Goal: Task Accomplishment & Management: Manage account settings

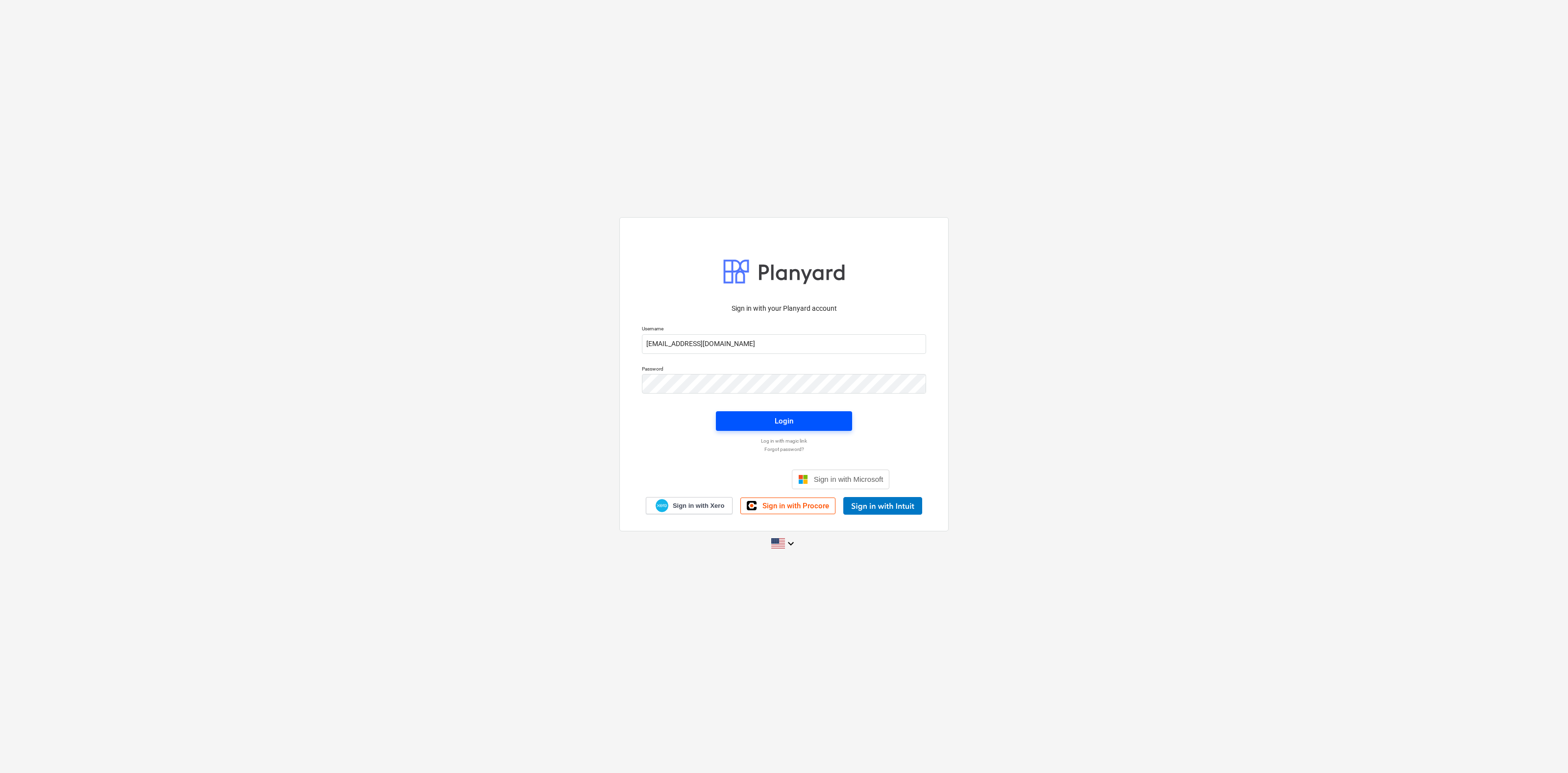
click at [794, 417] on span "Login" at bounding box center [784, 421] width 113 height 13
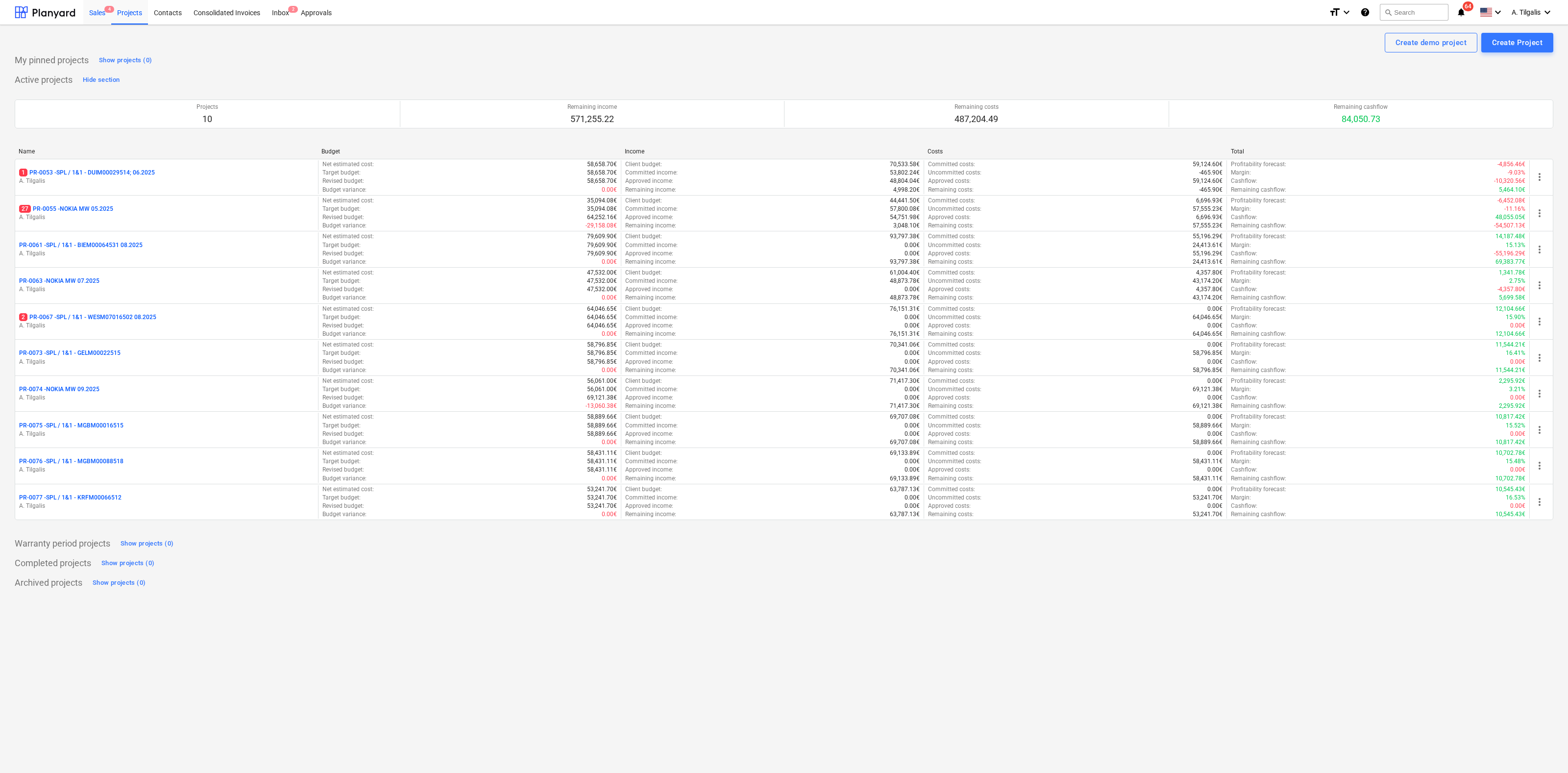
click at [99, 11] on div "Sales 4" at bounding box center [97, 11] width 28 height 25
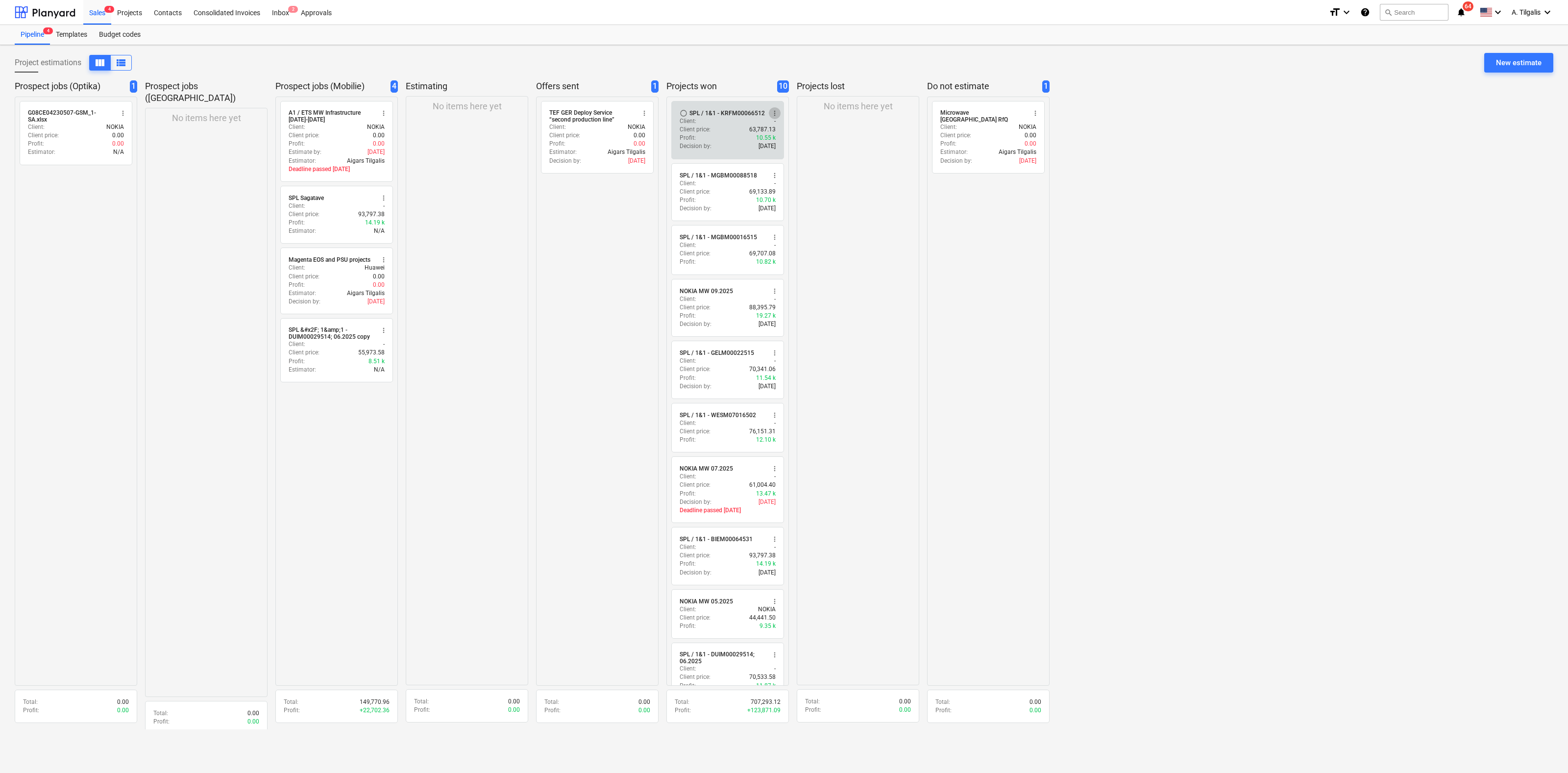
click at [771, 112] on span "more_vert" at bounding box center [774, 113] width 8 height 8
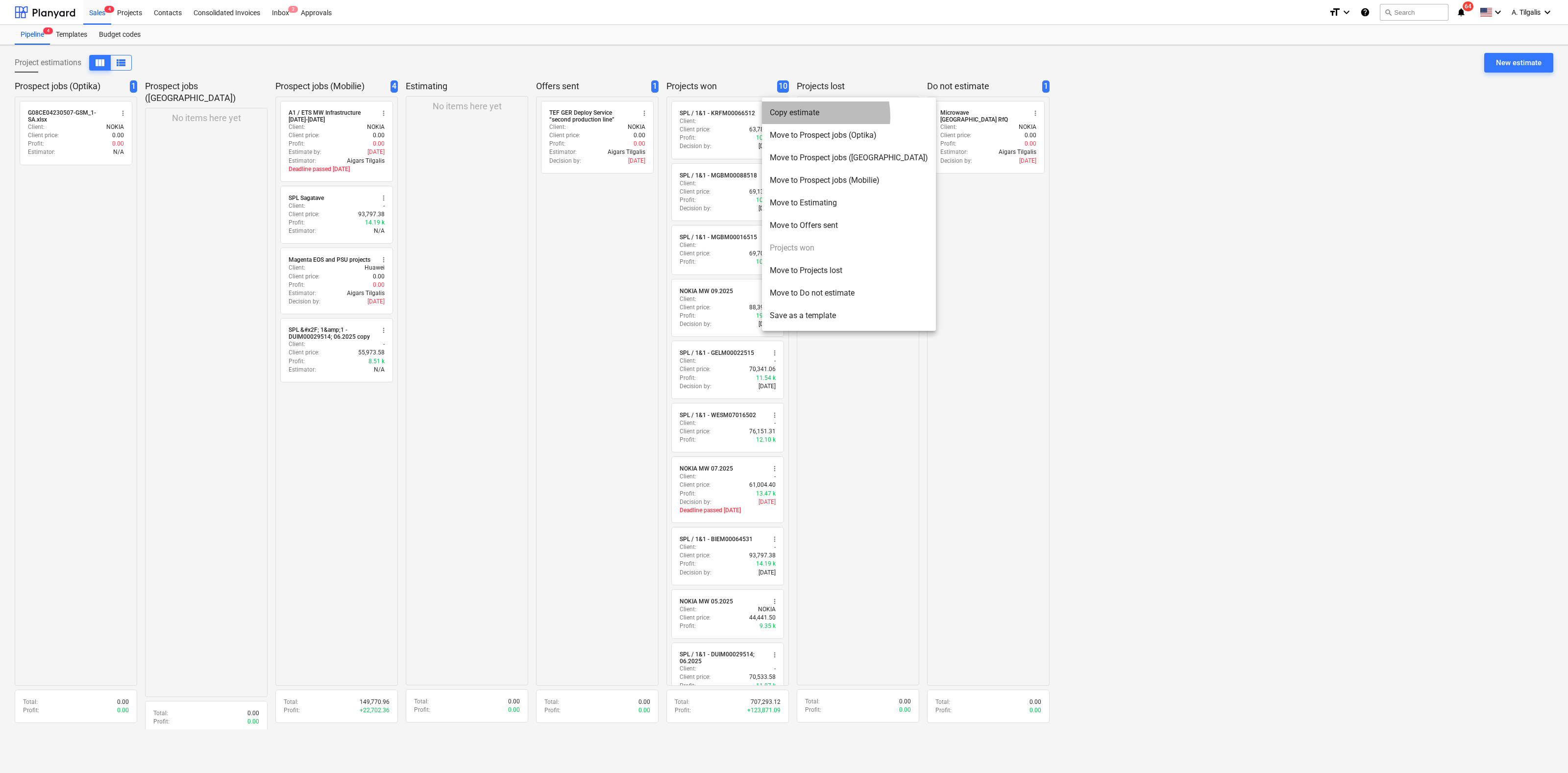
click at [802, 117] on li "Copy estimate" at bounding box center [848, 112] width 174 height 22
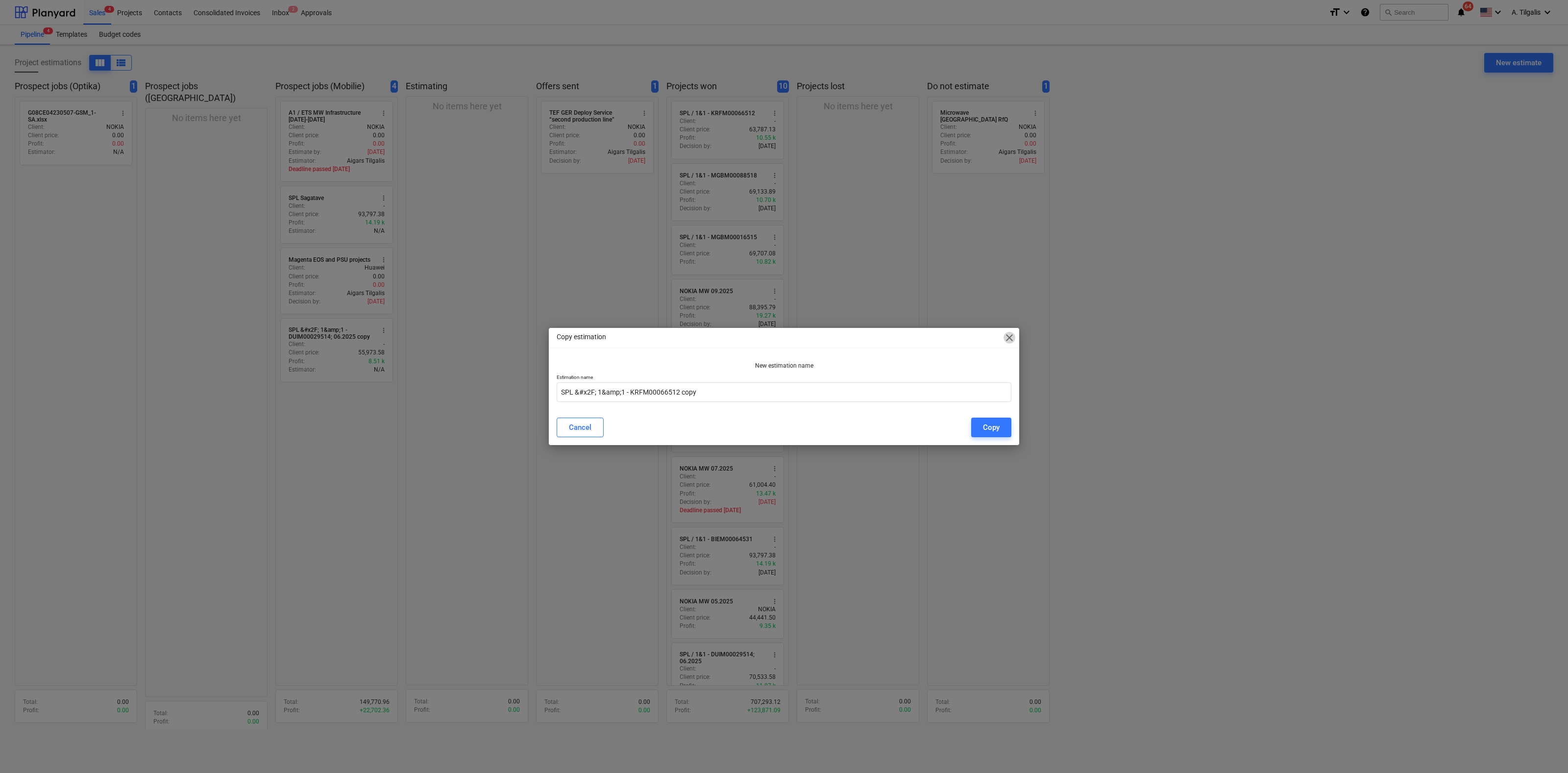
click at [1006, 340] on span "close" at bounding box center [1009, 338] width 11 height 11
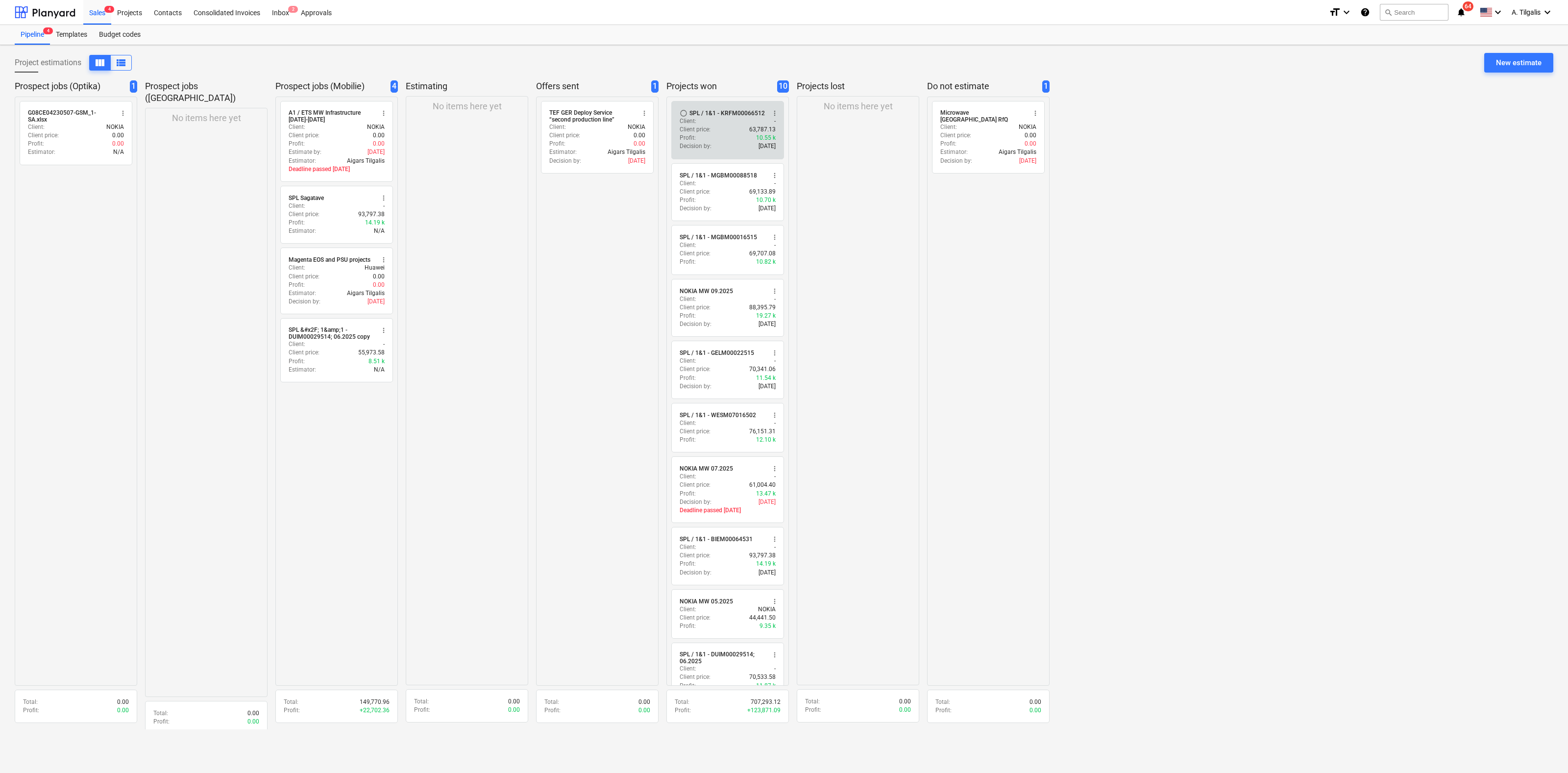
click at [771, 111] on span "more_vert" at bounding box center [774, 113] width 8 height 8
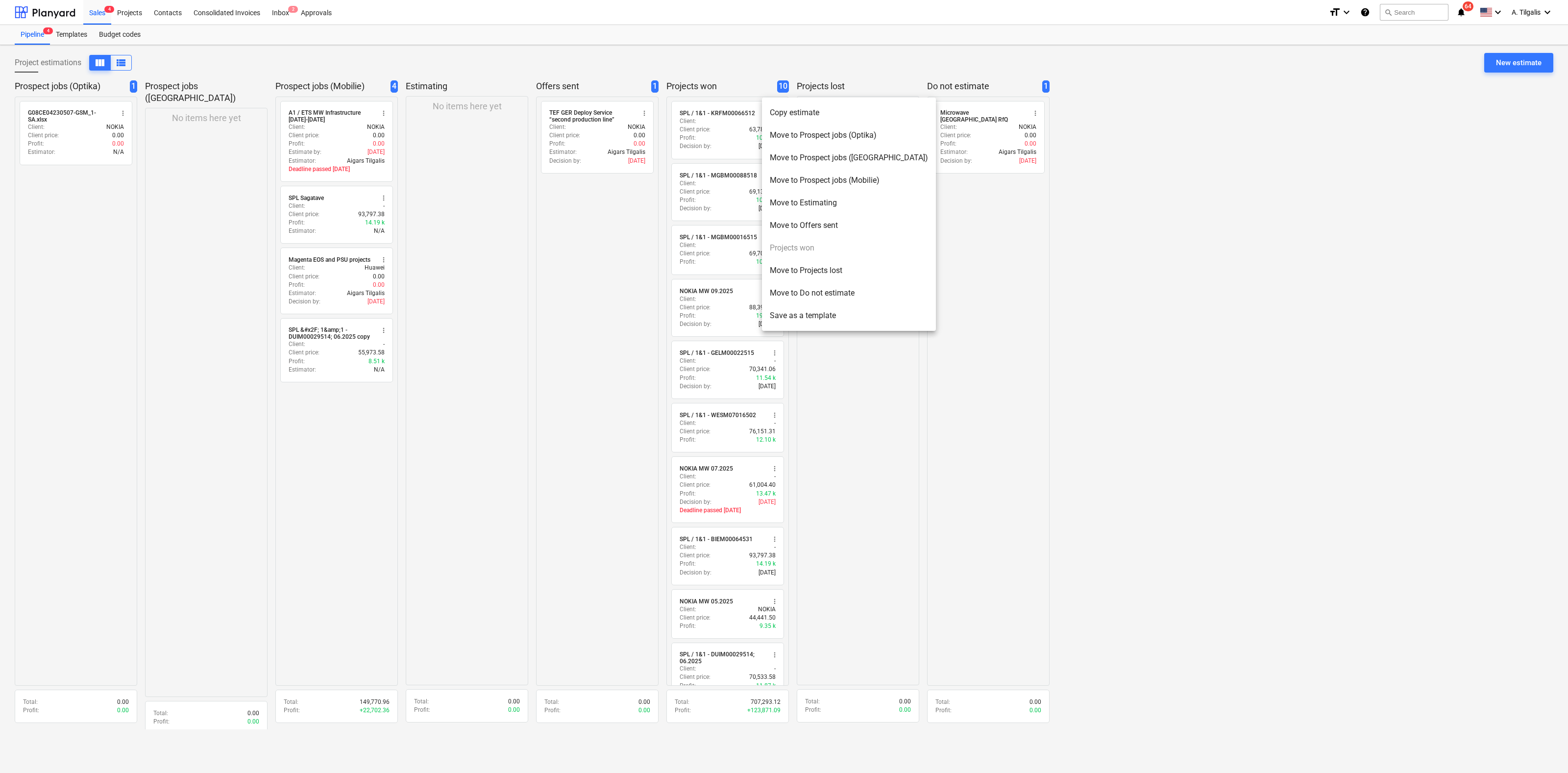
click at [790, 115] on li "Copy estimate" at bounding box center [848, 112] width 174 height 22
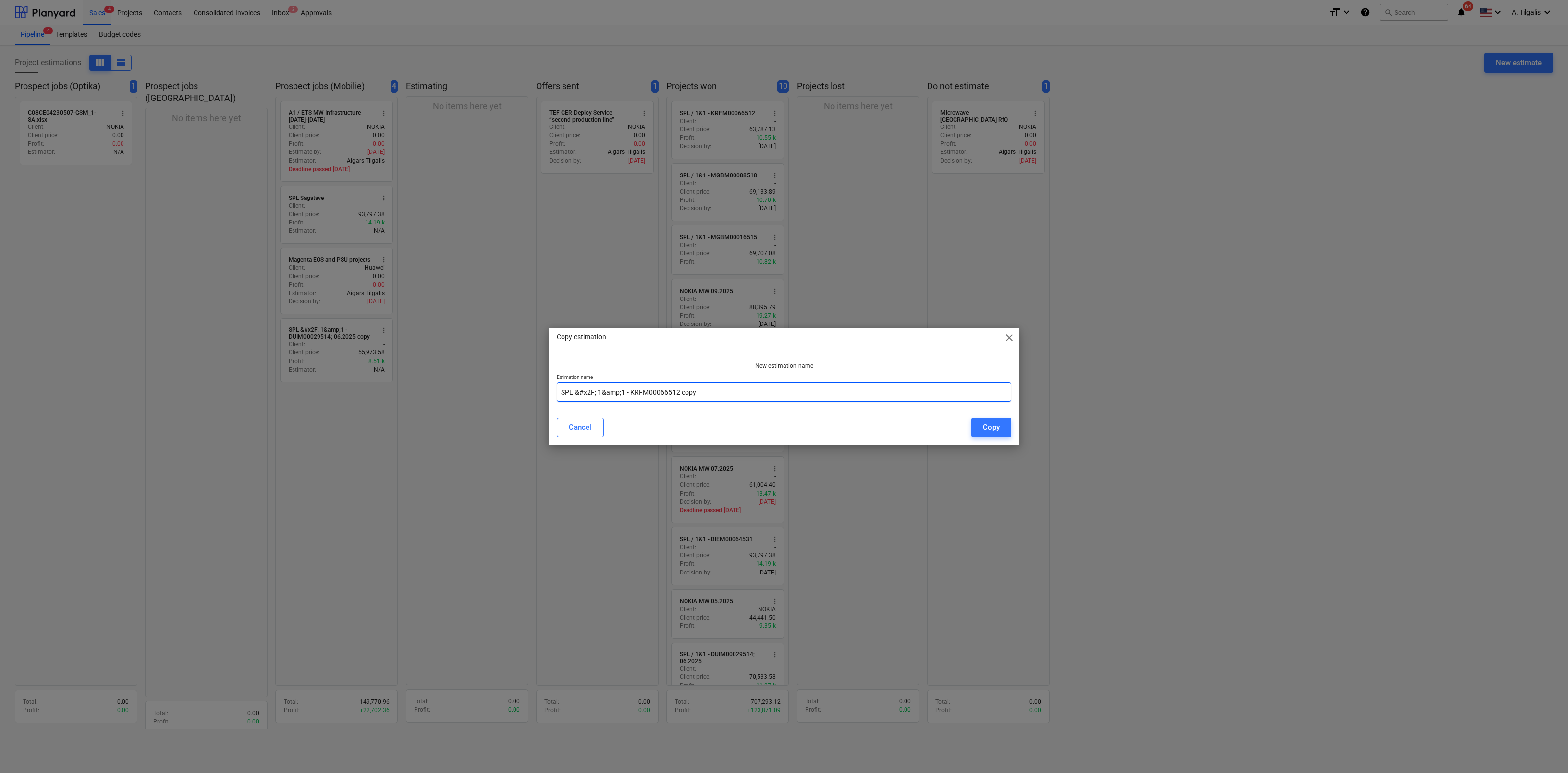
click at [590, 393] on input "SPL &#x2F; 1&amp;1 - KRFM00066512 copy" at bounding box center [784, 392] width 455 height 20
drag, startPoint x: 704, startPoint y: 391, endPoint x: 630, endPoint y: 393, distance: 74.0
click at [630, 393] on input "SPL &#x2F; 1&amp;1 - KRFM00066512 copy" at bounding box center [784, 392] width 455 height 20
paste input "BOCM00060505"
drag, startPoint x: 623, startPoint y: 391, endPoint x: 574, endPoint y: 394, distance: 49.1
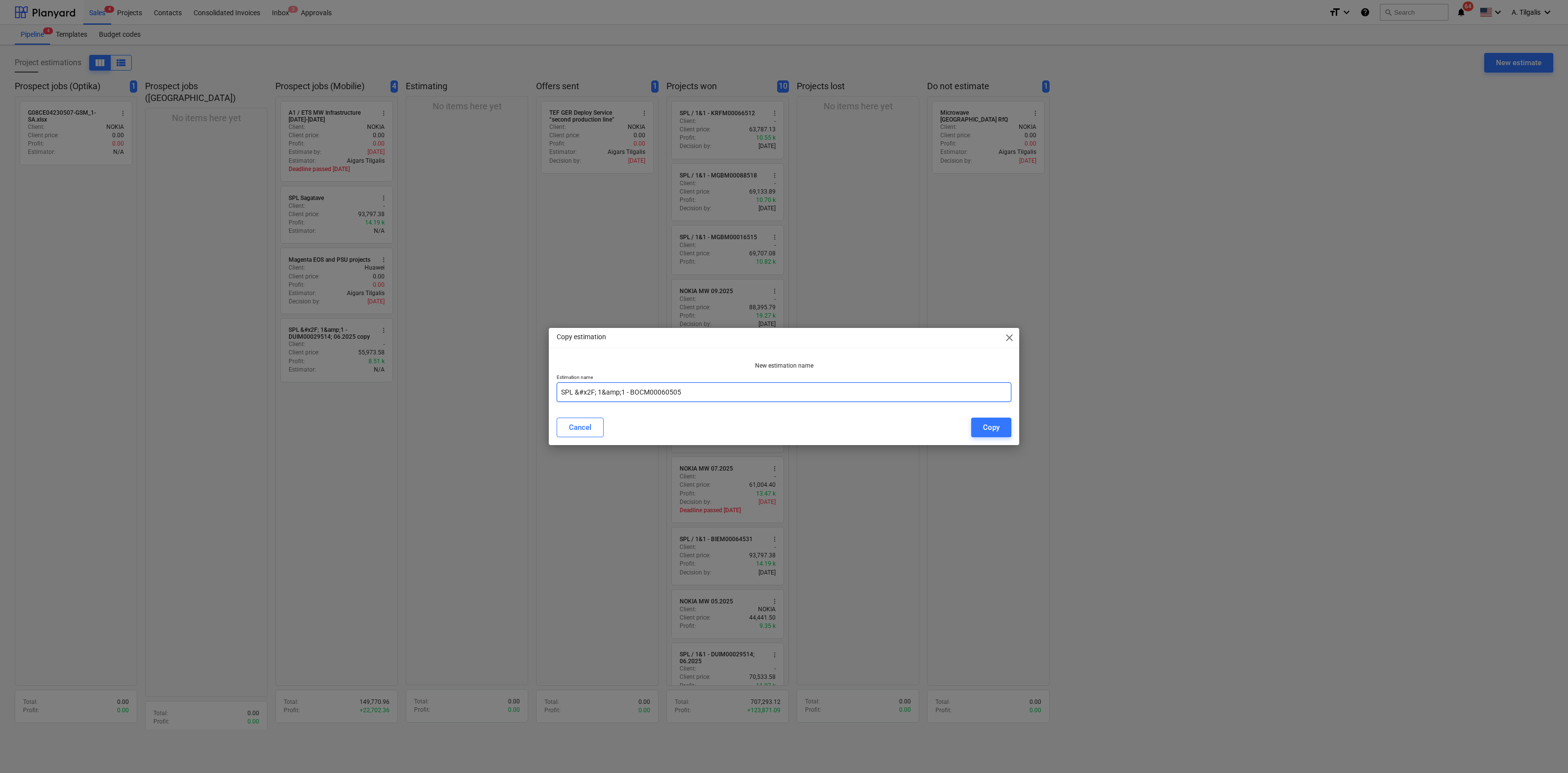
click at [574, 394] on input "SPL &#x2F; 1&amp;1 - BOCM00060505" at bounding box center [784, 392] width 455 height 20
type input "SPL / 1&1 - BOCM00060505"
click at [995, 426] on div "Copy" at bounding box center [991, 428] width 17 height 13
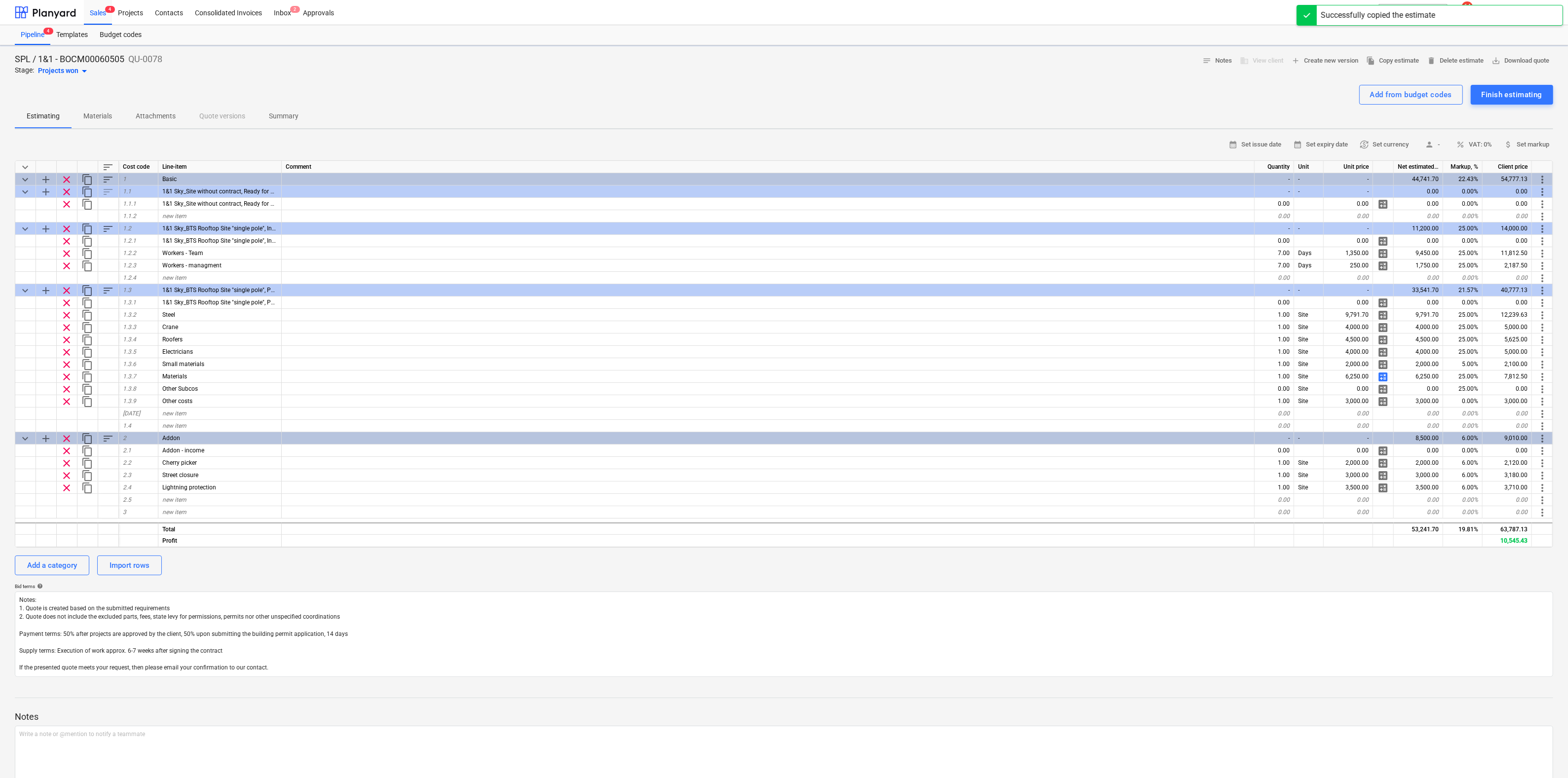
type textarea "x"
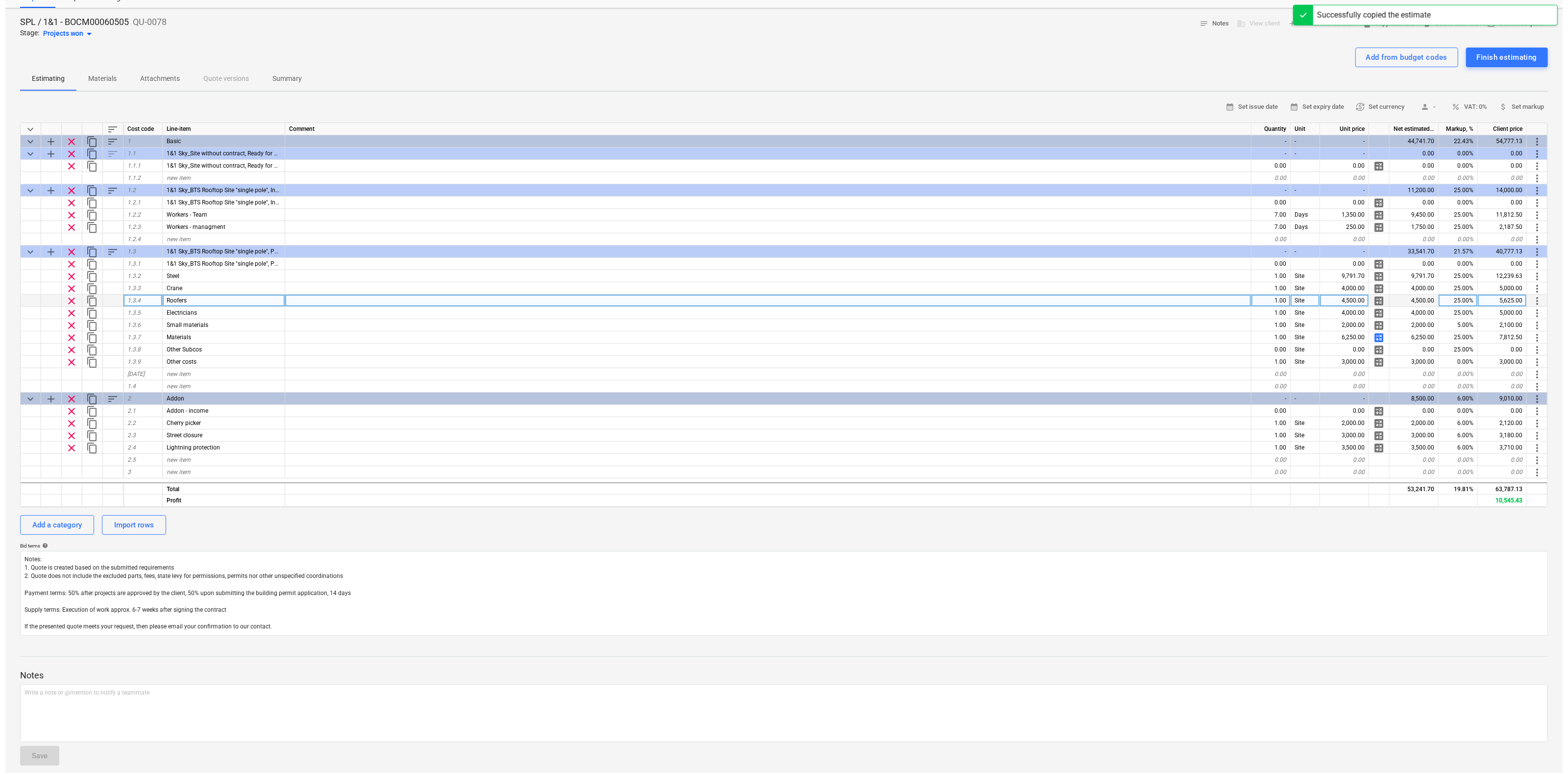
scroll to position [45, 0]
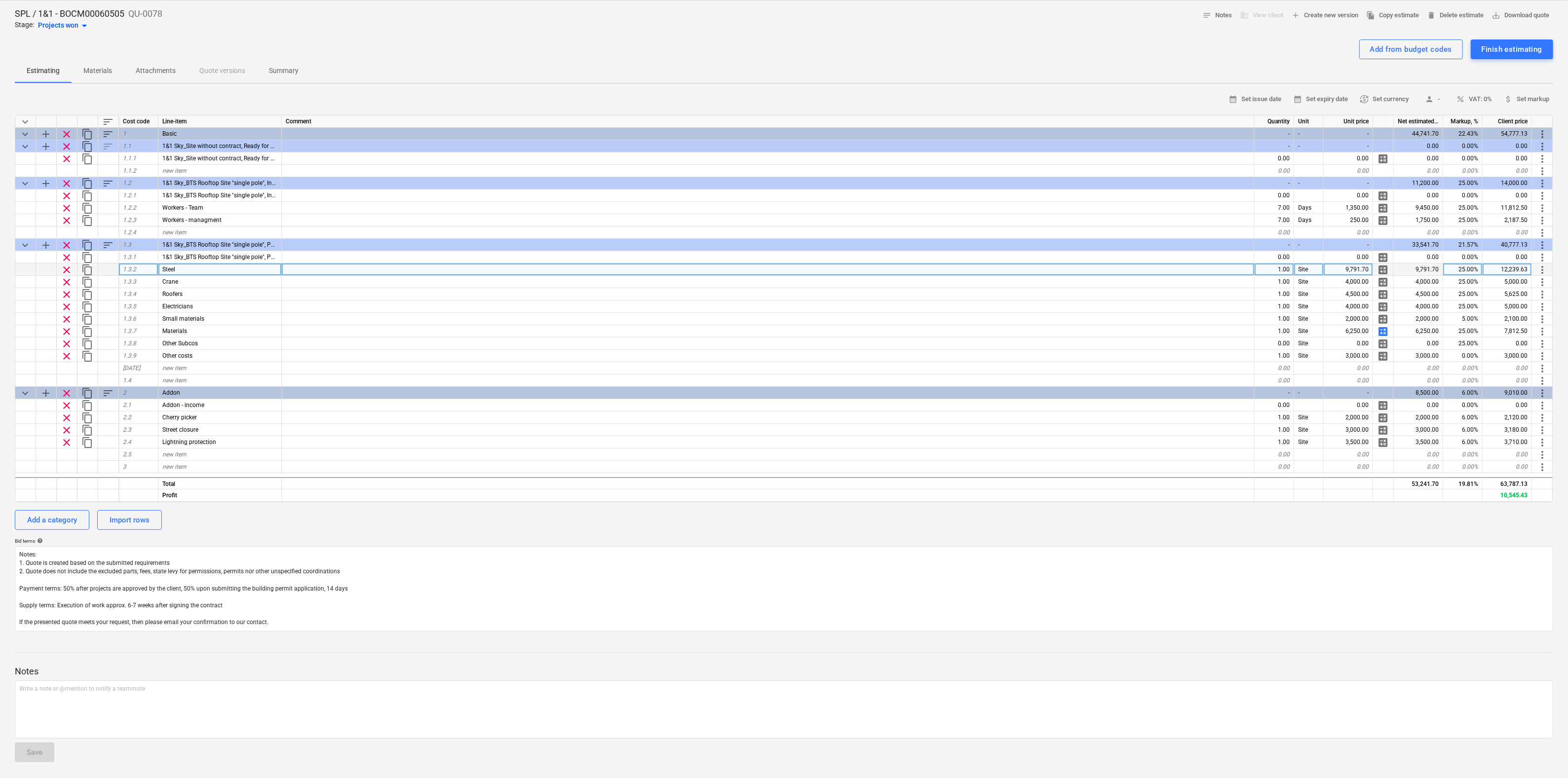
click at [1358, 266] on div "9,791.70" at bounding box center [1348, 269] width 49 height 12
type input "8353.28"
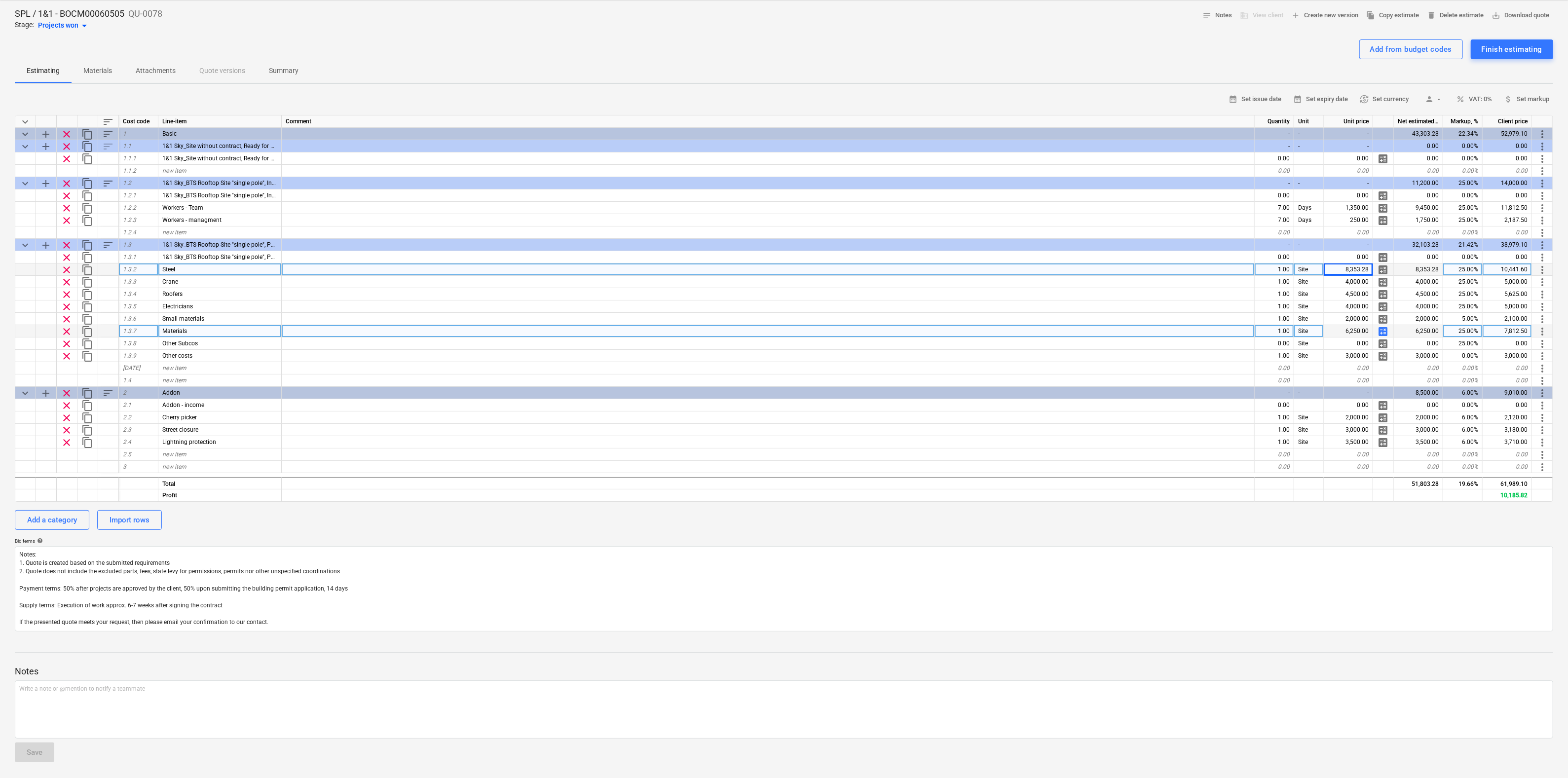
click at [1381, 330] on span "calculate" at bounding box center [1383, 332] width 12 height 12
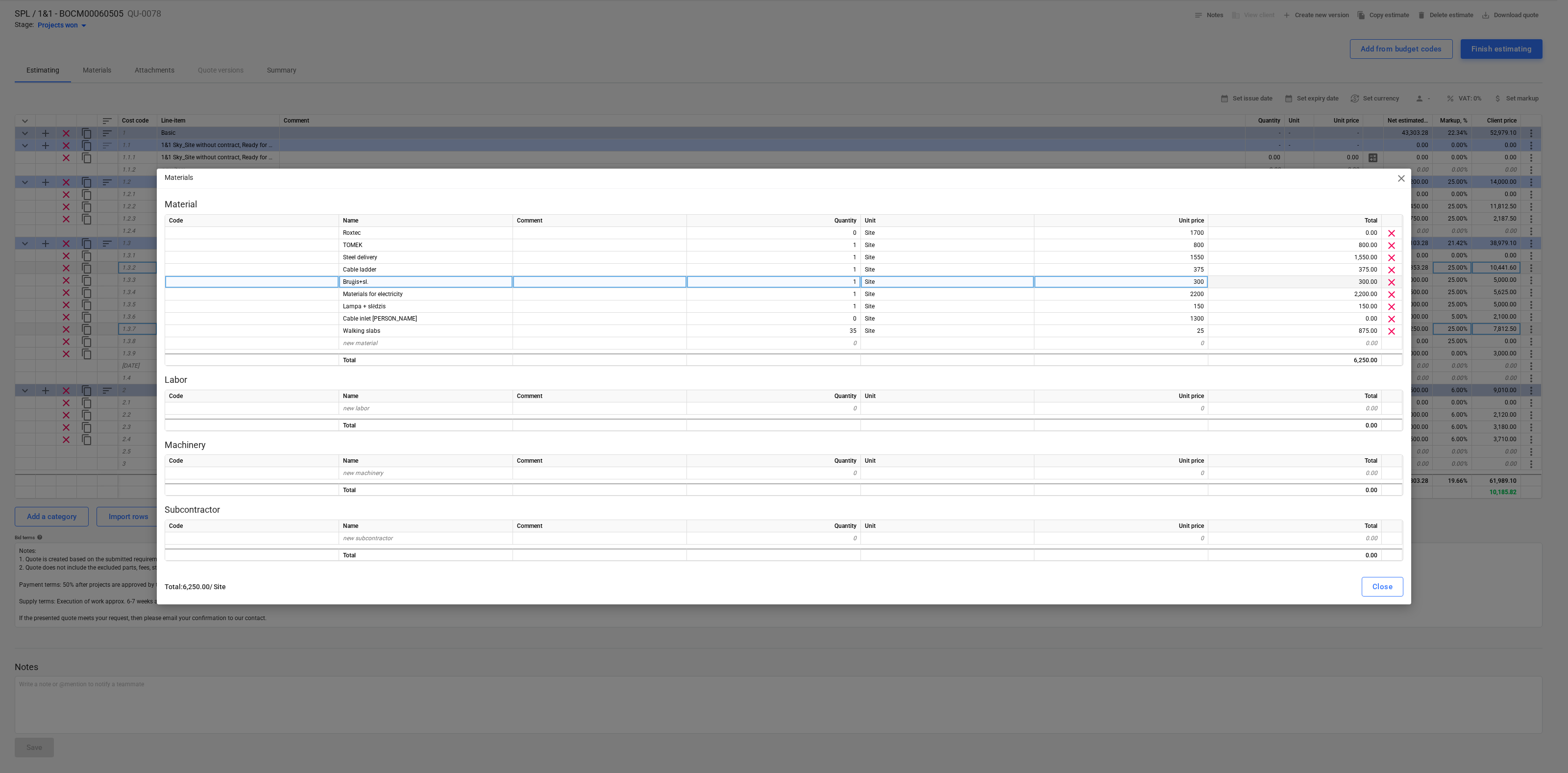
type textarea "x"
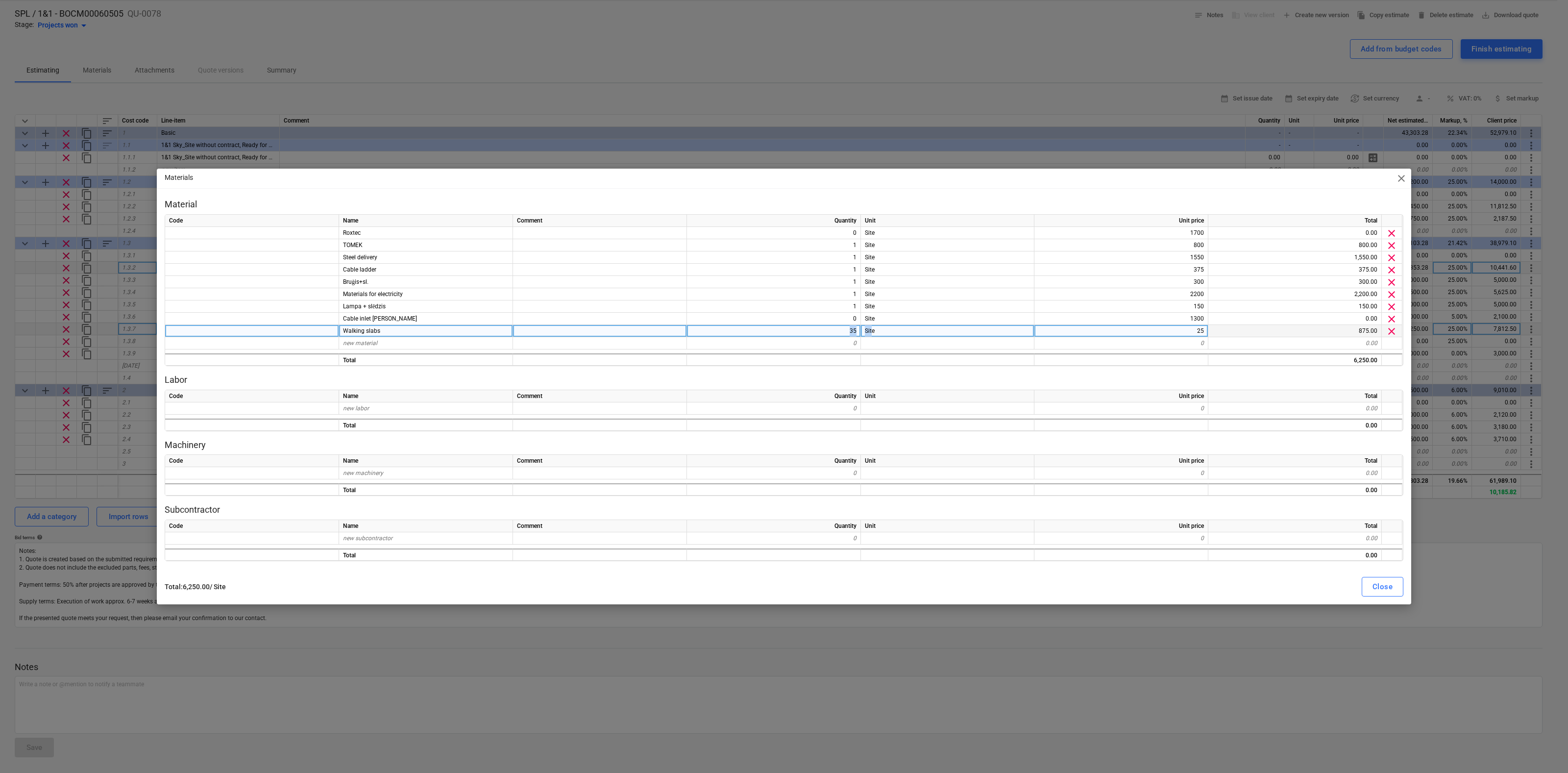
drag, startPoint x: 838, startPoint y: 331, endPoint x: 873, endPoint y: 331, distance: 35.0
click at [0, 0] on div "Walking slabs 35 Site 25 875.00 clear" at bounding box center [0, 0] width 0 height 0
click at [851, 328] on div "35" at bounding box center [774, 331] width 174 height 12
click at [833, 328] on input "35" at bounding box center [774, 331] width 173 height 11
drag, startPoint x: 832, startPoint y: 328, endPoint x: 860, endPoint y: 330, distance: 28.1
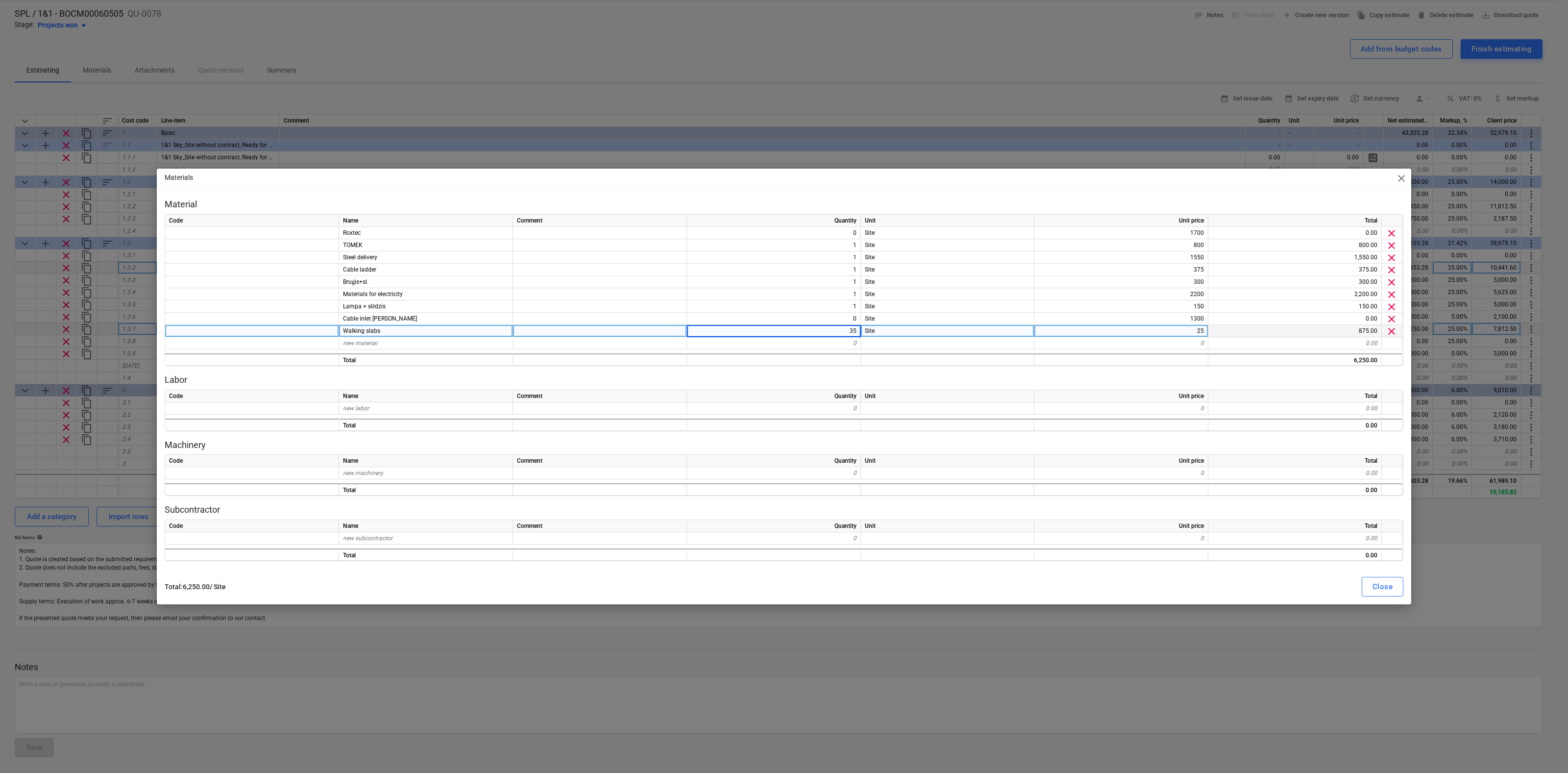
click at [860, 330] on input "35" at bounding box center [774, 331] width 173 height 11
type input "27"
type textarea "x"
click at [1180, 272] on div "375" at bounding box center [1121, 270] width 174 height 12
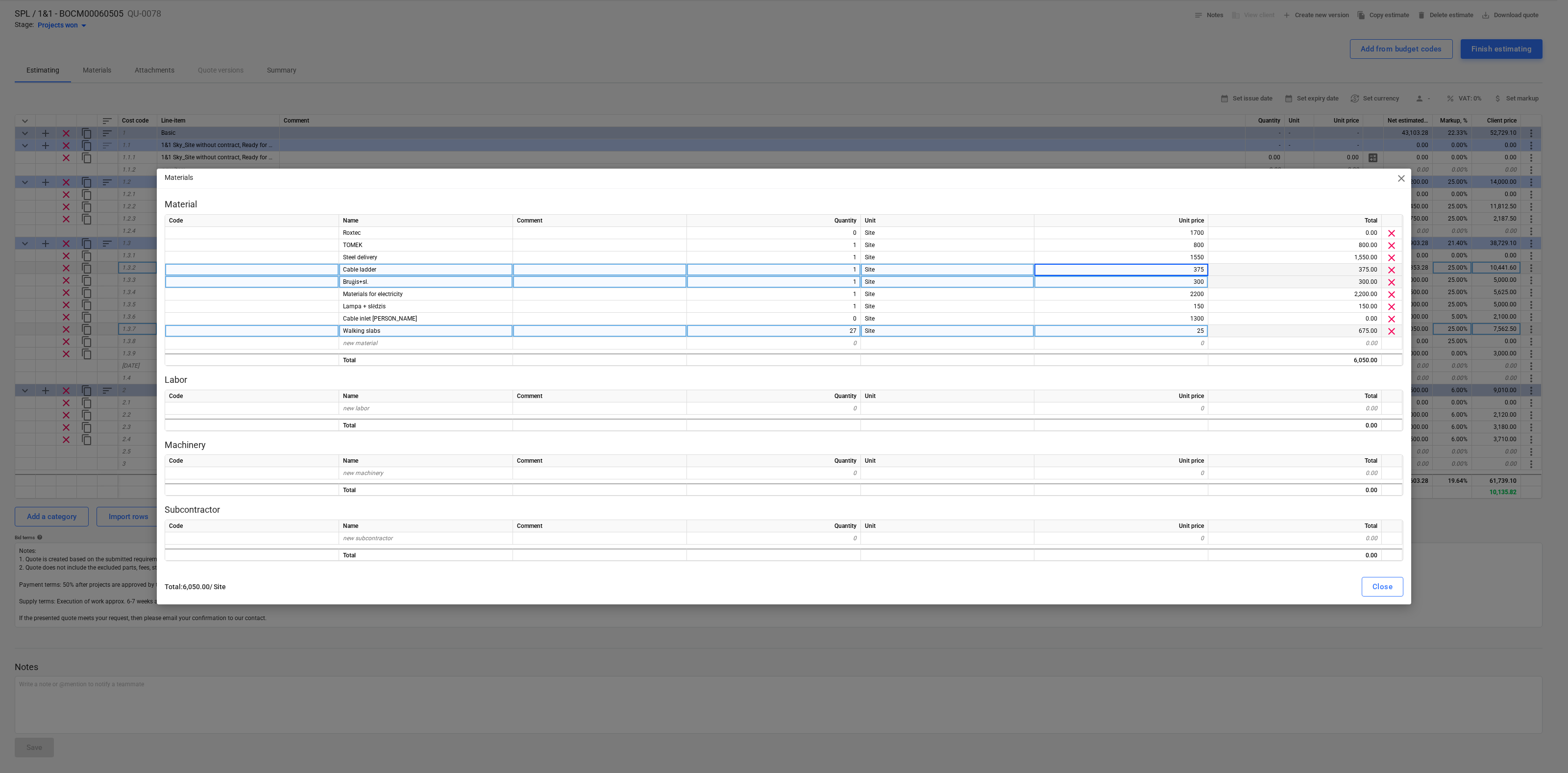
click at [833, 285] on div "1" at bounding box center [774, 282] width 174 height 12
click at [1204, 282] on div "300" at bounding box center [1121, 282] width 174 height 12
type input "200"
click at [1393, 590] on button "Close" at bounding box center [1382, 587] width 41 height 20
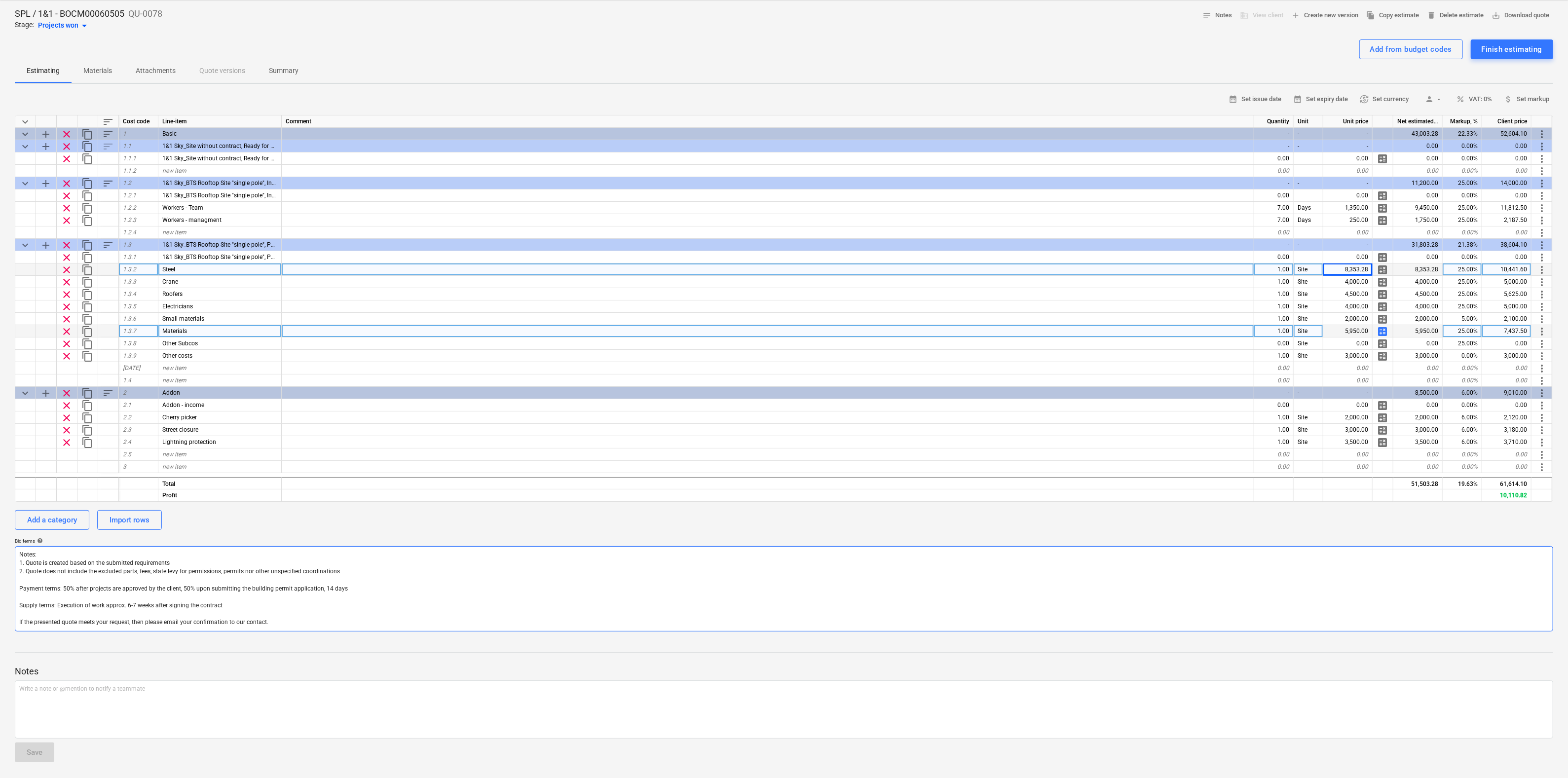
click at [1176, 613] on textarea "Notes: 1. Quote is created based on the submitted requirements 2. Quote does no…" at bounding box center [784, 589] width 1538 height 85
click at [1497, 55] on div "Finish estimating" at bounding box center [1512, 49] width 61 height 13
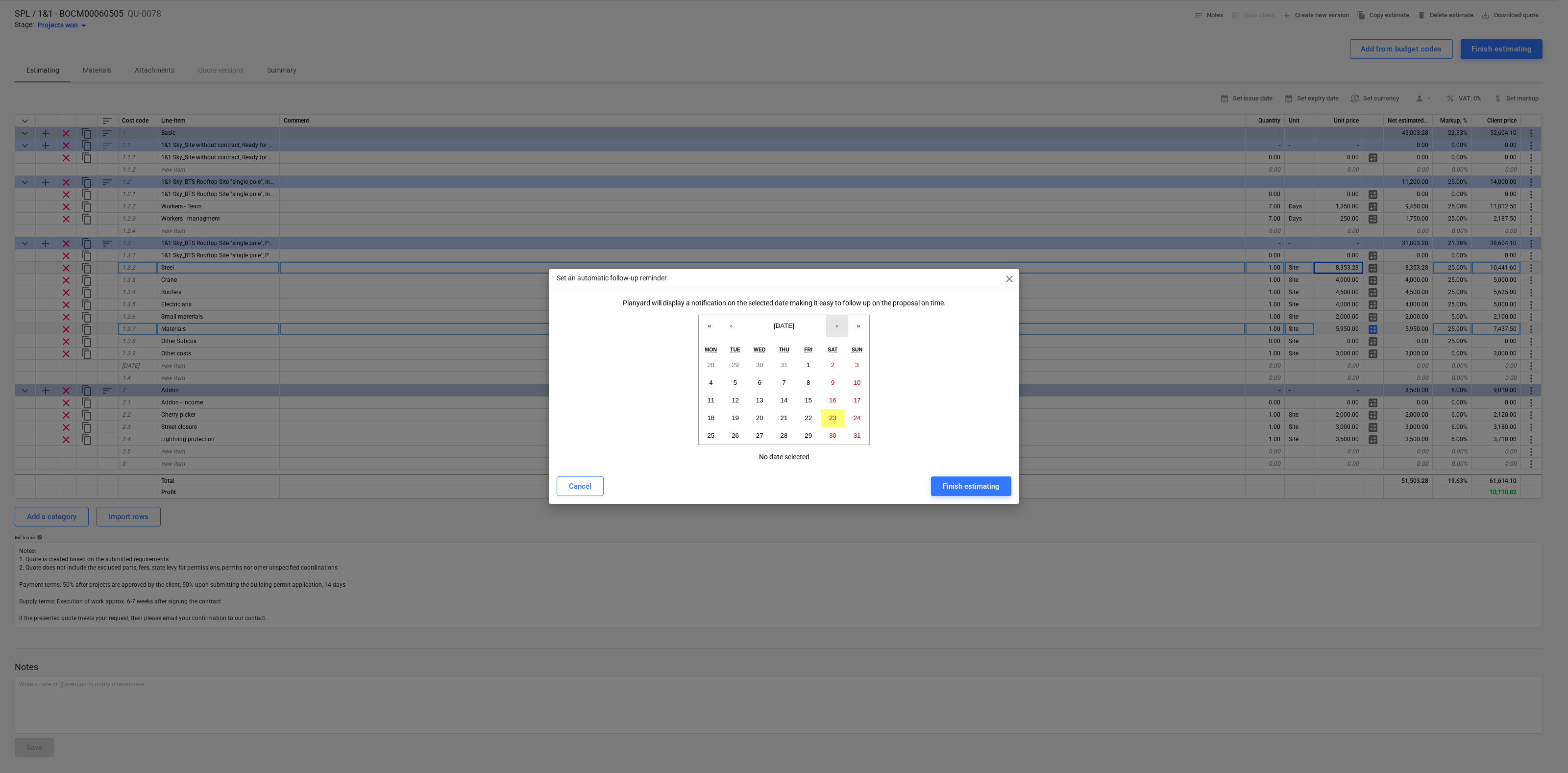
click at [841, 327] on button "›" at bounding box center [837, 326] width 22 height 22
click at [856, 435] on abbr "30" at bounding box center [857, 436] width 8 height 8
click at [806, 431] on button "28" at bounding box center [808, 436] width 24 height 18
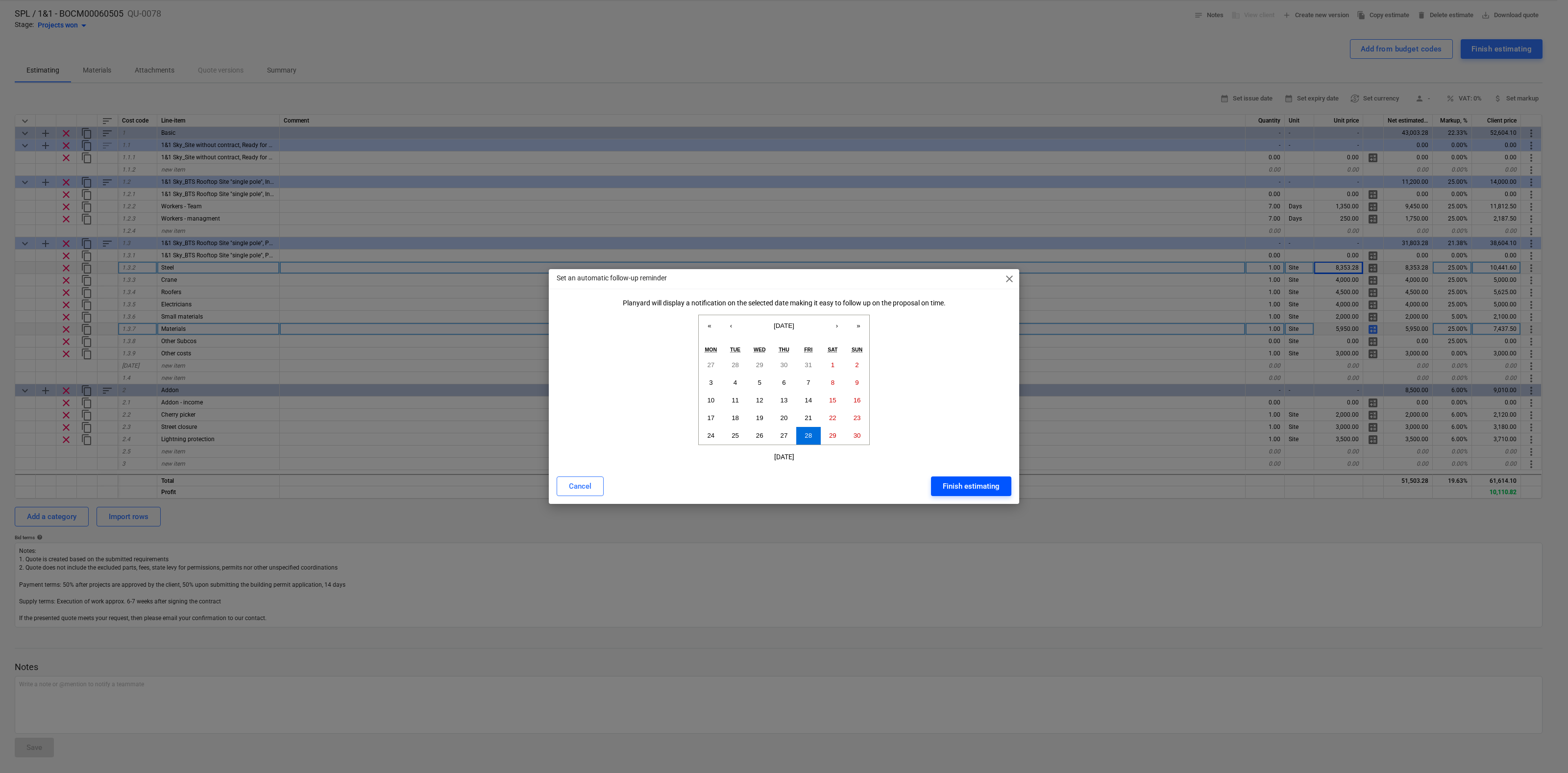
click at [993, 488] on div "Finish estimating" at bounding box center [971, 486] width 57 height 13
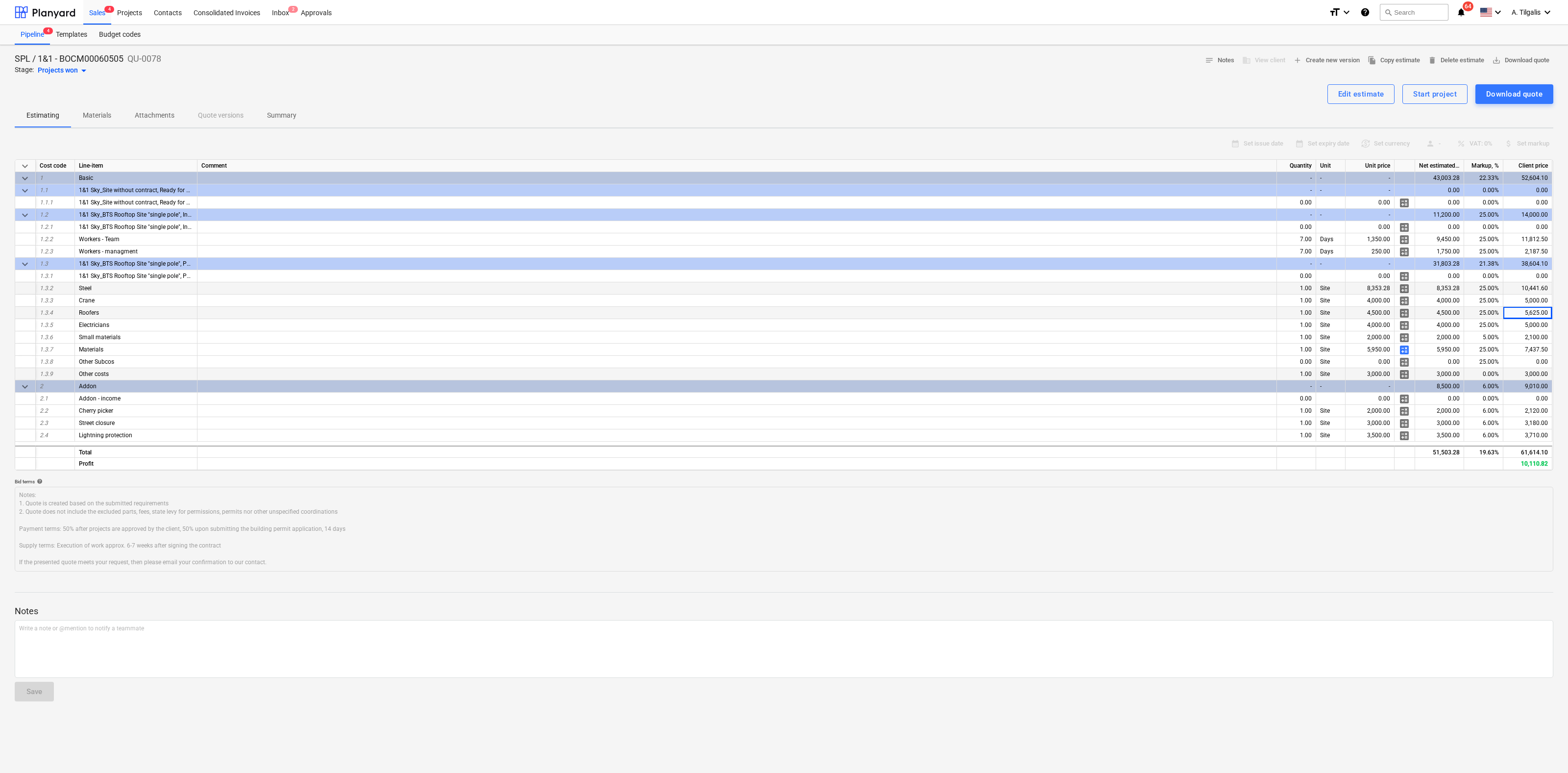
type textarea "x"
click at [1439, 89] on div "Start project" at bounding box center [1435, 94] width 43 height 13
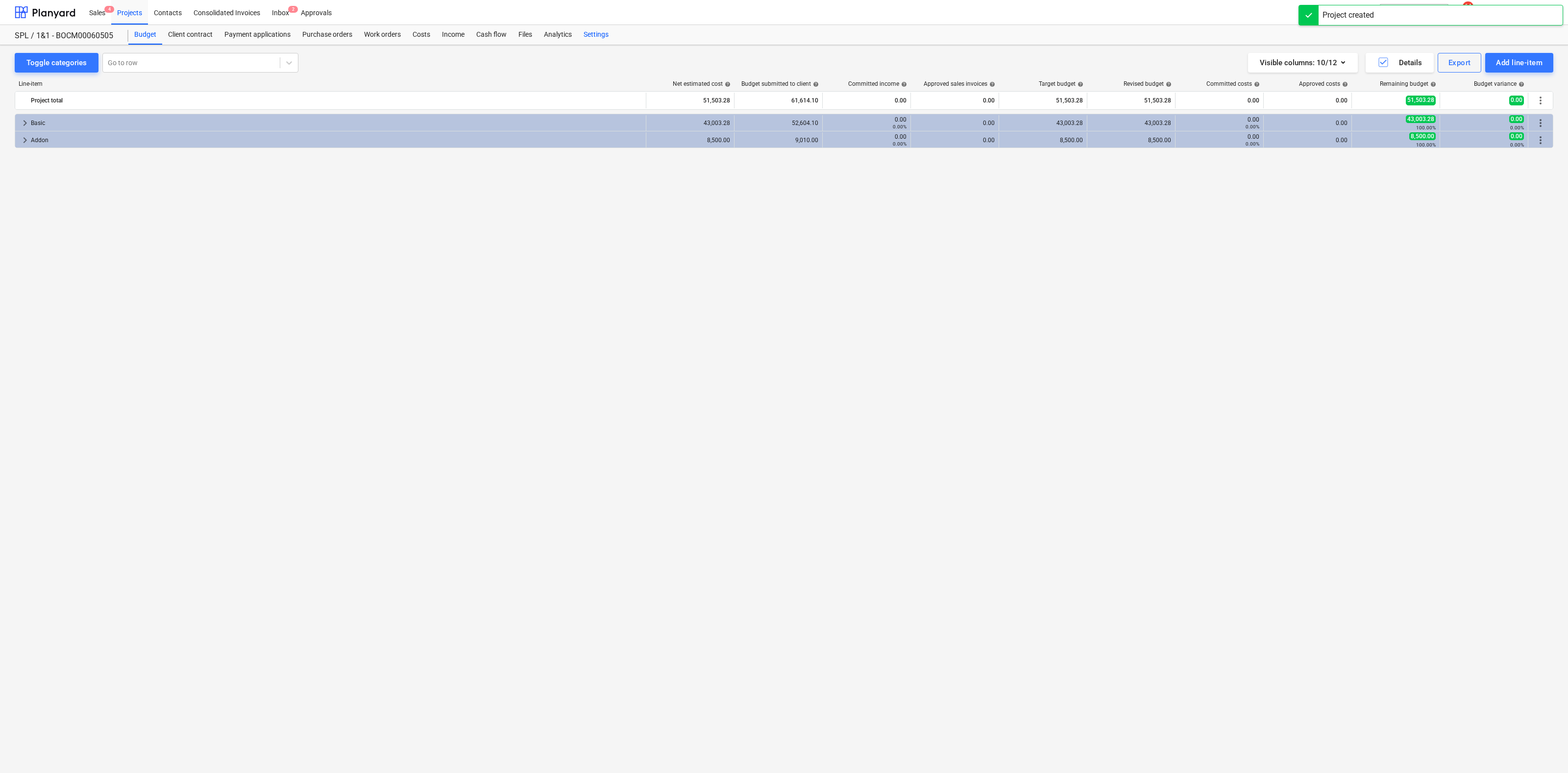
click at [599, 34] on div "Settings" at bounding box center [596, 34] width 37 height 20
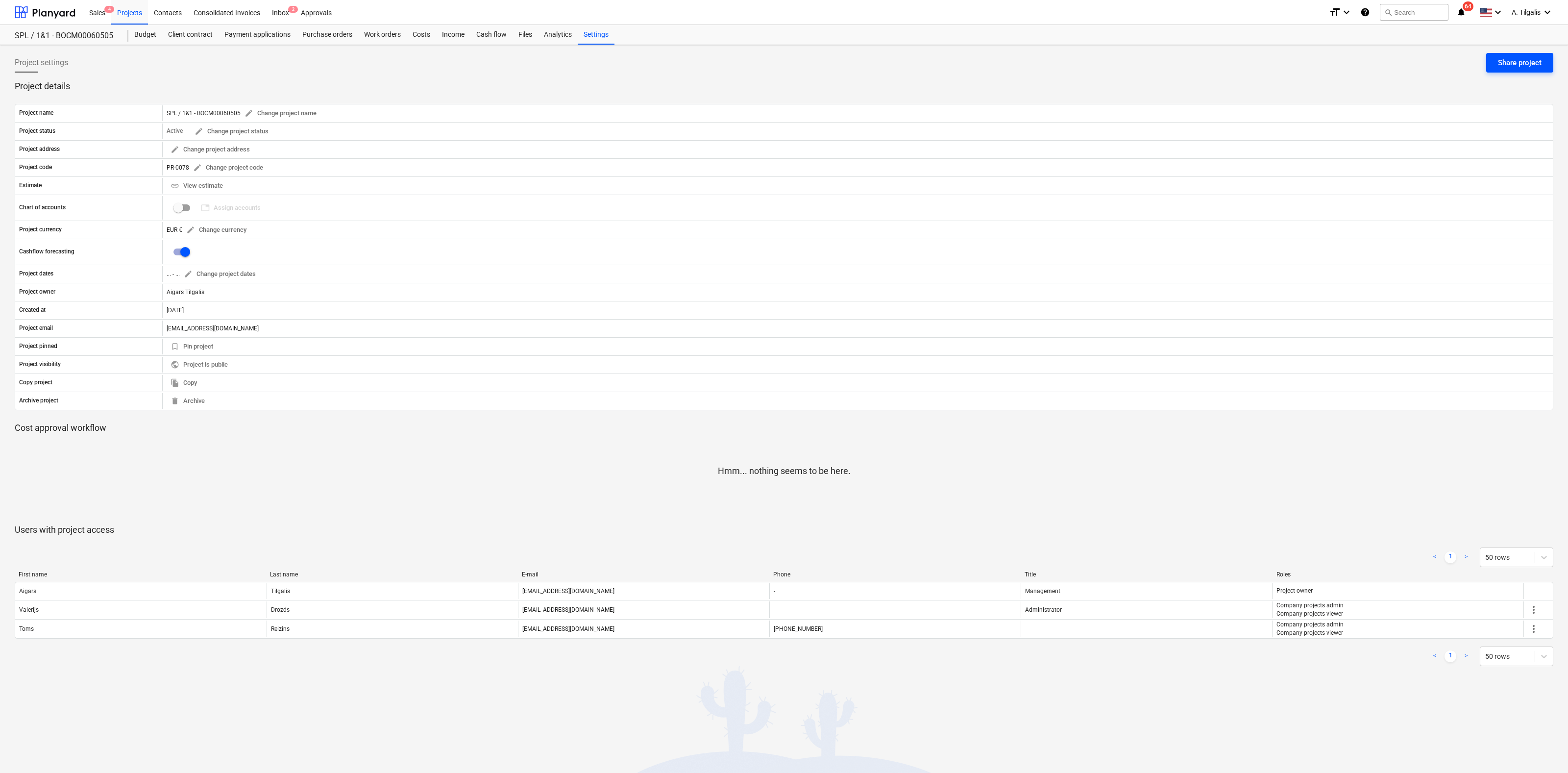
click at [1514, 64] on div "Share project" at bounding box center [1520, 62] width 43 height 13
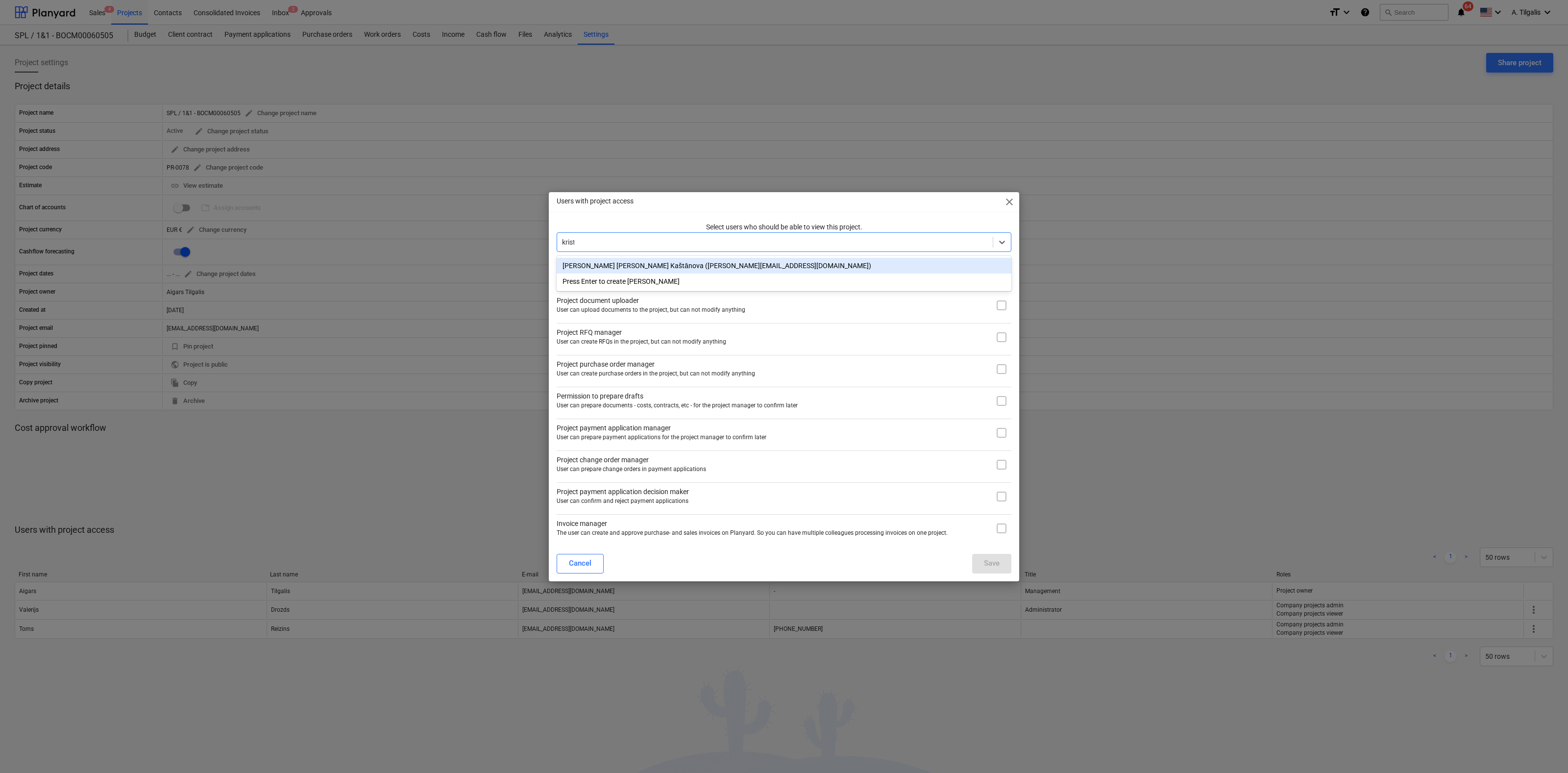
type input "[PERSON_NAME]"
click at [617, 264] on div "[PERSON_NAME] [PERSON_NAME] Kaštānova ([PERSON_NAME][EMAIL_ADDRESS][DOMAIN_NAME…" at bounding box center [784, 266] width 455 height 16
type input "the"
click at [691, 267] on div "[PERSON_NAME] ([PERSON_NAME][EMAIL_ADDRESS][PERSON_NAME][DOMAIN_NAME])" at bounding box center [784, 266] width 455 height 16
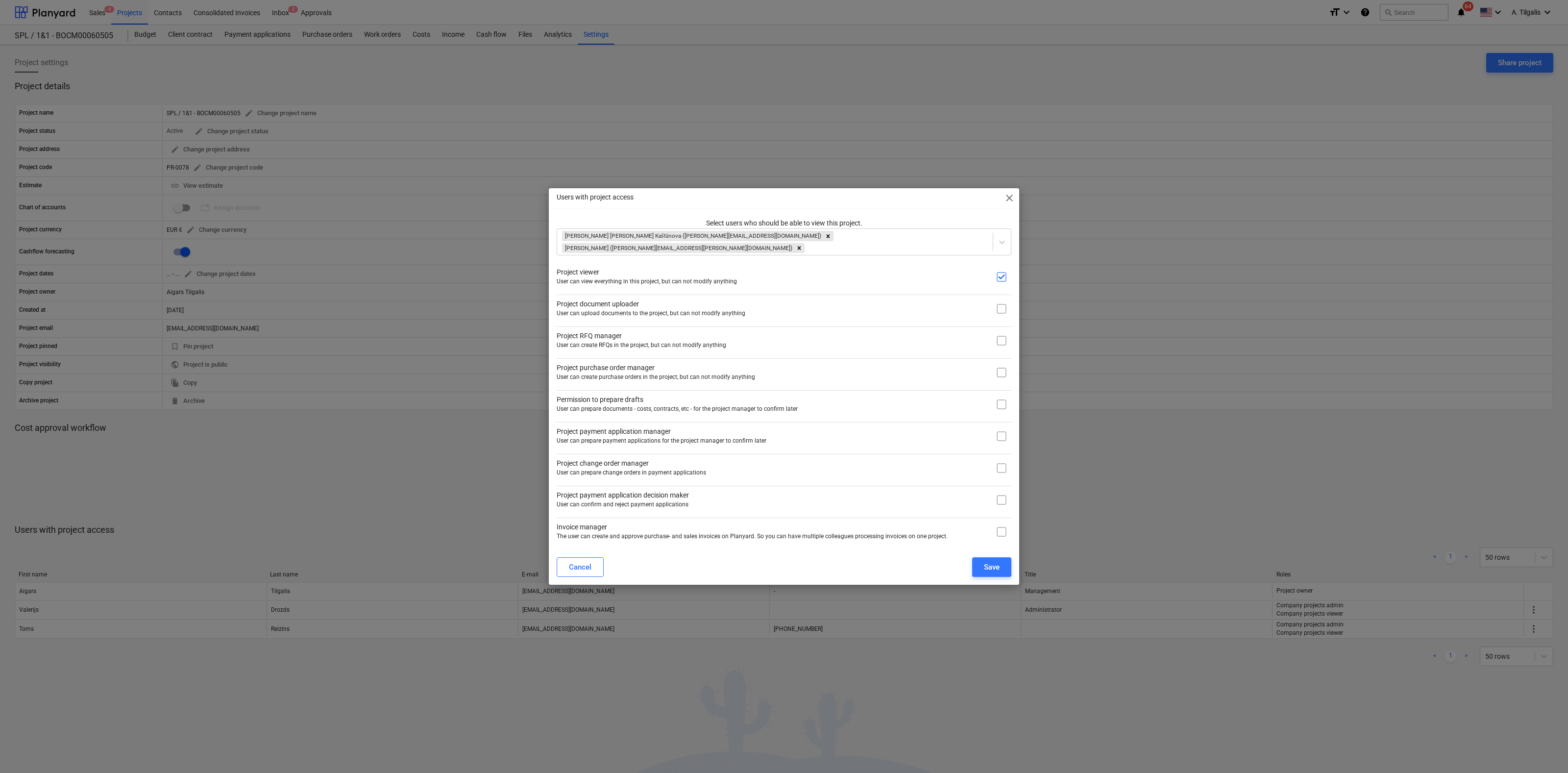
click at [955, 199] on div "Users with project access close" at bounding box center [784, 198] width 471 height 20
click at [1002, 304] on input "checkbox" at bounding box center [1001, 308] width 20 height 20
checkbox input "true"
click at [1002, 339] on input "checkbox" at bounding box center [1001, 340] width 20 height 20
checkbox input "true"
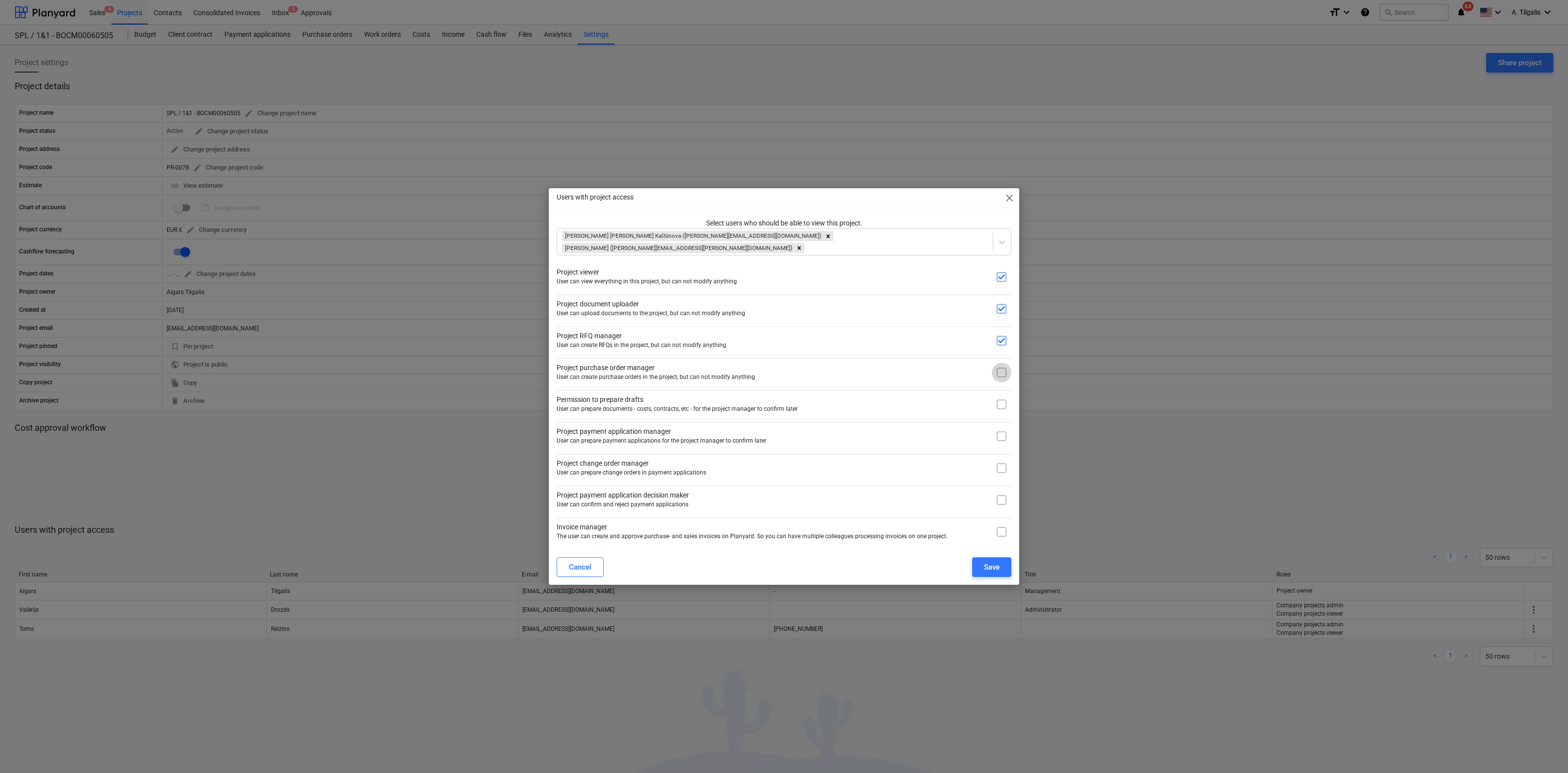
click at [1000, 369] on input "checkbox" at bounding box center [1001, 372] width 20 height 20
checkbox input "true"
click at [1000, 405] on input "checkbox" at bounding box center [1001, 404] width 20 height 20
checkbox input "true"
click at [1001, 429] on input "checkbox" at bounding box center [1001, 436] width 20 height 20
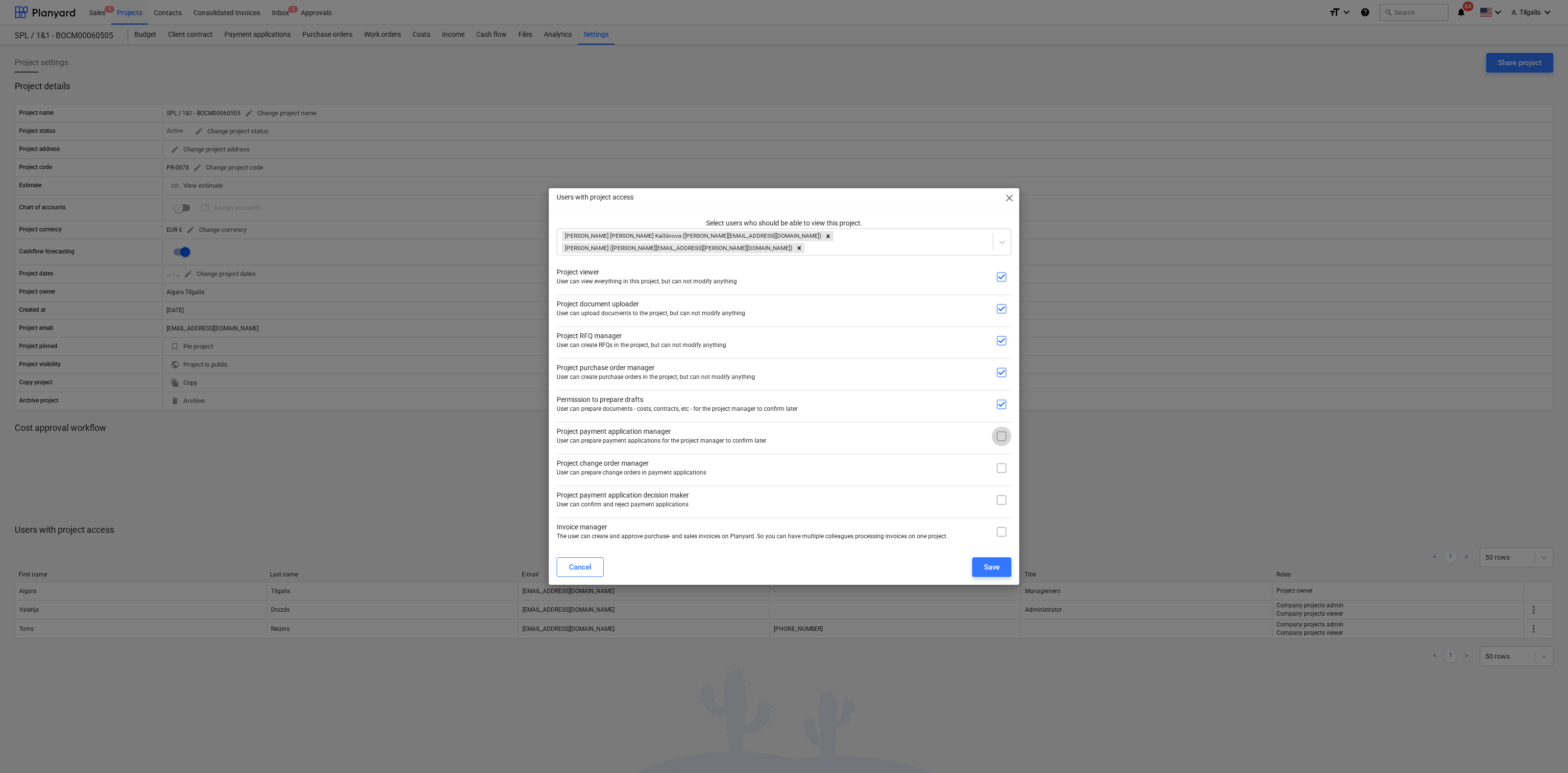
checkbox input "true"
click at [1006, 465] on input "checkbox" at bounding box center [1001, 468] width 20 height 20
checkbox input "true"
click at [1003, 494] on input "checkbox" at bounding box center [1001, 500] width 20 height 20
checkbox input "true"
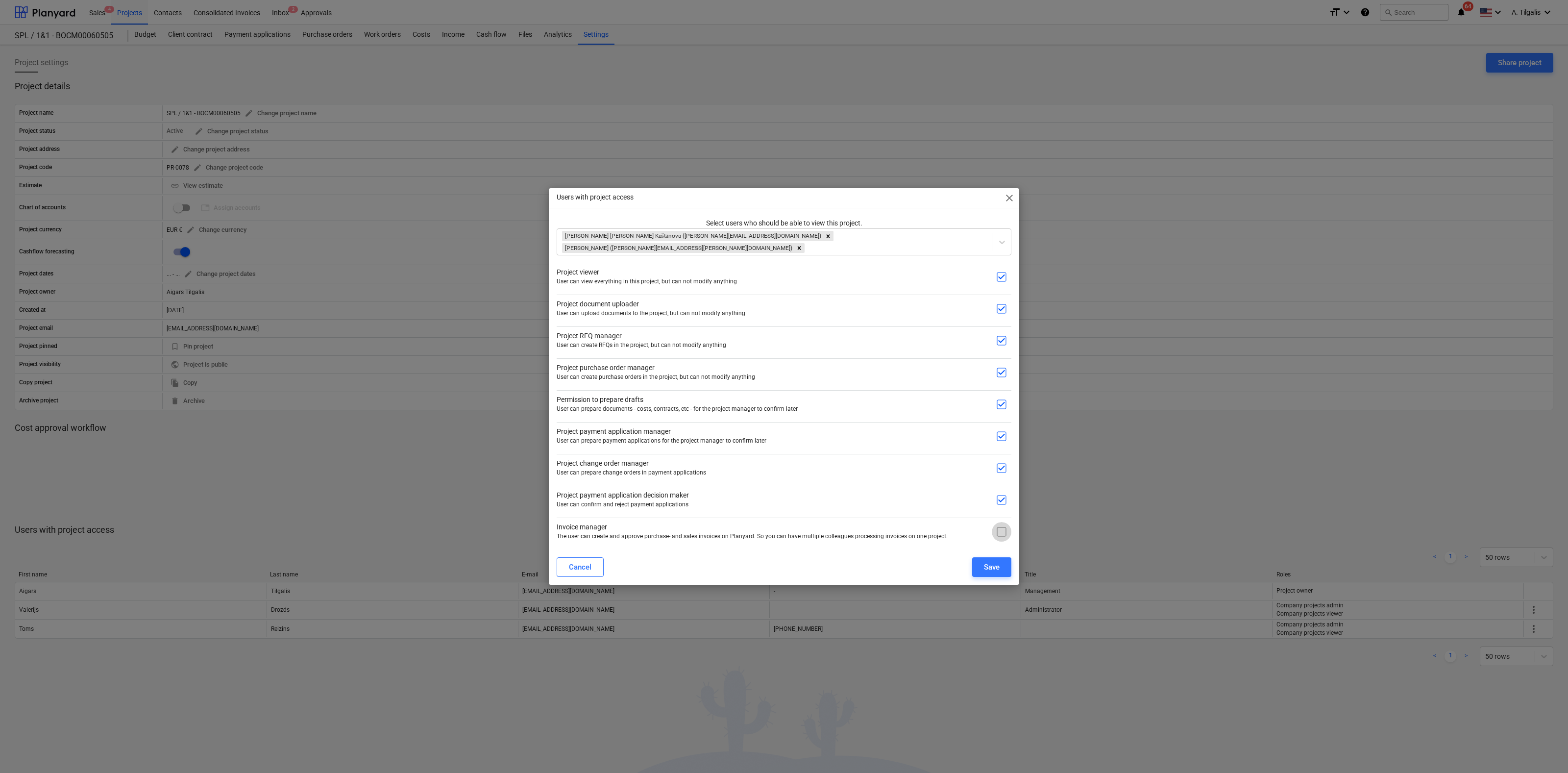
click at [1006, 531] on input "checkbox" at bounding box center [1001, 531] width 20 height 20
checkbox input "true"
click at [985, 565] on div "Save" at bounding box center [992, 567] width 16 height 13
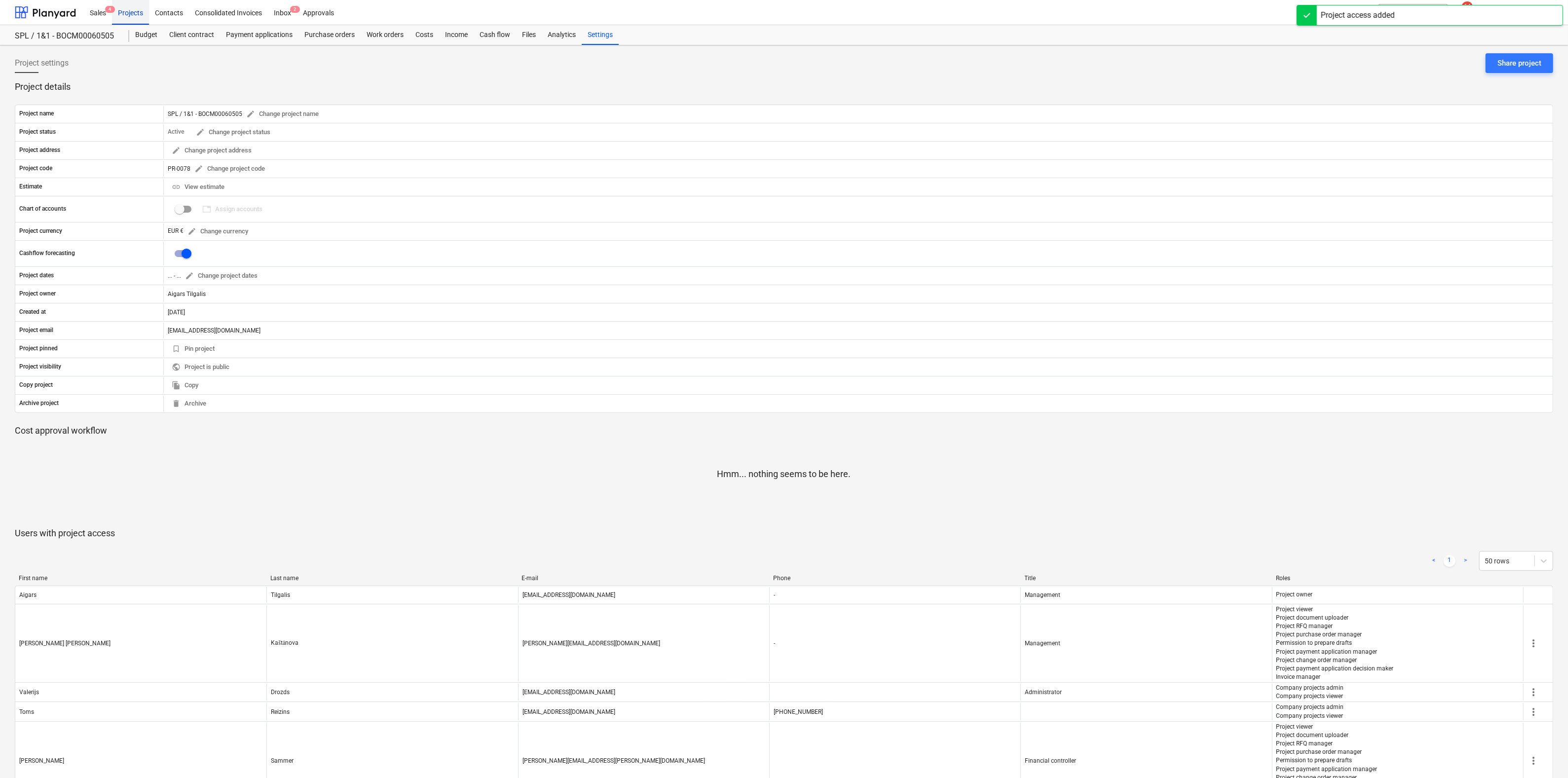
click at [132, 12] on div "Projects" at bounding box center [131, 12] width 37 height 25
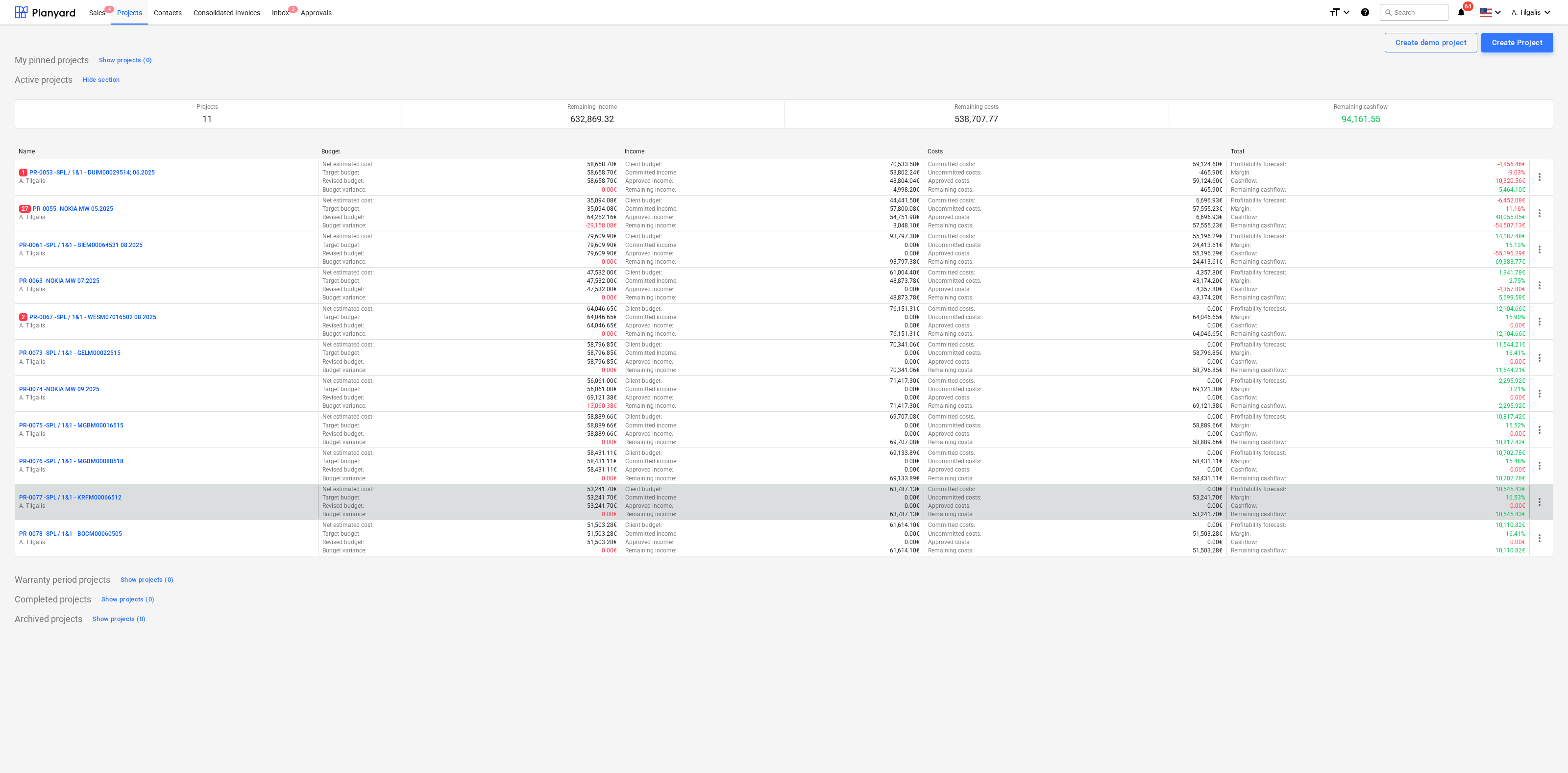
click at [99, 497] on p "PR-0077 - SPL / 1&1 - KRFM00066512" at bounding box center [70, 498] width 103 height 8
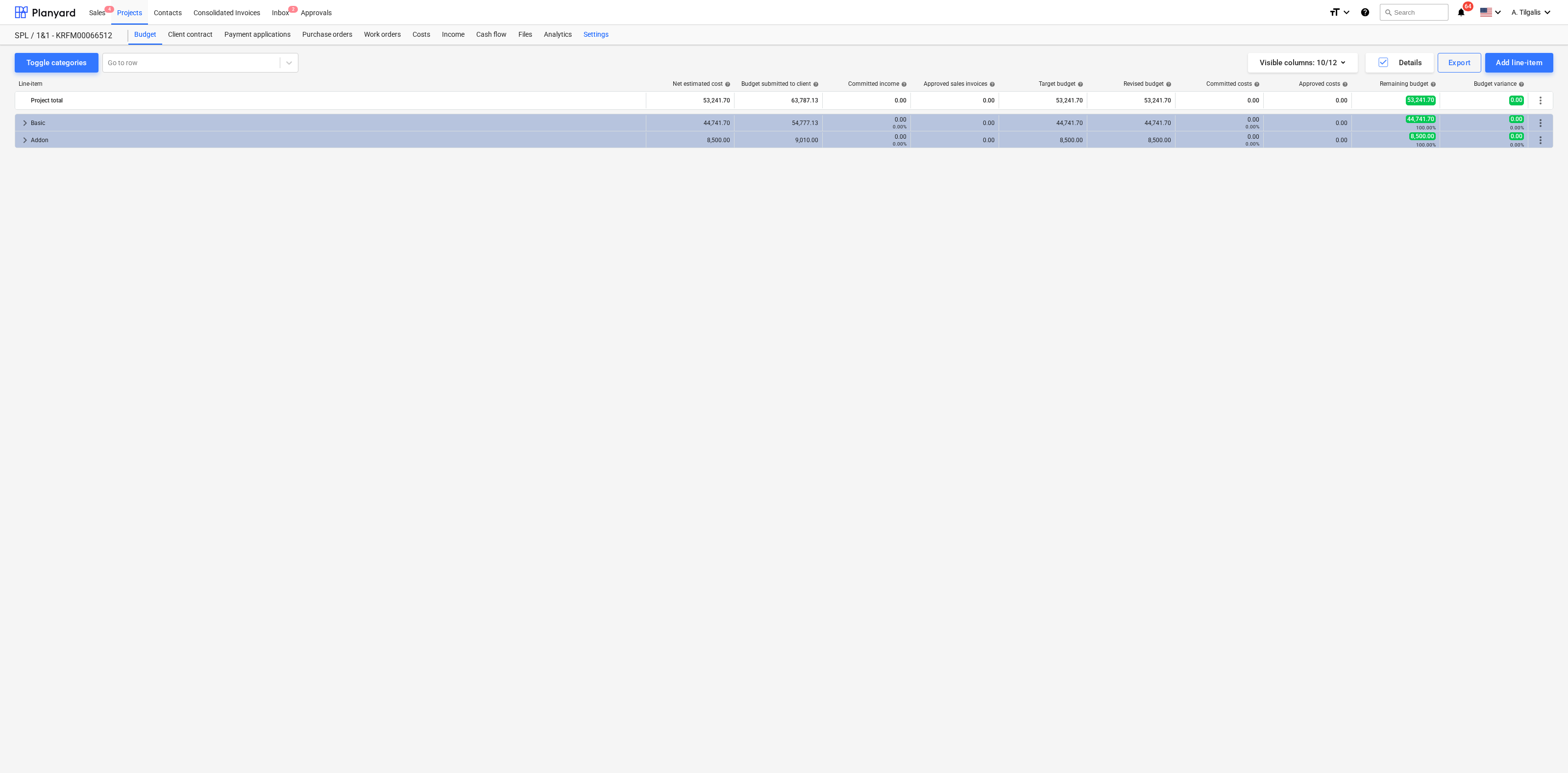
click at [599, 35] on div "Settings" at bounding box center [596, 34] width 37 height 20
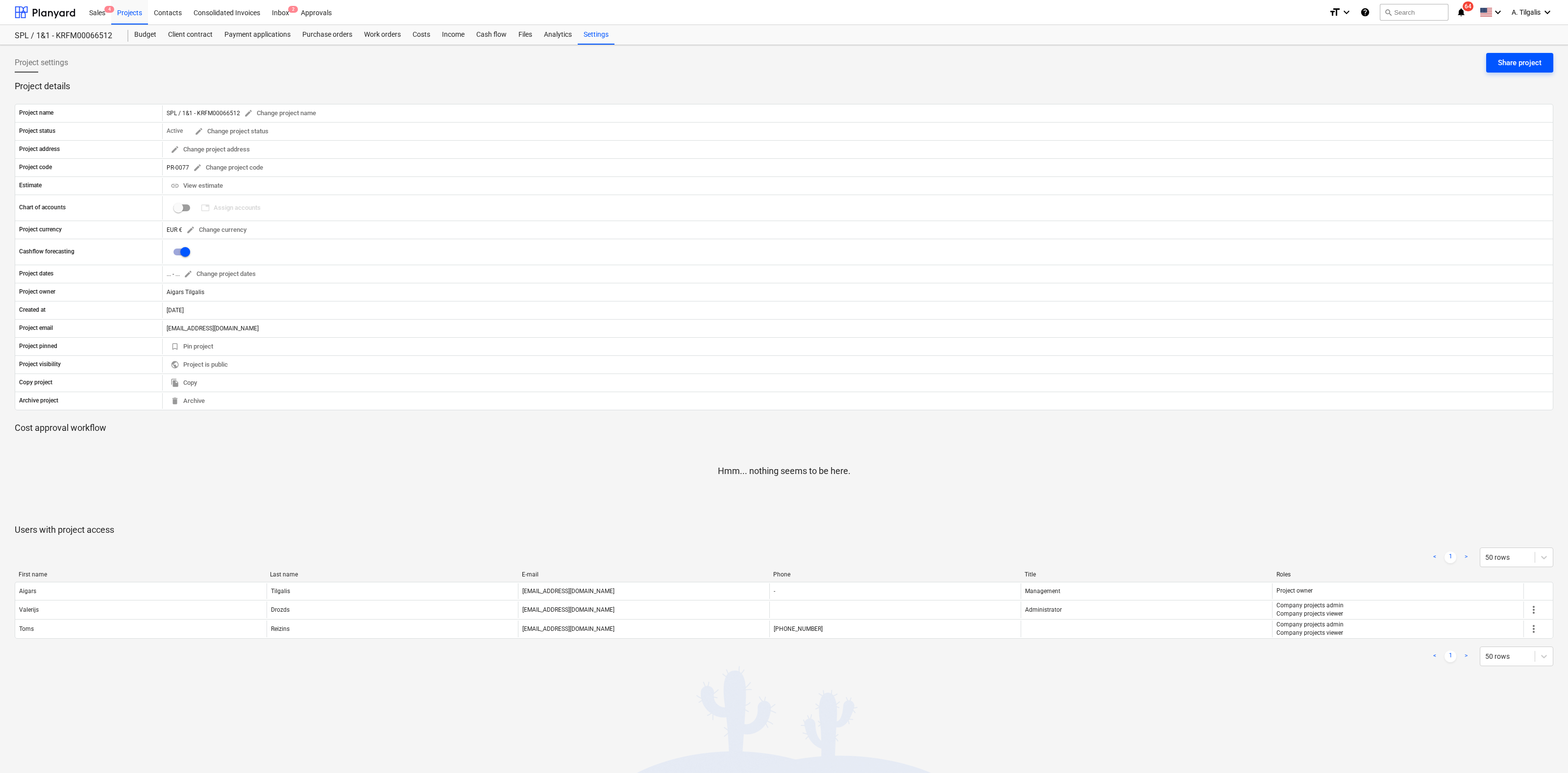
click at [1520, 64] on div "Share project" at bounding box center [1520, 62] width 43 height 13
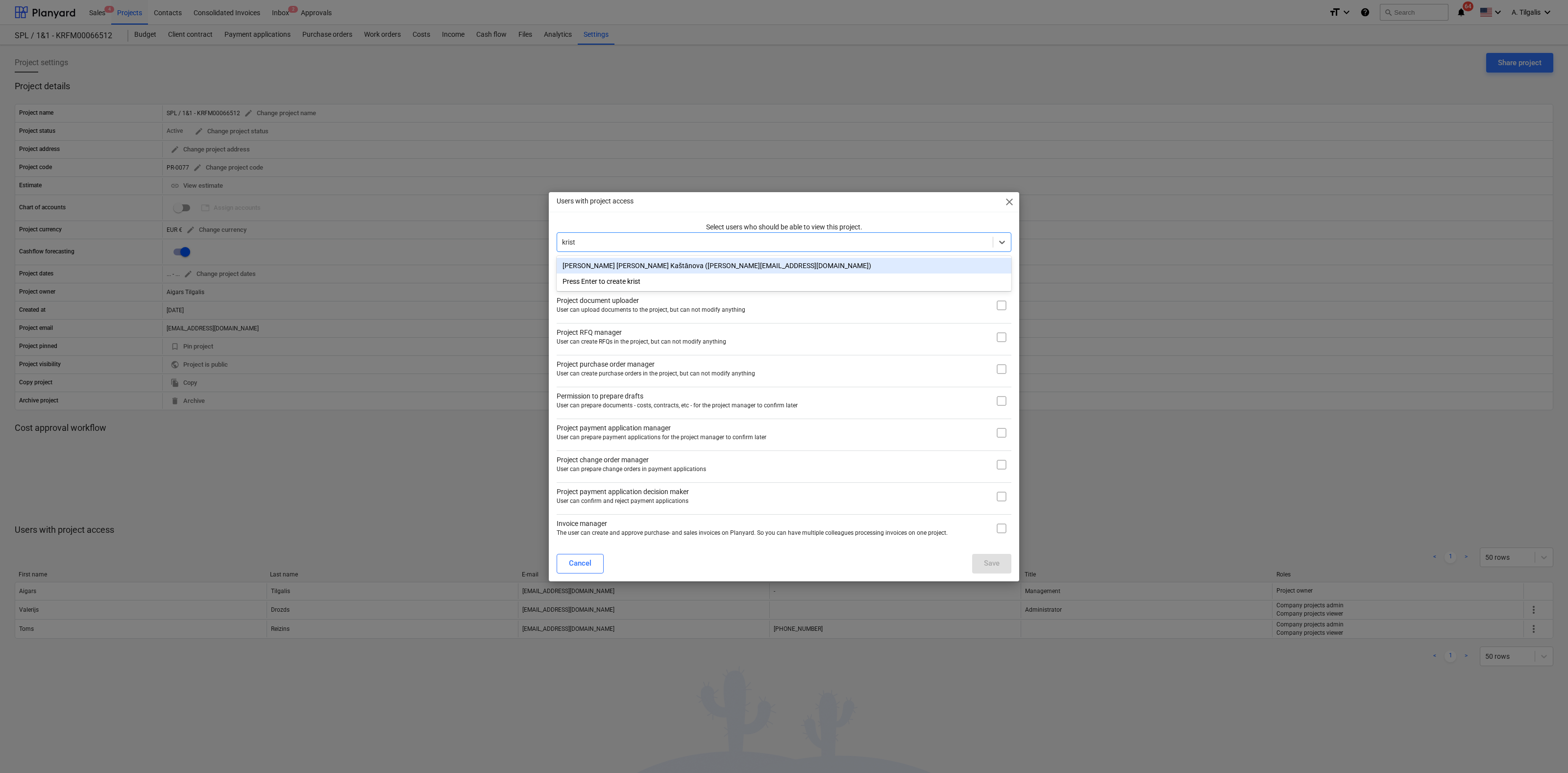
type input "[PERSON_NAME]"
click at [602, 264] on div "[PERSON_NAME] [PERSON_NAME] Kaštānova ([PERSON_NAME][EMAIL_ADDRESS][DOMAIN_NAME…" at bounding box center [784, 266] width 455 height 16
type input "there"
click at [637, 265] on div "[PERSON_NAME] ([PERSON_NAME][EMAIL_ADDRESS][PERSON_NAME][DOMAIN_NAME])" at bounding box center [784, 266] width 455 height 16
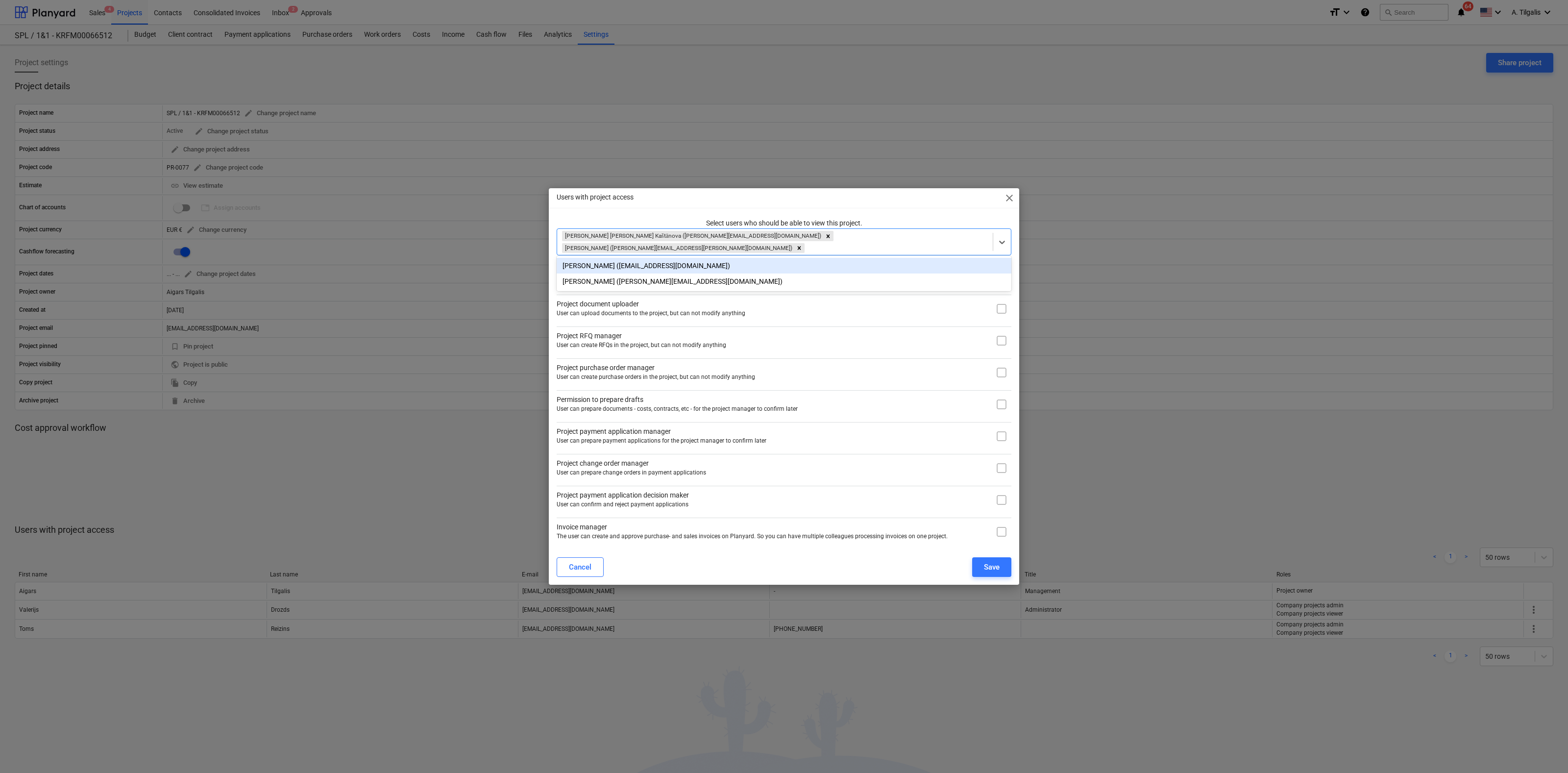
drag, startPoint x: 946, startPoint y: 215, endPoint x: 987, endPoint y: 229, distance: 43.3
click at [946, 213] on div "Users with project access close Select users who should be able to view this pr…" at bounding box center [784, 386] width 471 height 396
drag, startPoint x: 999, startPoint y: 310, endPoint x: 999, endPoint y: 329, distance: 19.0
click at [999, 310] on input "checkbox" at bounding box center [1001, 308] width 20 height 20
checkbox input "true"
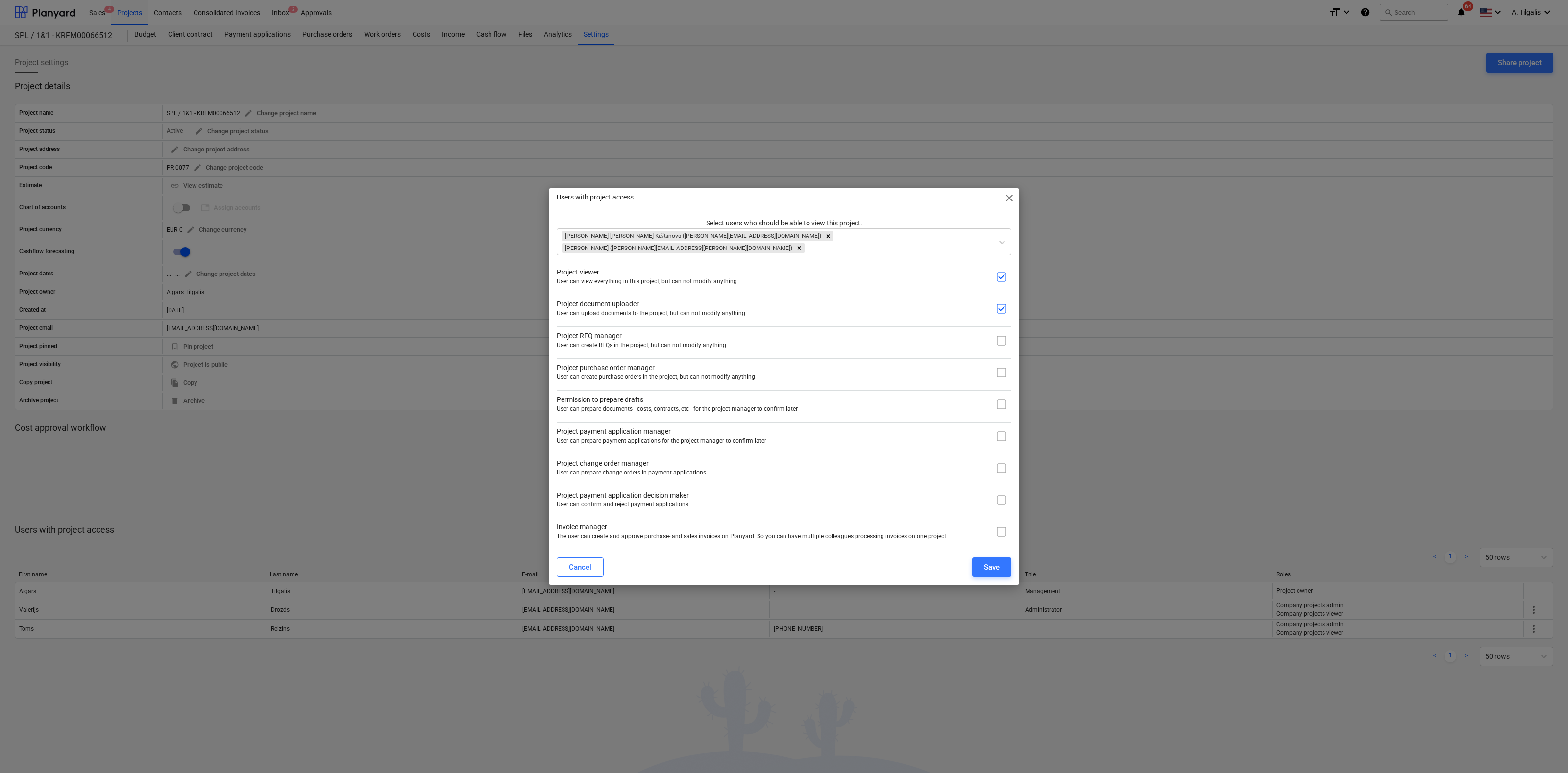
drag, startPoint x: 997, startPoint y: 345, endPoint x: 999, endPoint y: 352, distance: 7.3
click at [998, 349] on div "Select users who should be able to view this project. [PERSON_NAME] [PERSON_NAM…" at bounding box center [784, 380] width 455 height 324
click at [1000, 369] on input "checkbox" at bounding box center [1001, 372] width 20 height 20
checkbox input "true"
click at [1002, 345] on input "checkbox" at bounding box center [1001, 340] width 20 height 20
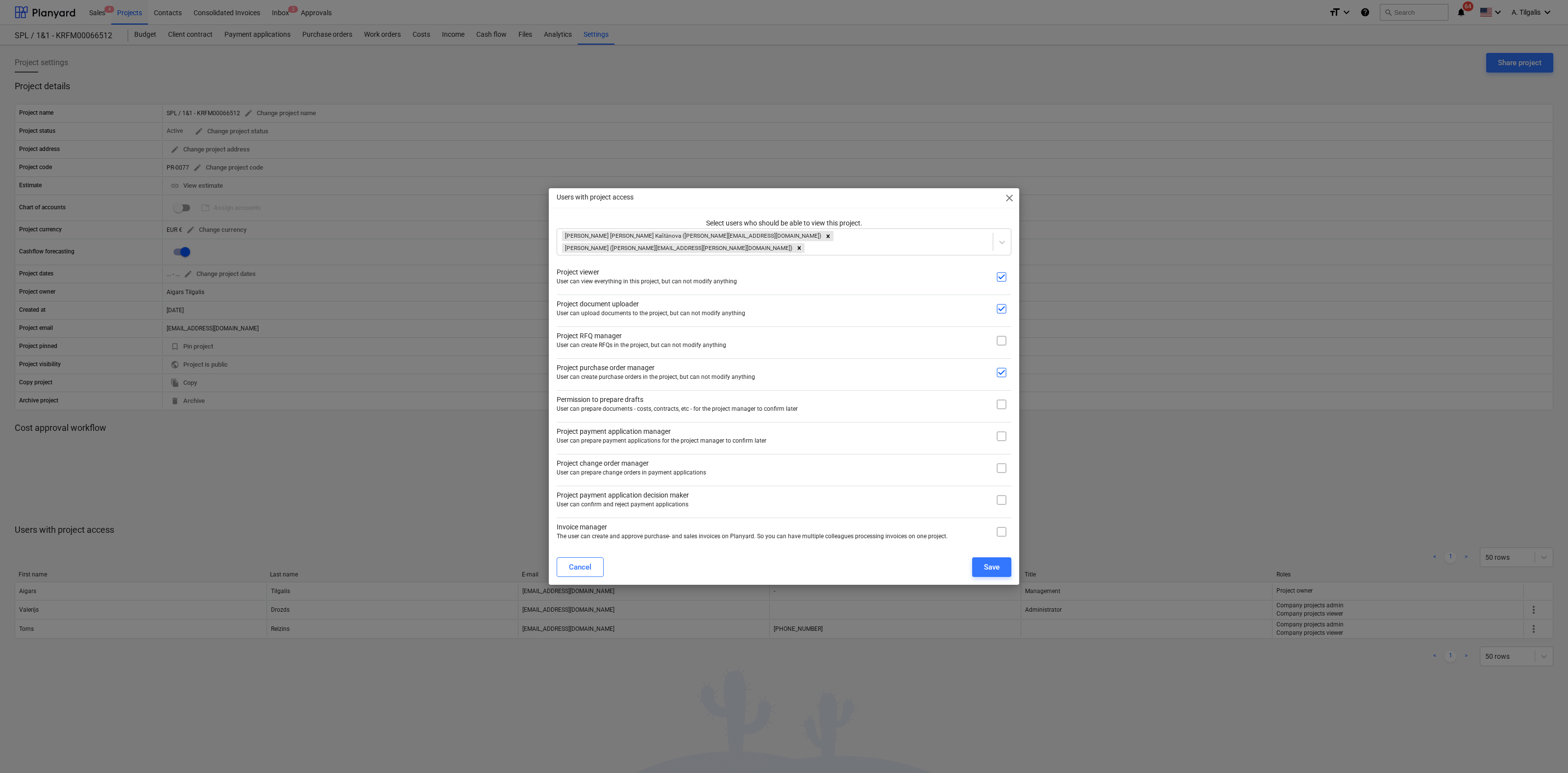
checkbox input "true"
drag, startPoint x: 1000, startPoint y: 405, endPoint x: 1001, endPoint y: 421, distance: 16.0
click at [1001, 405] on input "checkbox" at bounding box center [1001, 404] width 20 height 20
checkbox input "true"
drag, startPoint x: 1000, startPoint y: 429, endPoint x: 1002, endPoint y: 439, distance: 10.2
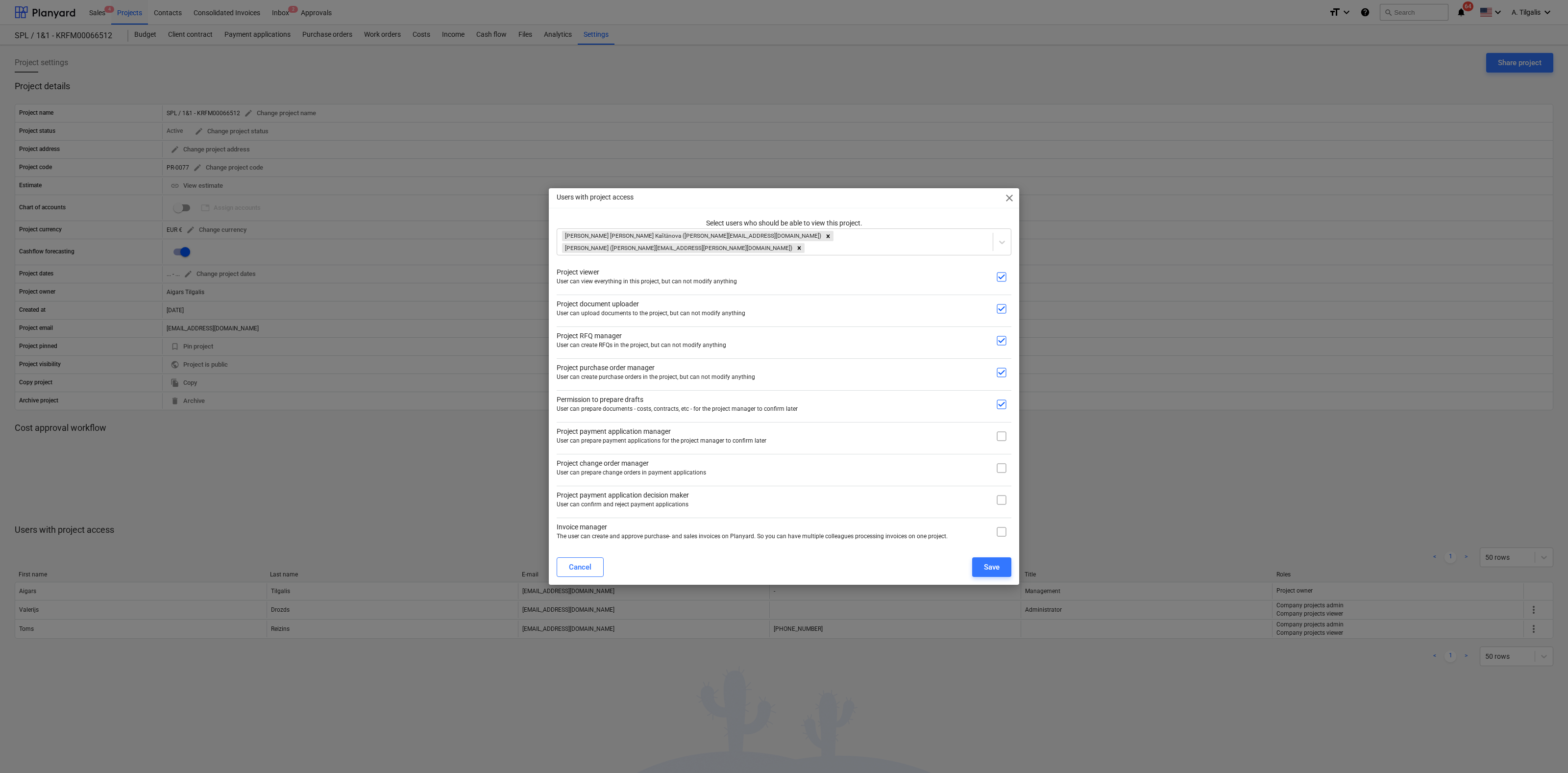
click at [1001, 433] on input "checkbox" at bounding box center [1001, 436] width 20 height 20
checkbox input "true"
click at [1001, 470] on input "checkbox" at bounding box center [1001, 468] width 20 height 20
checkbox input "true"
click at [1001, 496] on input "checkbox" at bounding box center [1001, 500] width 20 height 20
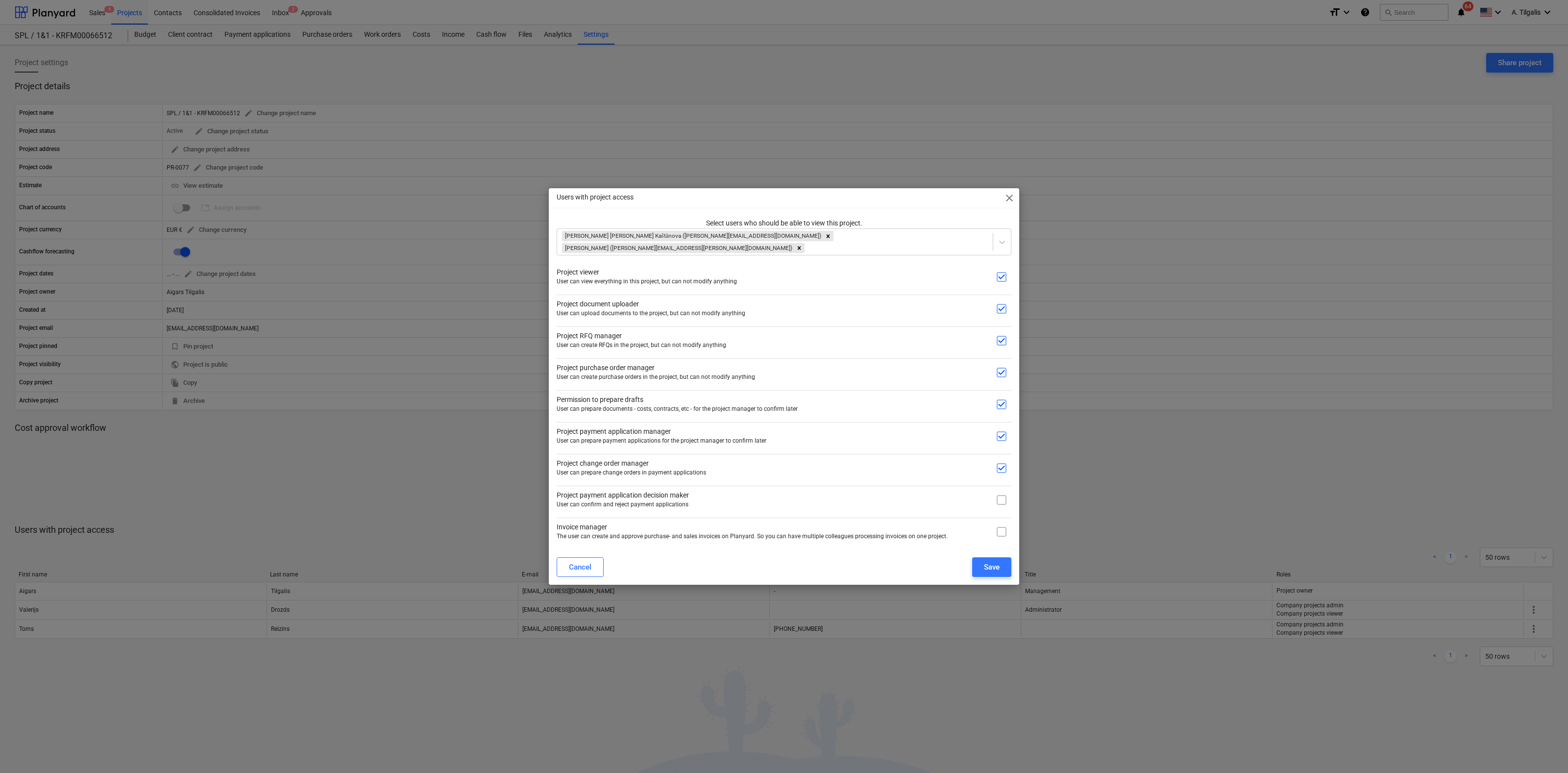
checkbox input "true"
drag, startPoint x: 1000, startPoint y: 522, endPoint x: 1000, endPoint y: 531, distance: 9.0
click at [1000, 524] on input "checkbox" at bounding box center [1001, 531] width 20 height 20
checkbox input "true"
click at [988, 570] on div "Save" at bounding box center [992, 567] width 16 height 13
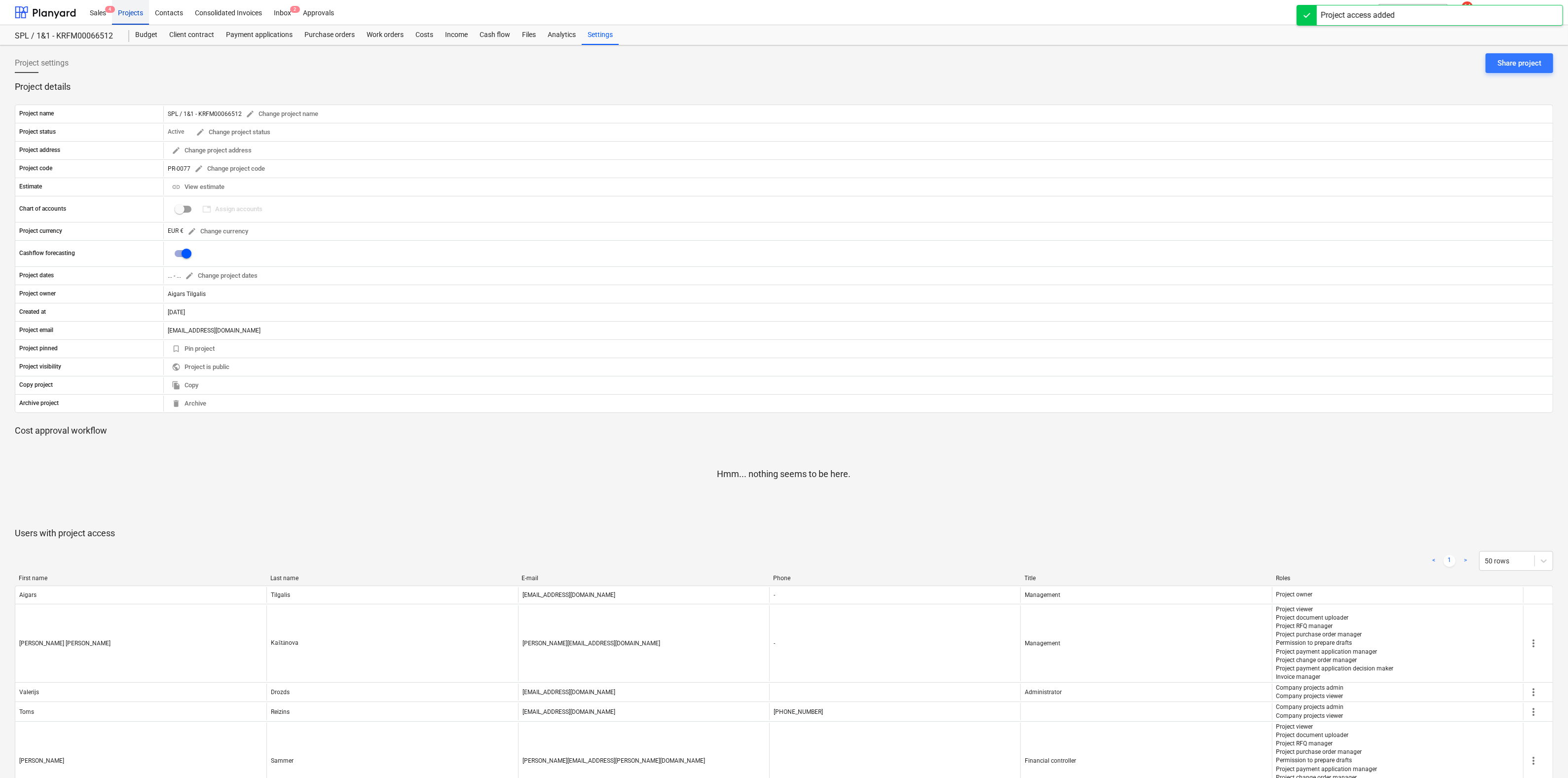
click at [123, 12] on div "Projects" at bounding box center [131, 12] width 37 height 25
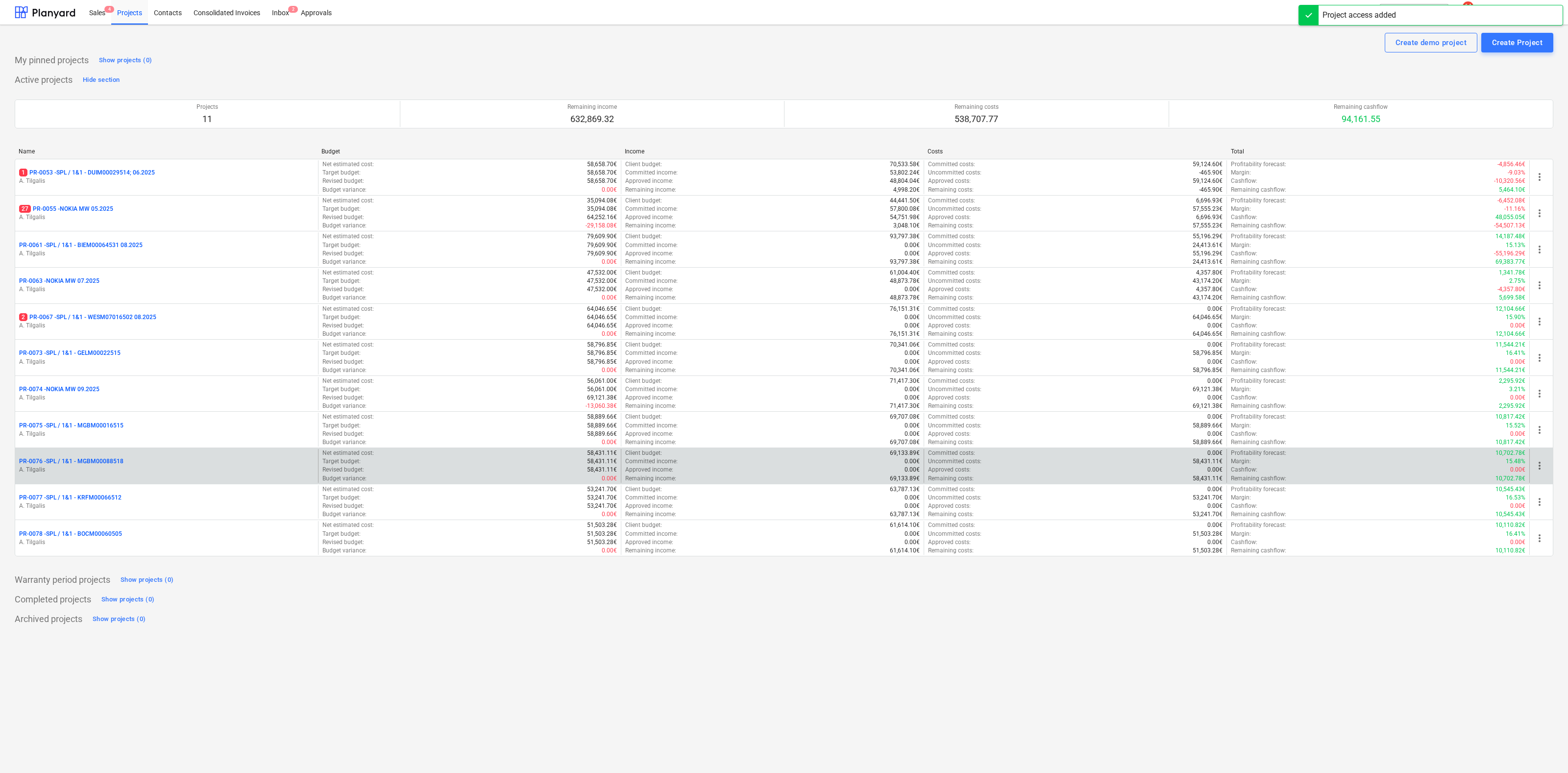
click at [101, 465] on p "PR-0076 - SPL / 1&1 - MGBM00088518" at bounding box center [71, 461] width 104 height 8
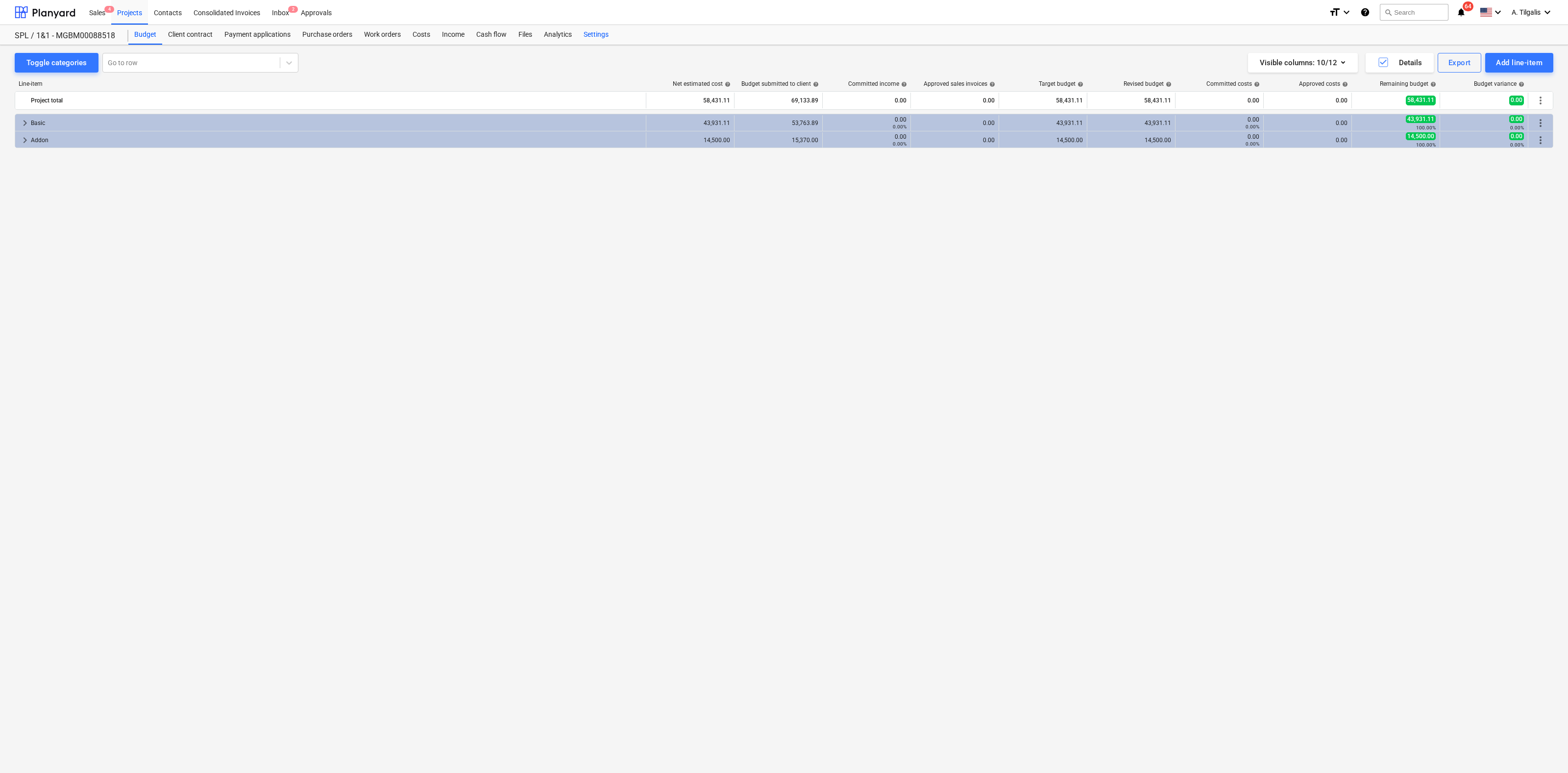
click at [592, 38] on div "Settings" at bounding box center [596, 34] width 37 height 20
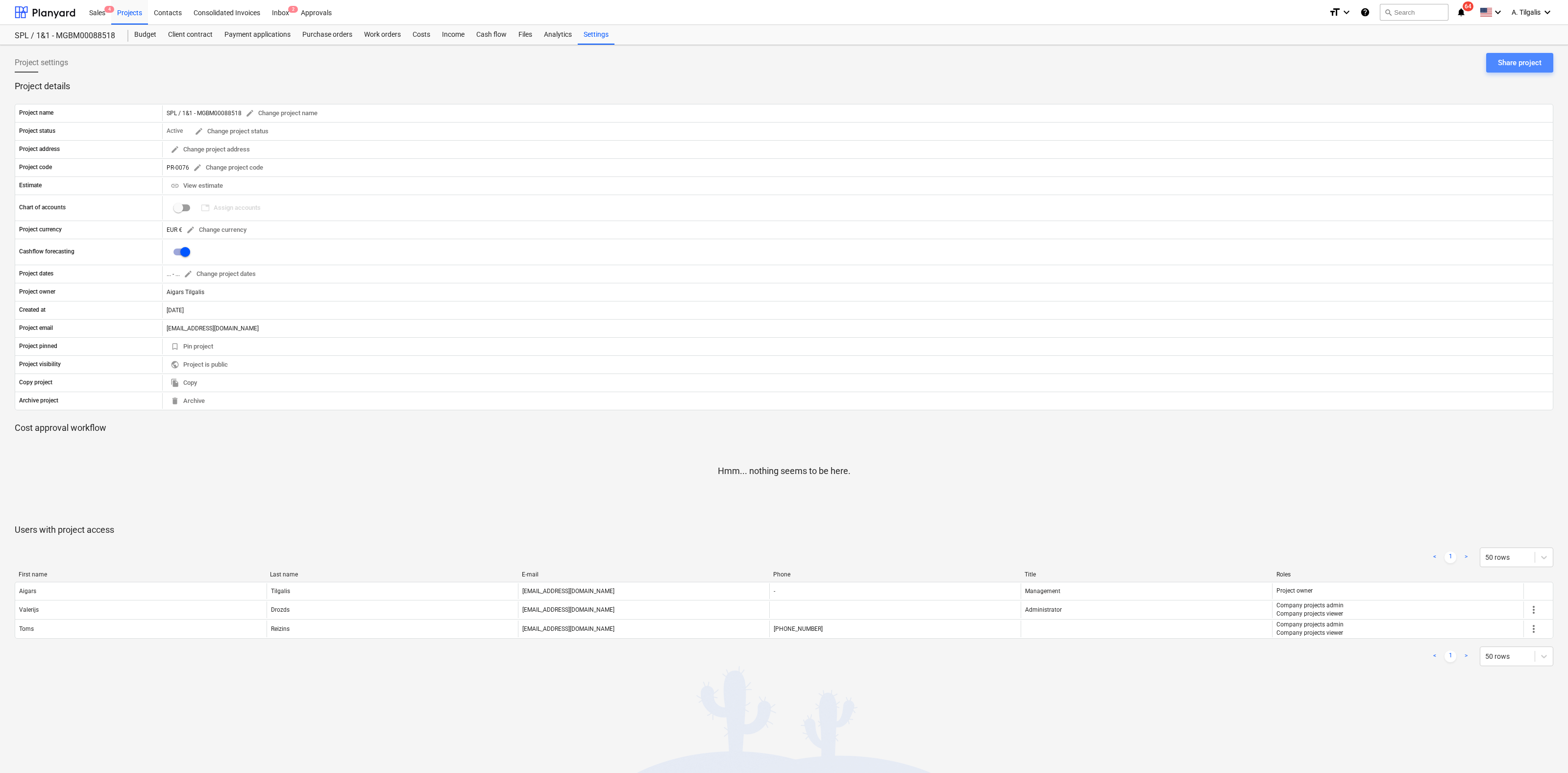
click at [1506, 59] on div "Share project" at bounding box center [1520, 62] width 43 height 13
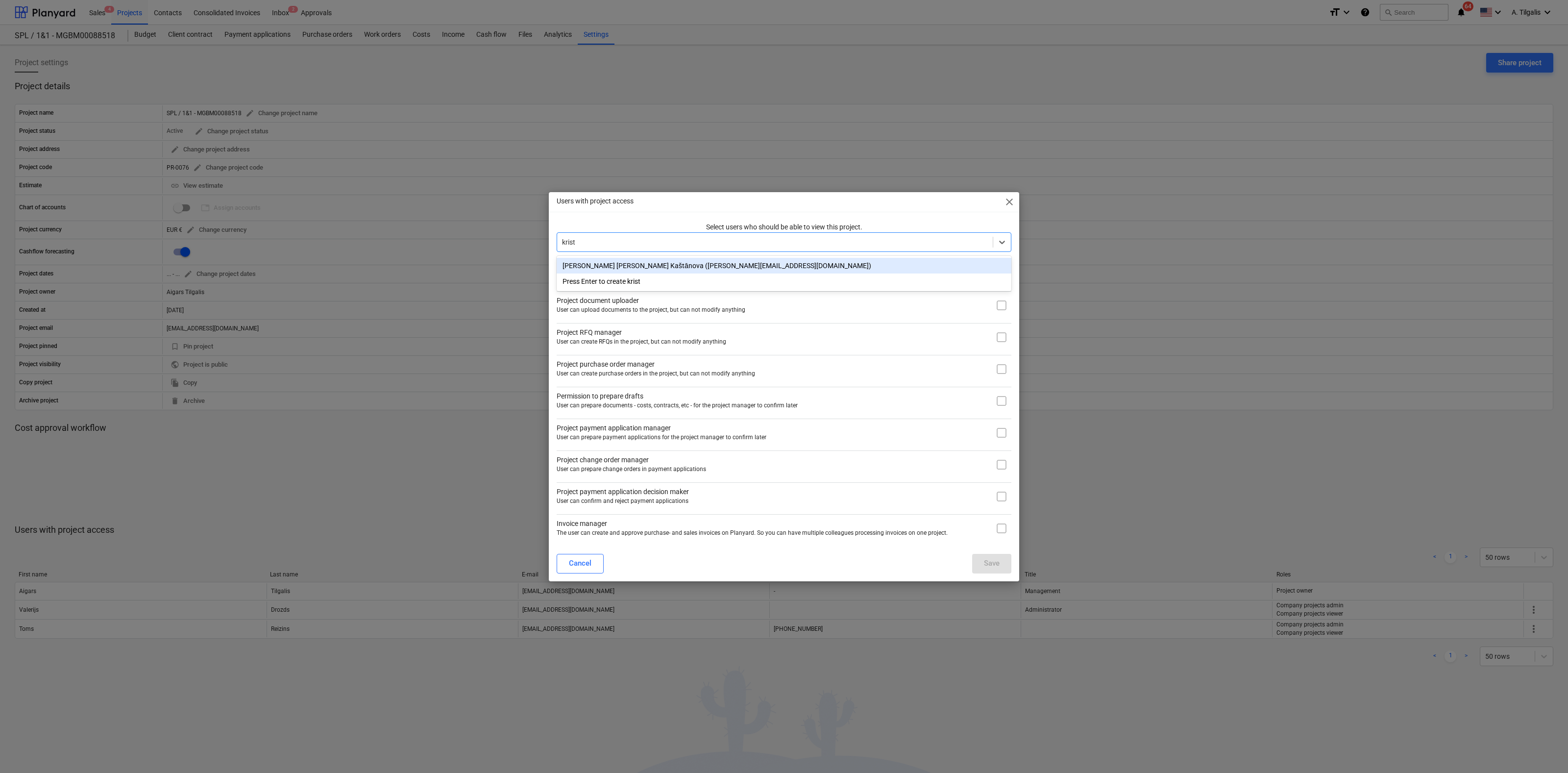
type input "[PERSON_NAME]"
click at [698, 265] on div "[PERSON_NAME] [PERSON_NAME] Kaštānova ([PERSON_NAME][EMAIL_ADDRESS][DOMAIN_NAME…" at bounding box center [784, 266] width 455 height 16
type input "theres"
click at [653, 267] on div "[PERSON_NAME] ([PERSON_NAME][EMAIL_ADDRESS][PERSON_NAME][DOMAIN_NAME])" at bounding box center [784, 266] width 455 height 16
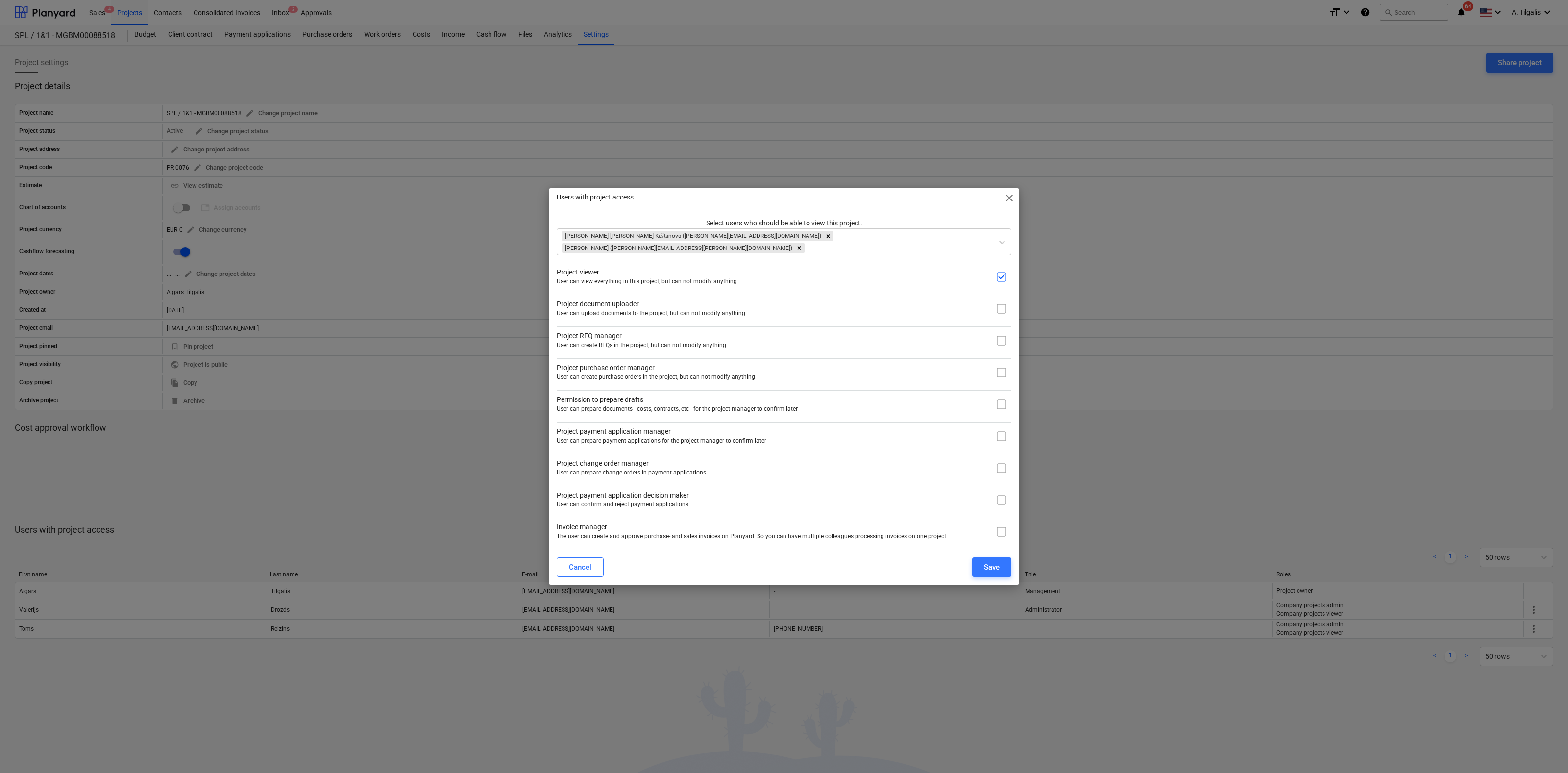
click at [959, 203] on div "Users with project access close" at bounding box center [784, 198] width 471 height 20
click at [1002, 305] on input "checkbox" at bounding box center [1001, 308] width 20 height 20
checkbox input "true"
drag, startPoint x: 1002, startPoint y: 339, endPoint x: 1002, endPoint y: 345, distance: 6.0
click at [1002, 342] on input "checkbox" at bounding box center [1001, 340] width 20 height 20
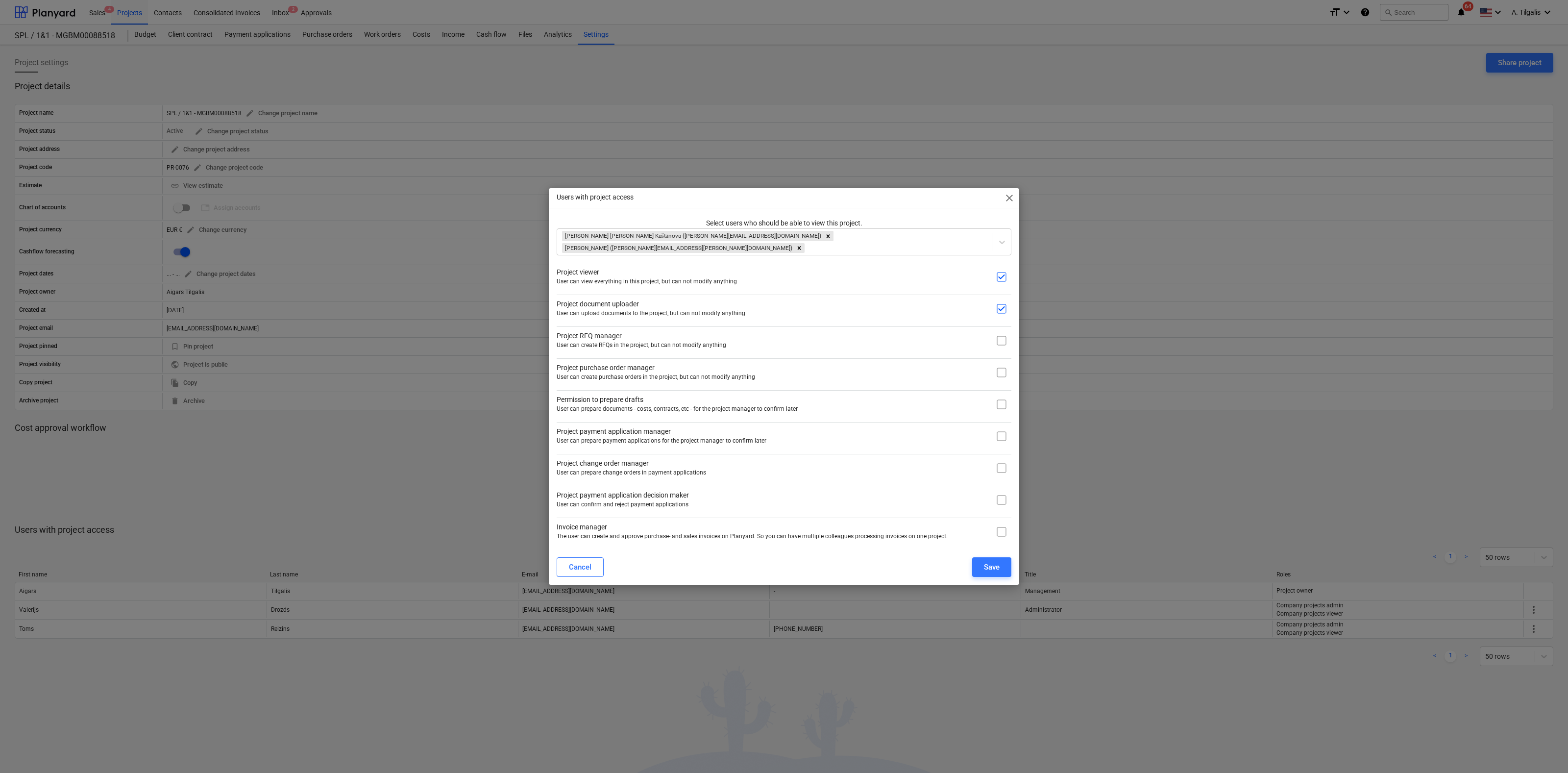
checkbox input "true"
click at [1002, 372] on input "checkbox" at bounding box center [1001, 372] width 20 height 20
checkbox input "true"
drag, startPoint x: 999, startPoint y: 399, endPoint x: 999, endPoint y: 415, distance: 16.0
click at [999, 401] on input "checkbox" at bounding box center [1001, 404] width 20 height 20
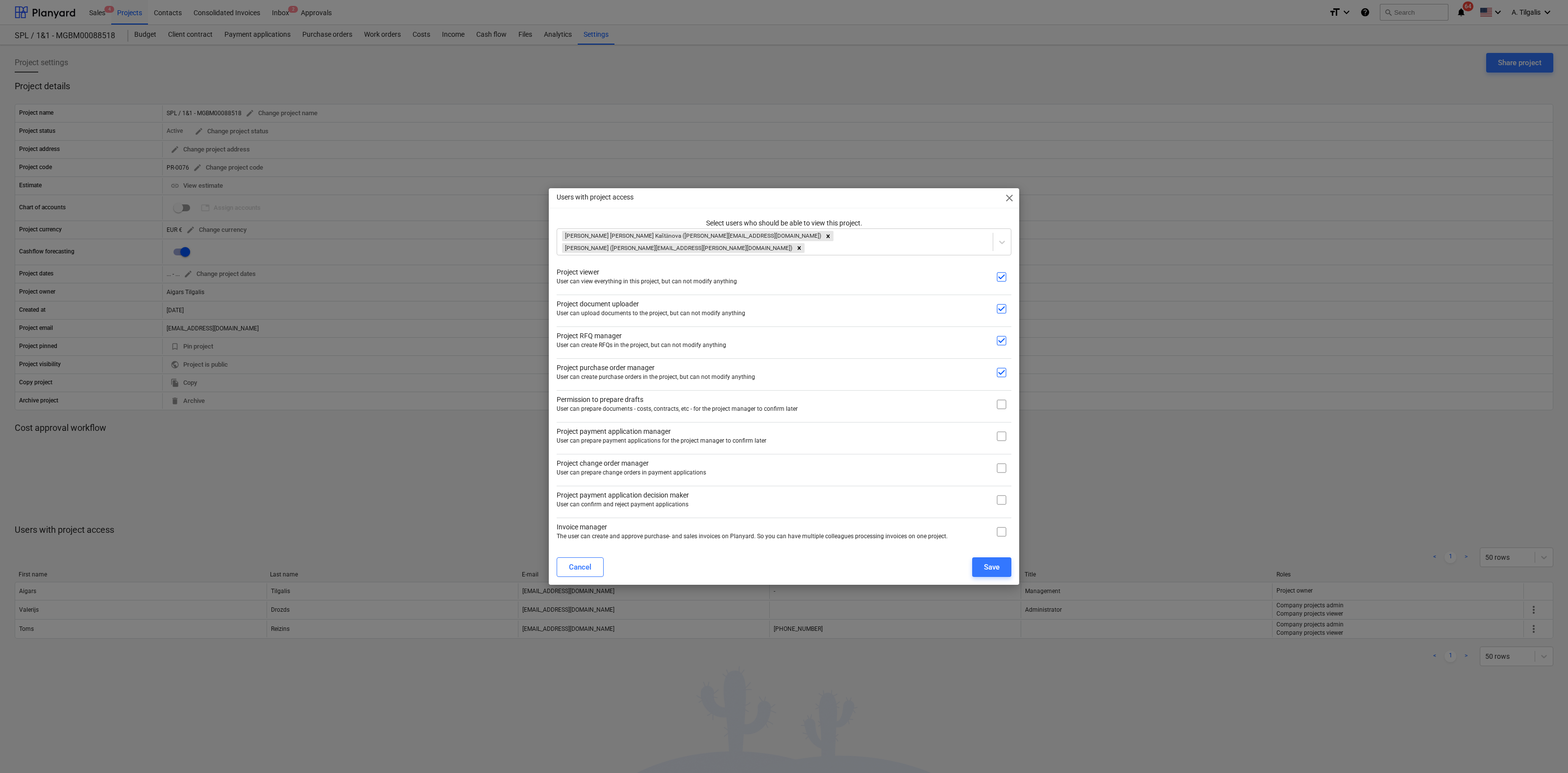
checkbox input "true"
drag, startPoint x: 1000, startPoint y: 426, endPoint x: 1002, endPoint y: 435, distance: 9.2
click at [1002, 431] on input "checkbox" at bounding box center [1001, 436] width 20 height 20
checkbox input "true"
drag, startPoint x: 1003, startPoint y: 460, endPoint x: 1003, endPoint y: 475, distance: 15.0
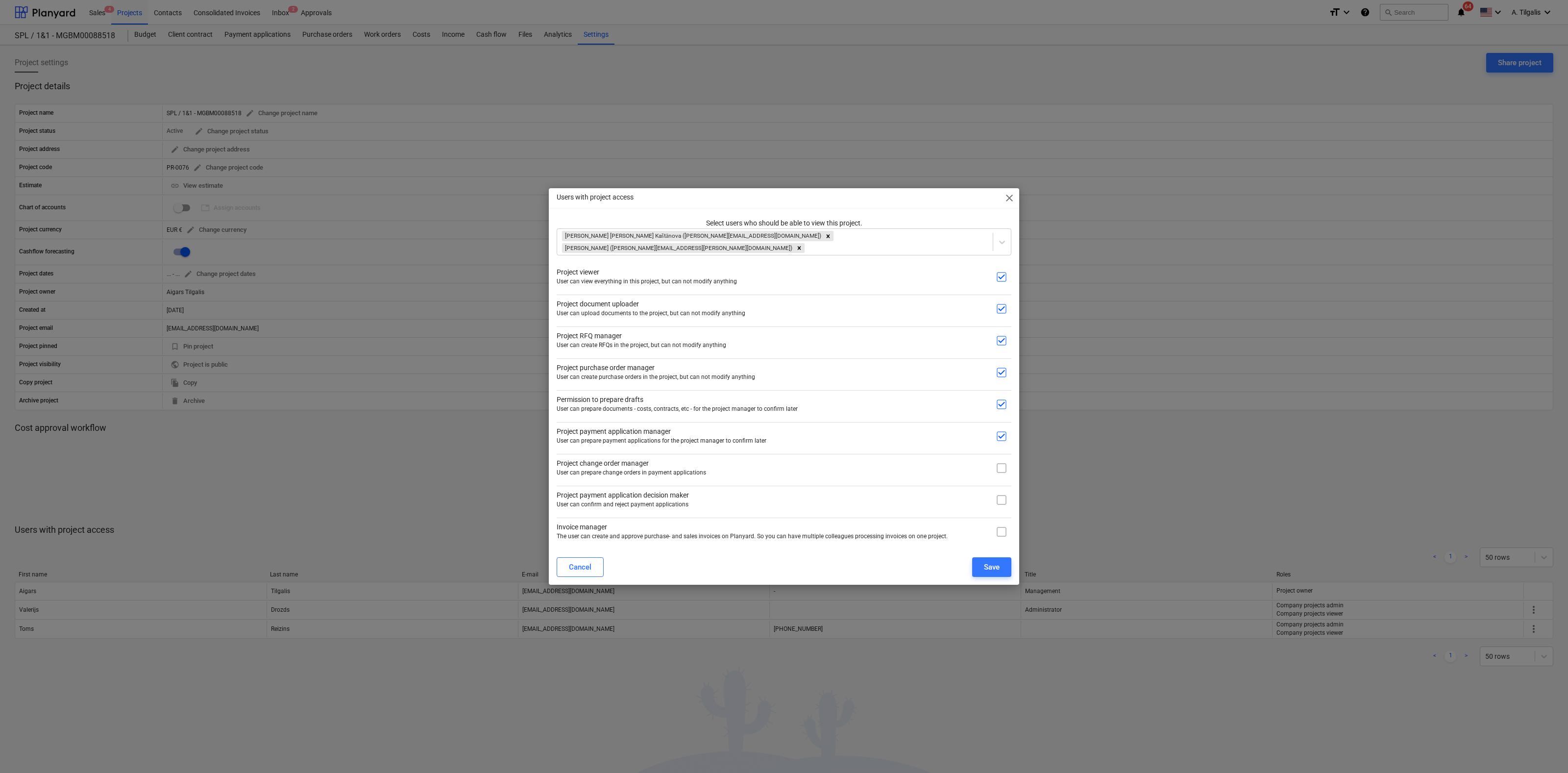
click at [1003, 462] on input "checkbox" at bounding box center [1001, 468] width 20 height 20
checkbox input "true"
drag, startPoint x: 1004, startPoint y: 496, endPoint x: 1004, endPoint y: 516, distance: 20.0
click at [1004, 498] on input "checkbox" at bounding box center [1001, 500] width 20 height 20
checkbox input "true"
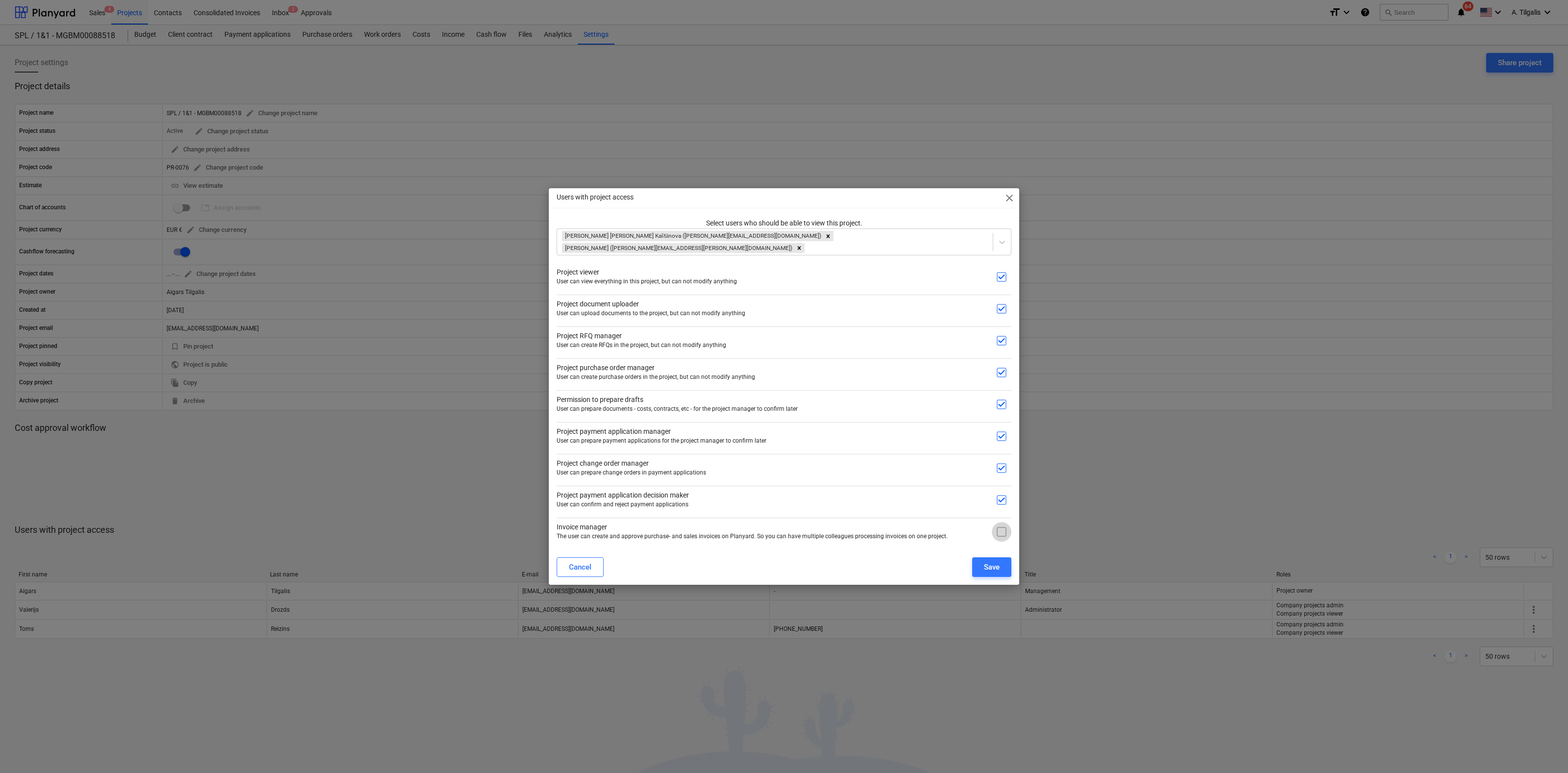
click at [1004, 526] on input "checkbox" at bounding box center [1001, 531] width 20 height 20
checkbox input "true"
click at [997, 561] on div "Save" at bounding box center [992, 567] width 16 height 13
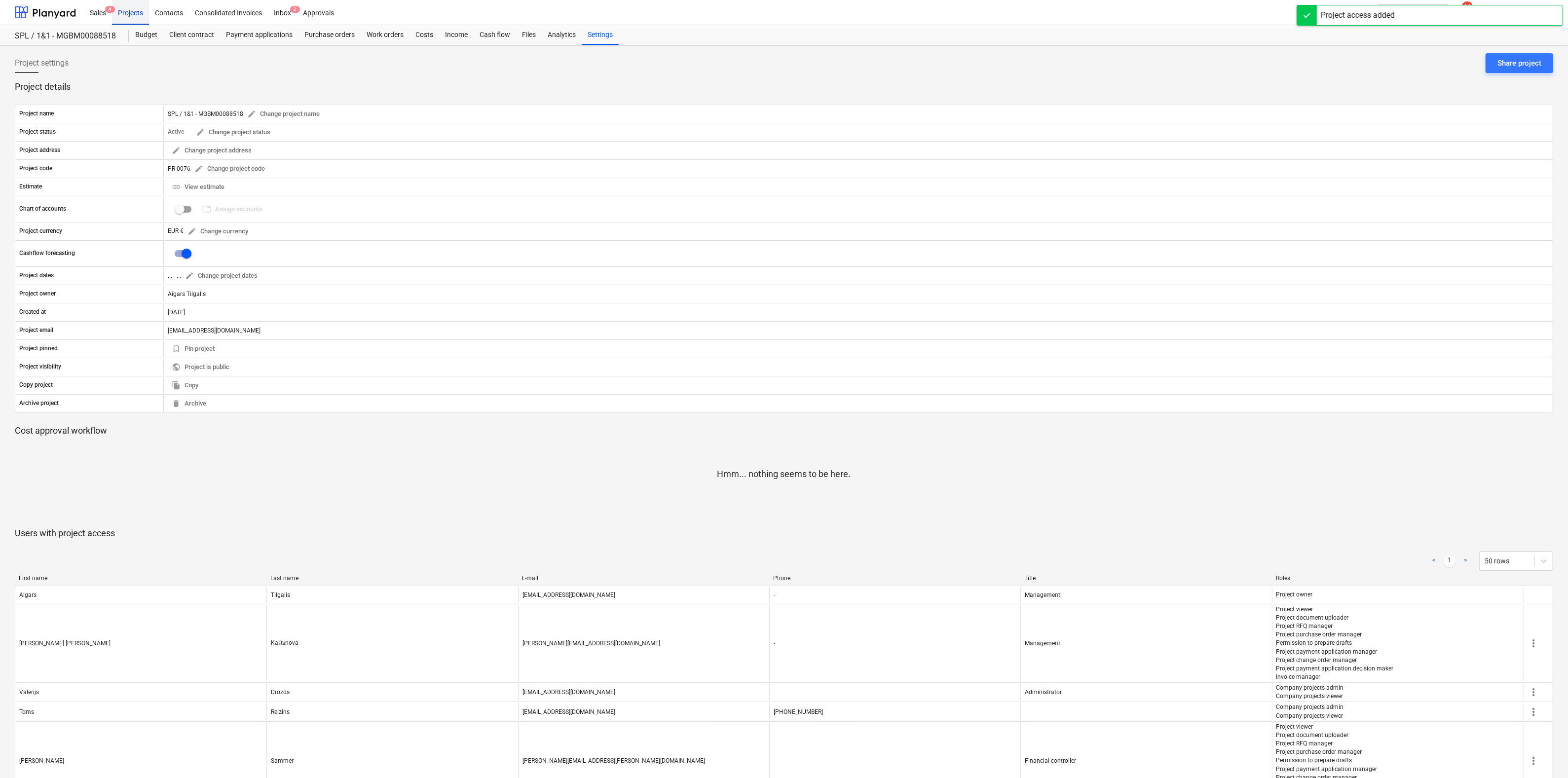
click at [134, 14] on div "Projects" at bounding box center [131, 12] width 37 height 25
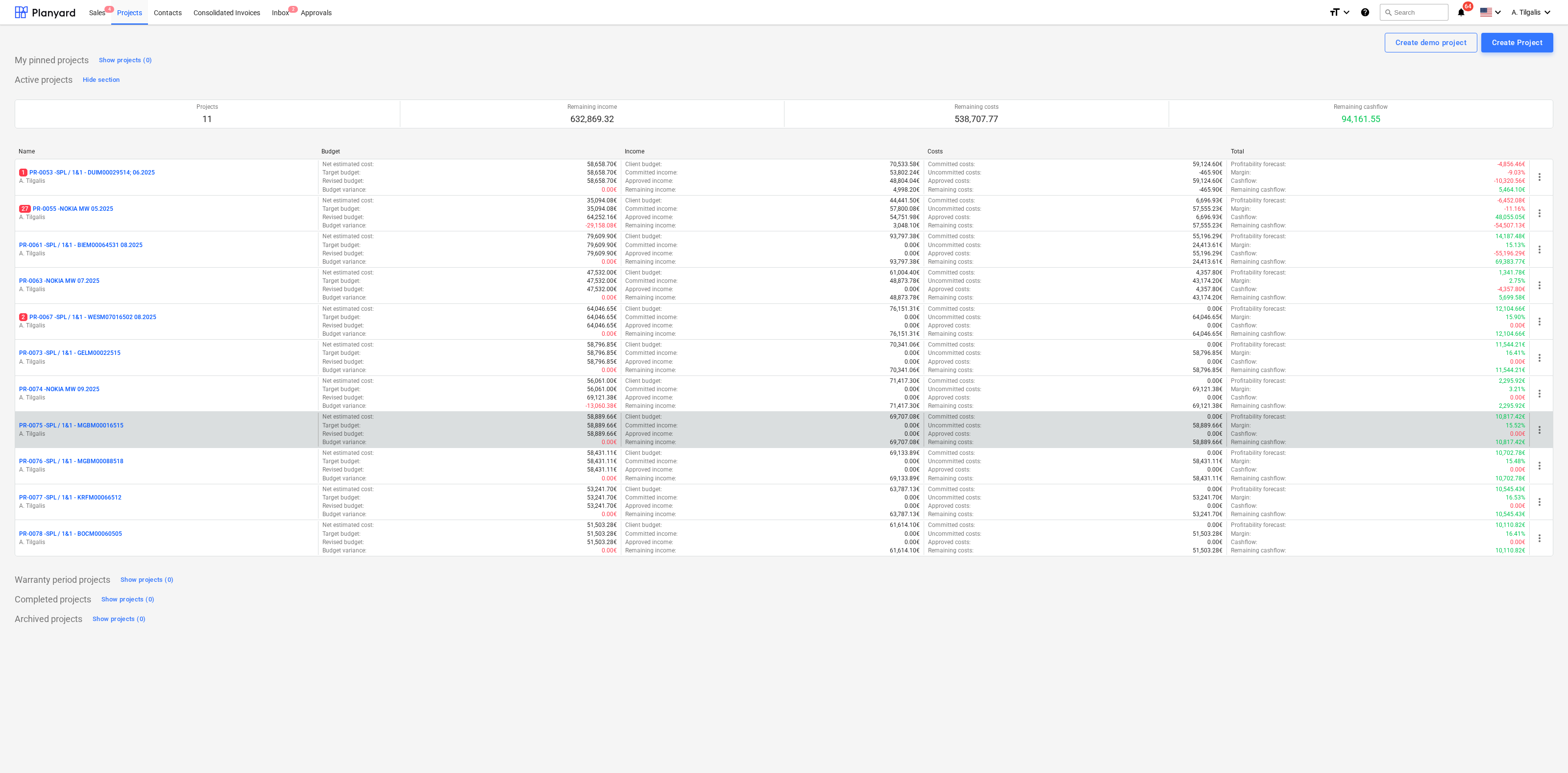
click at [108, 424] on p "PR-0075 - SPL / 1&1 - MGBM00016515" at bounding box center [71, 426] width 104 height 8
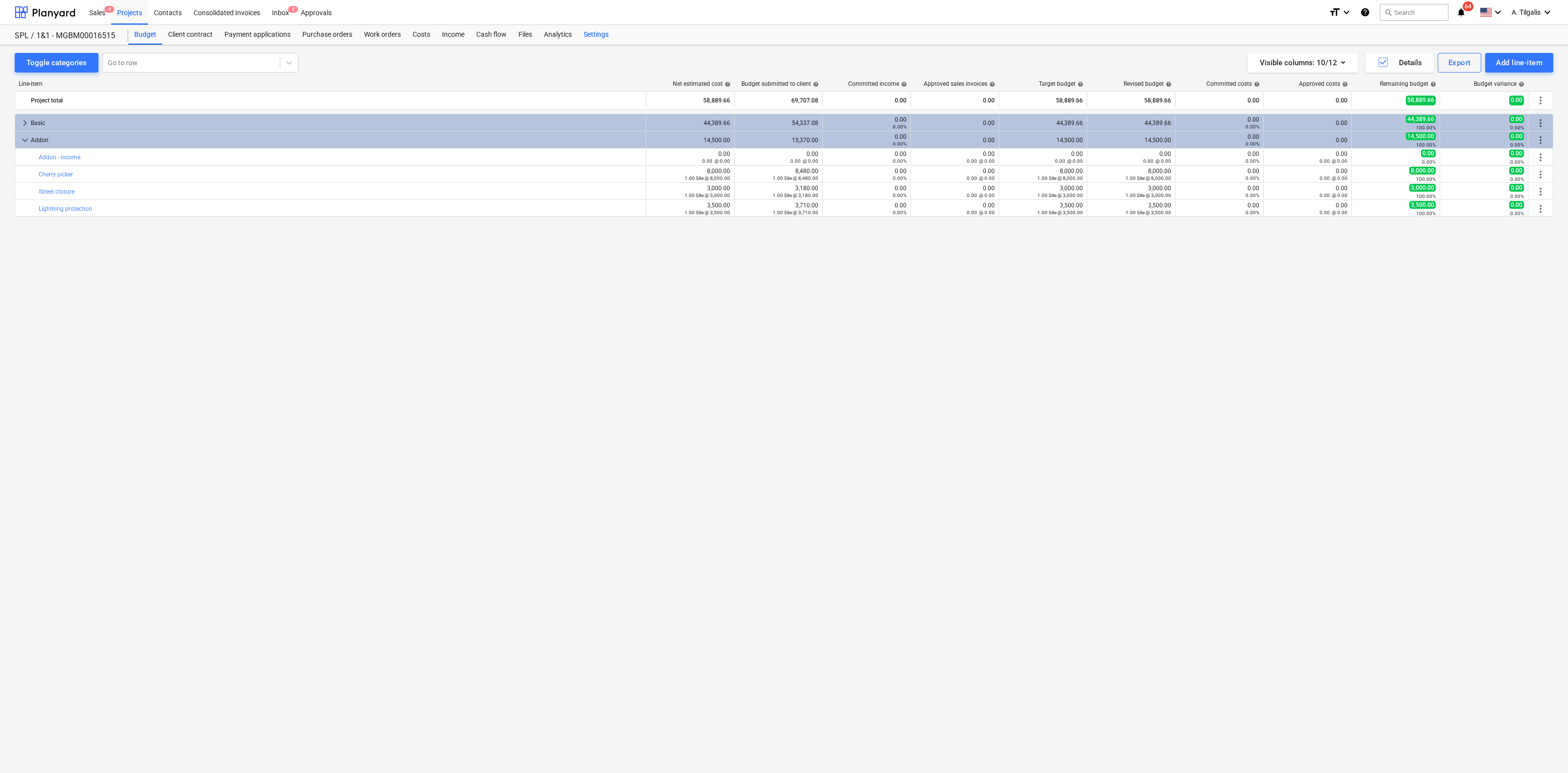
click at [590, 38] on div "Settings" at bounding box center [596, 34] width 37 height 20
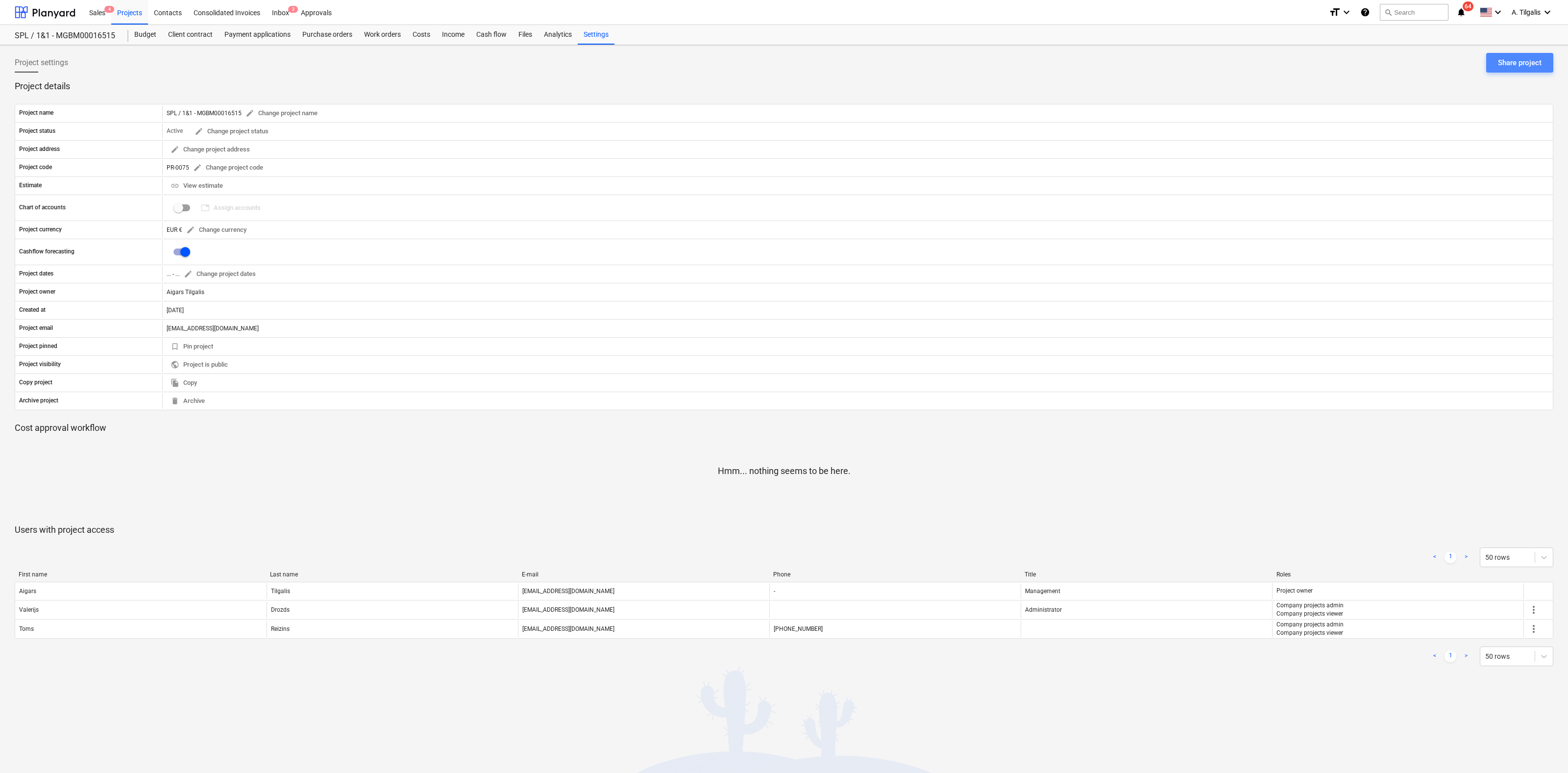
click at [1517, 60] on div "Share project" at bounding box center [1520, 62] width 43 height 13
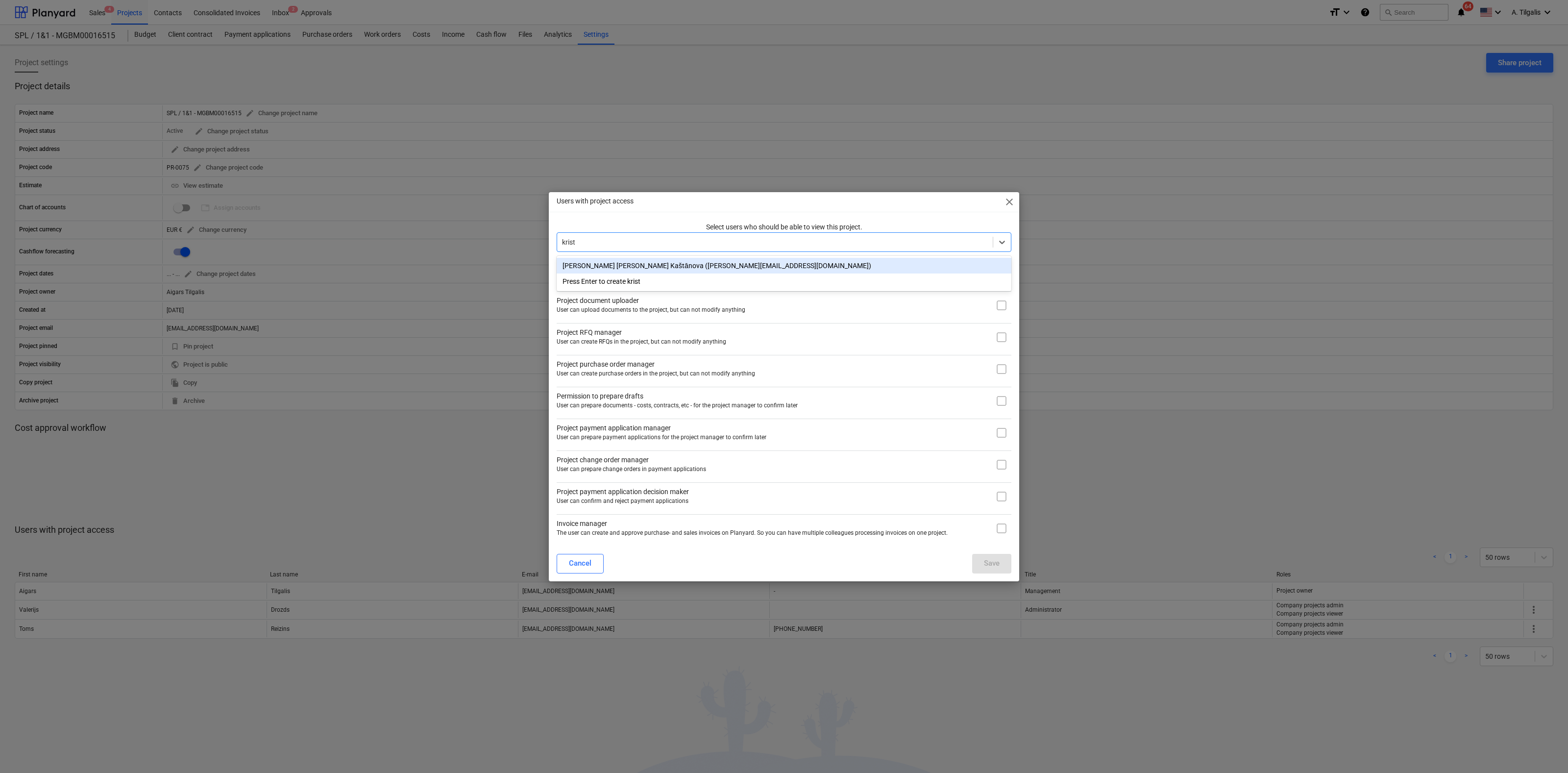
type input "[PERSON_NAME]"
click at [685, 266] on div "[PERSON_NAME] [PERSON_NAME] Kaštānova ([PERSON_NAME][EMAIL_ADDRESS][DOMAIN_NAME…" at bounding box center [784, 266] width 455 height 16
type input "theres"
click at [624, 267] on div "[PERSON_NAME] ([PERSON_NAME][EMAIL_ADDRESS][PERSON_NAME][DOMAIN_NAME])" at bounding box center [784, 266] width 455 height 16
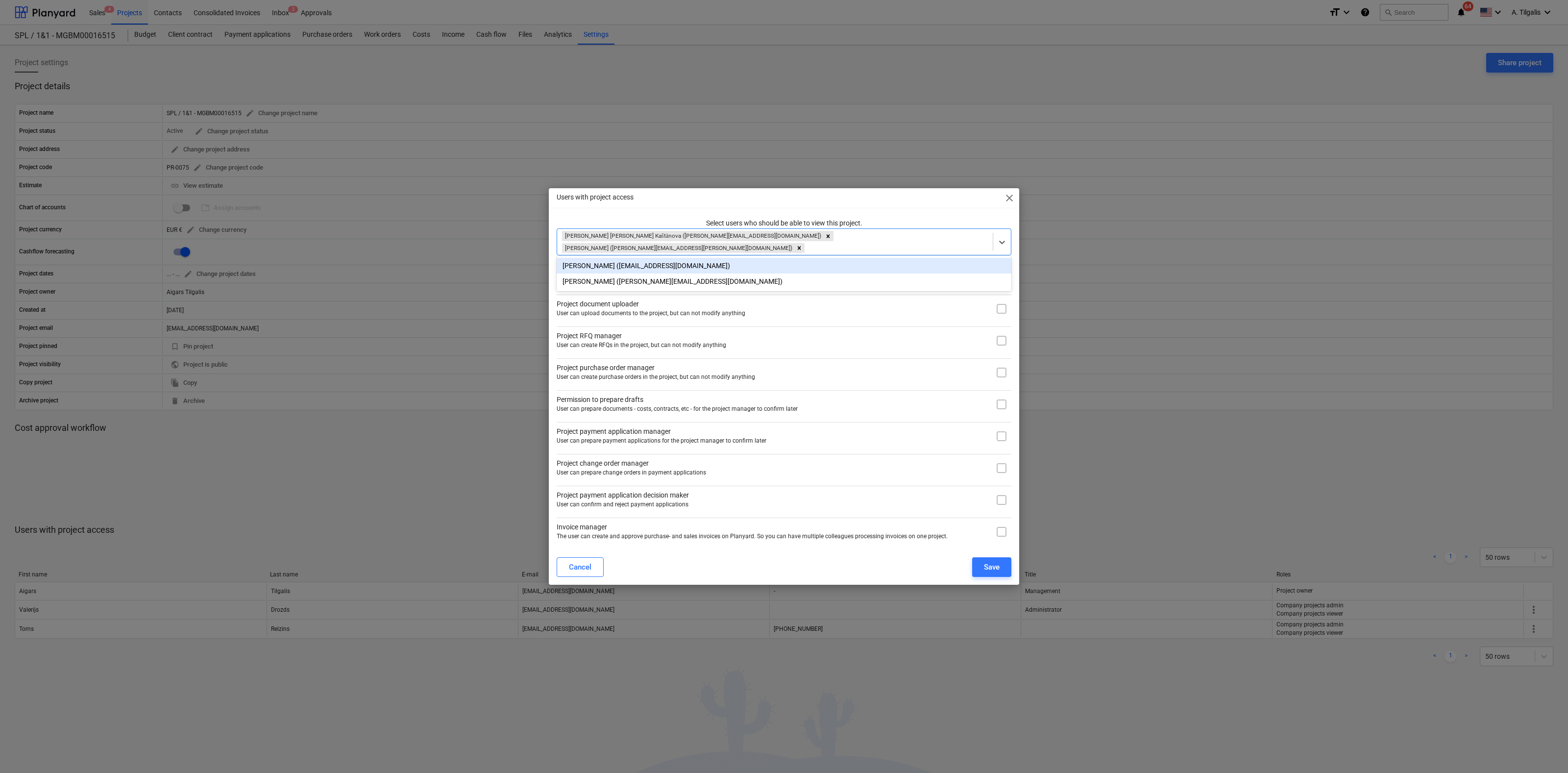
click at [949, 208] on div "Users with project access close" at bounding box center [784, 198] width 471 height 20
drag, startPoint x: 1001, startPoint y: 305, endPoint x: 1004, endPoint y: 326, distance: 21.2
click at [1001, 307] on input "checkbox" at bounding box center [1001, 308] width 20 height 20
checkbox input "true"
drag, startPoint x: 1003, startPoint y: 339, endPoint x: 1003, endPoint y: 347, distance: 8.0
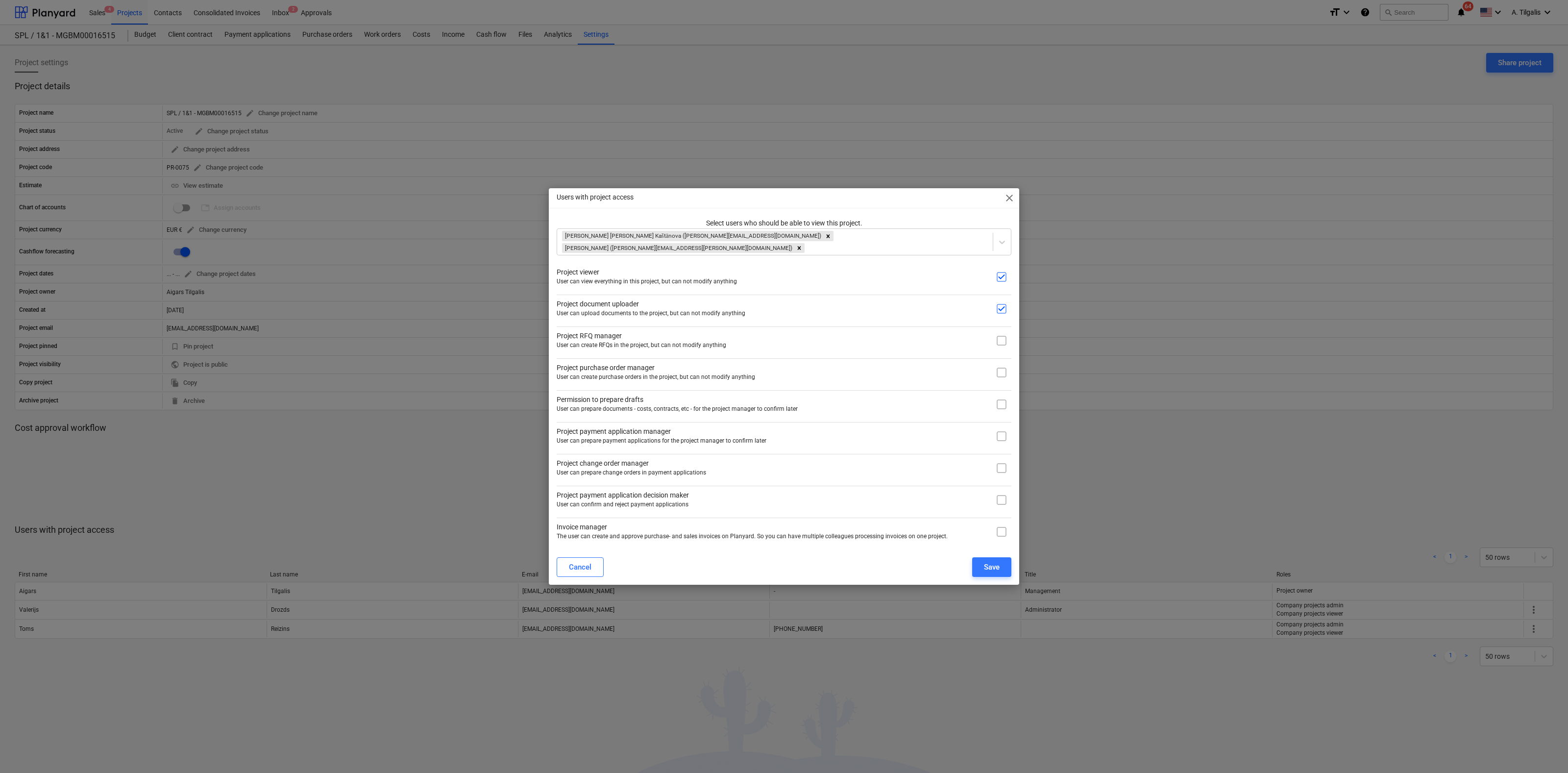
click at [1003, 343] on input "checkbox" at bounding box center [1001, 340] width 20 height 20
checkbox input "true"
click at [1003, 375] on input "checkbox" at bounding box center [1001, 372] width 20 height 20
checkbox input "true"
click at [999, 409] on input "checkbox" at bounding box center [1001, 404] width 20 height 20
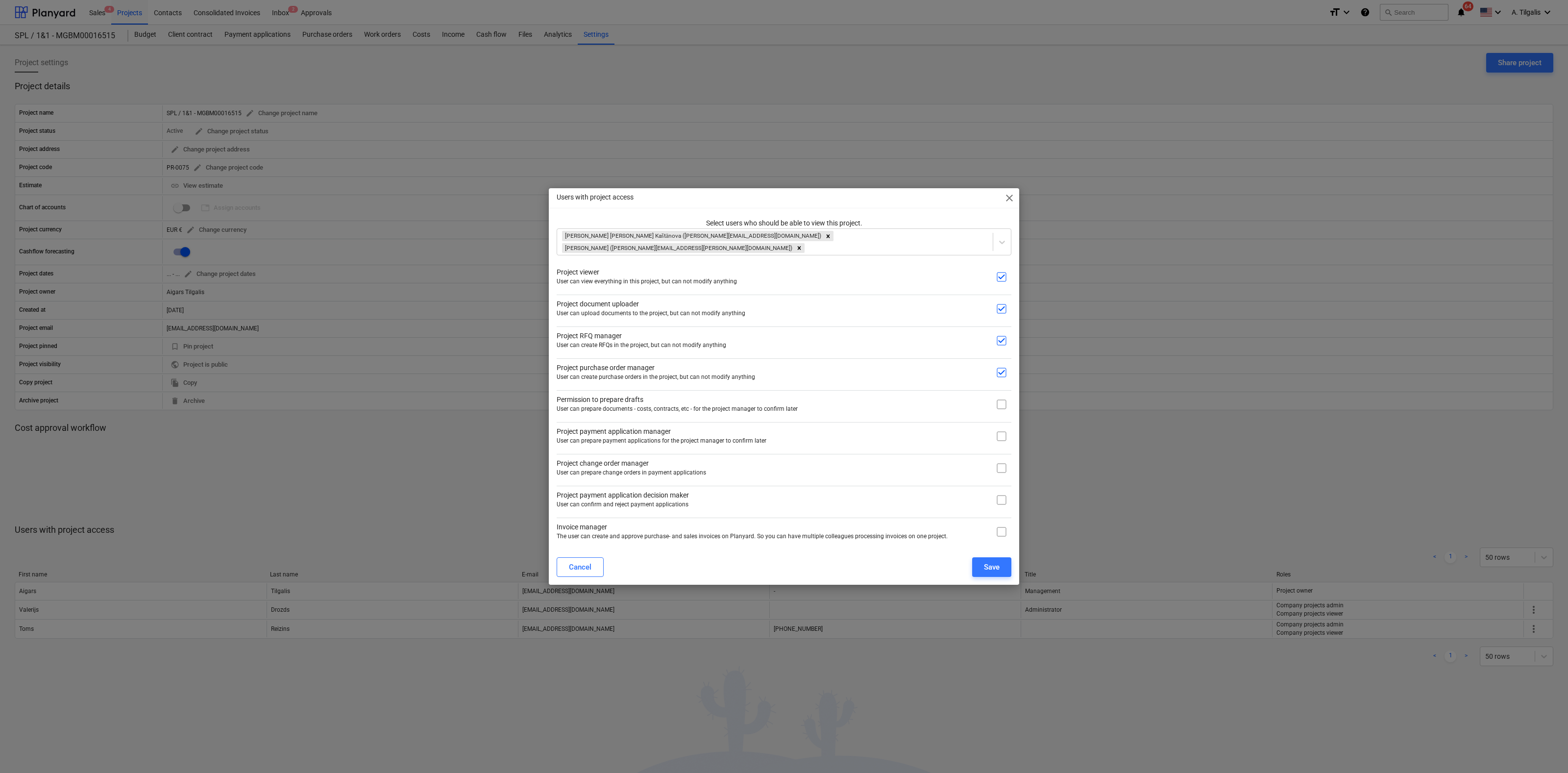
checkbox input "true"
click at [999, 435] on input "checkbox" at bounding box center [1001, 436] width 20 height 20
checkbox input "true"
drag, startPoint x: 1001, startPoint y: 464, endPoint x: 1002, endPoint y: 472, distance: 8.1
click at [1001, 465] on input "checkbox" at bounding box center [1001, 468] width 20 height 20
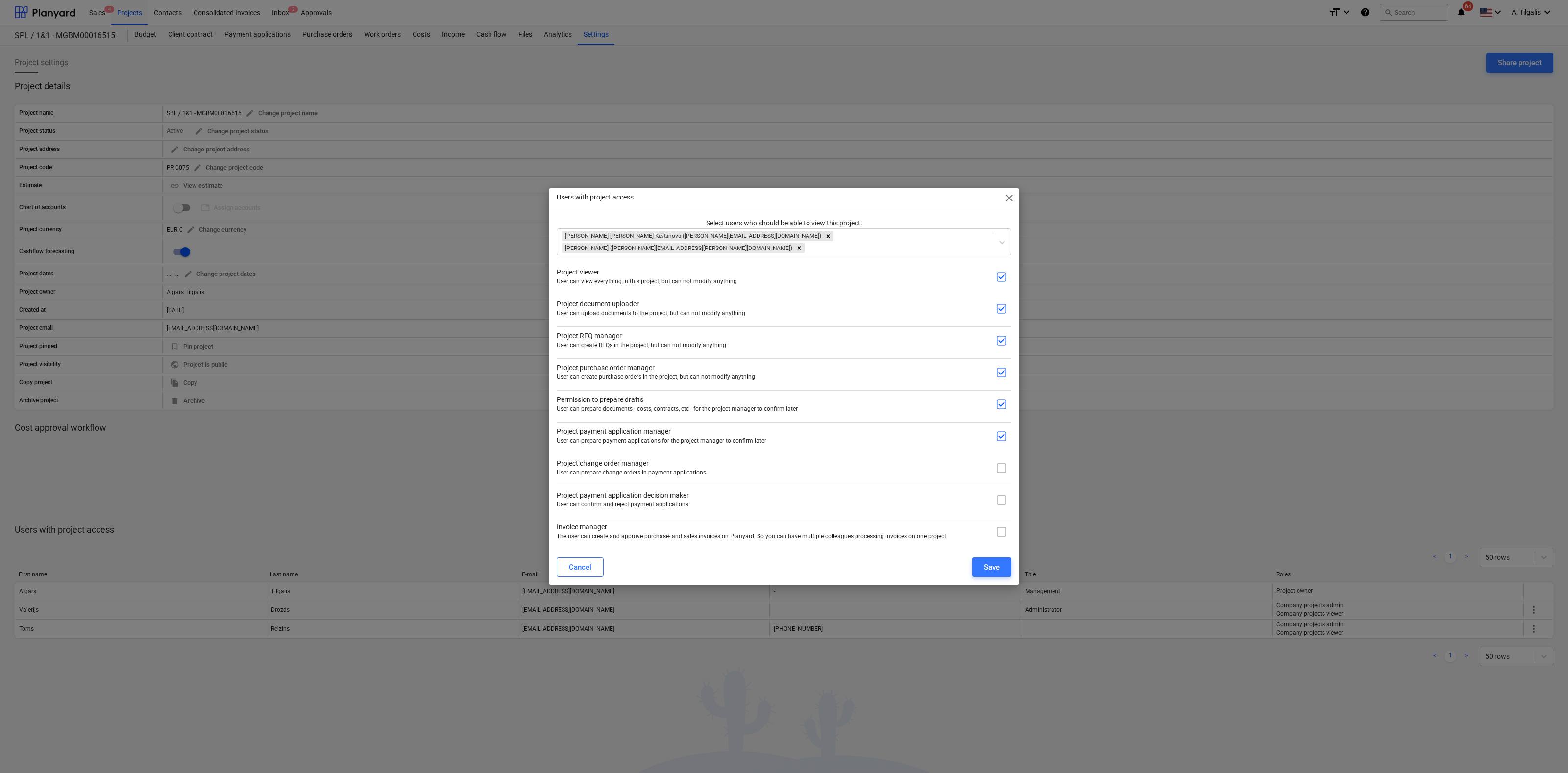
checkbox input "true"
click at [1004, 498] on input "checkbox" at bounding box center [1001, 500] width 20 height 20
checkbox input "true"
click at [1006, 529] on input "checkbox" at bounding box center [1001, 531] width 20 height 20
checkbox input "true"
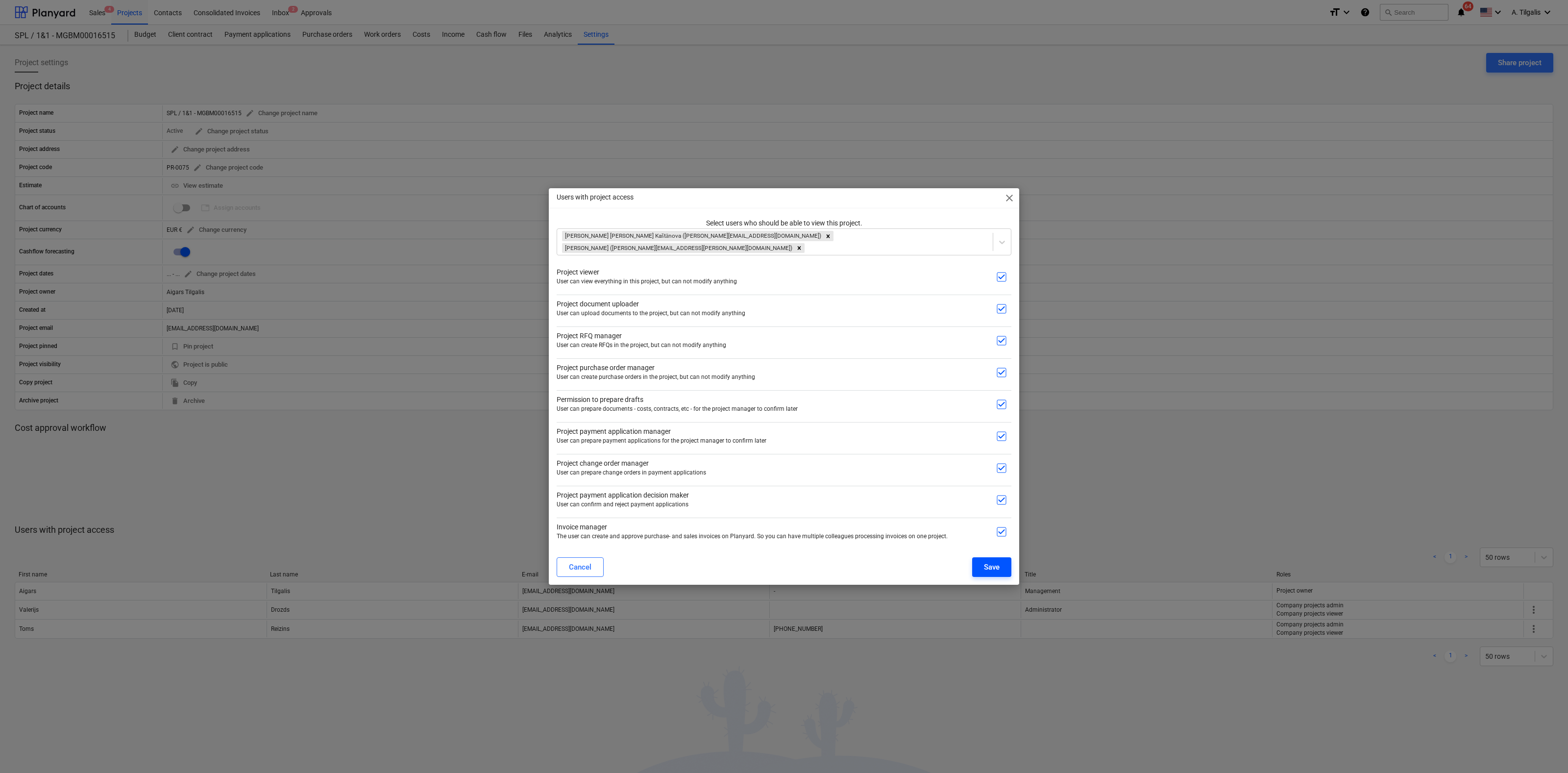
click at [993, 565] on div "Save" at bounding box center [992, 567] width 16 height 13
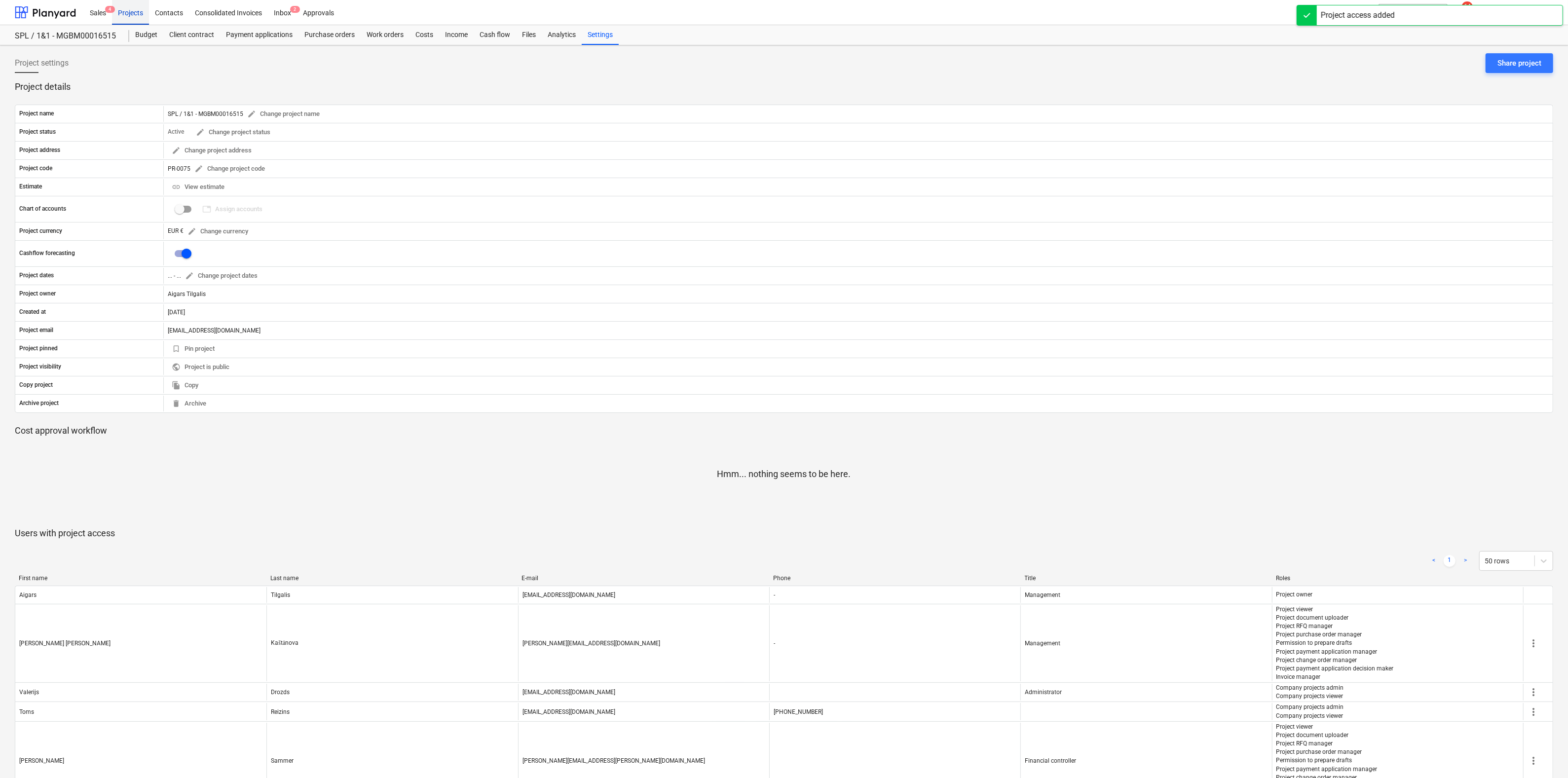
click at [130, 16] on div "Projects" at bounding box center [131, 12] width 37 height 25
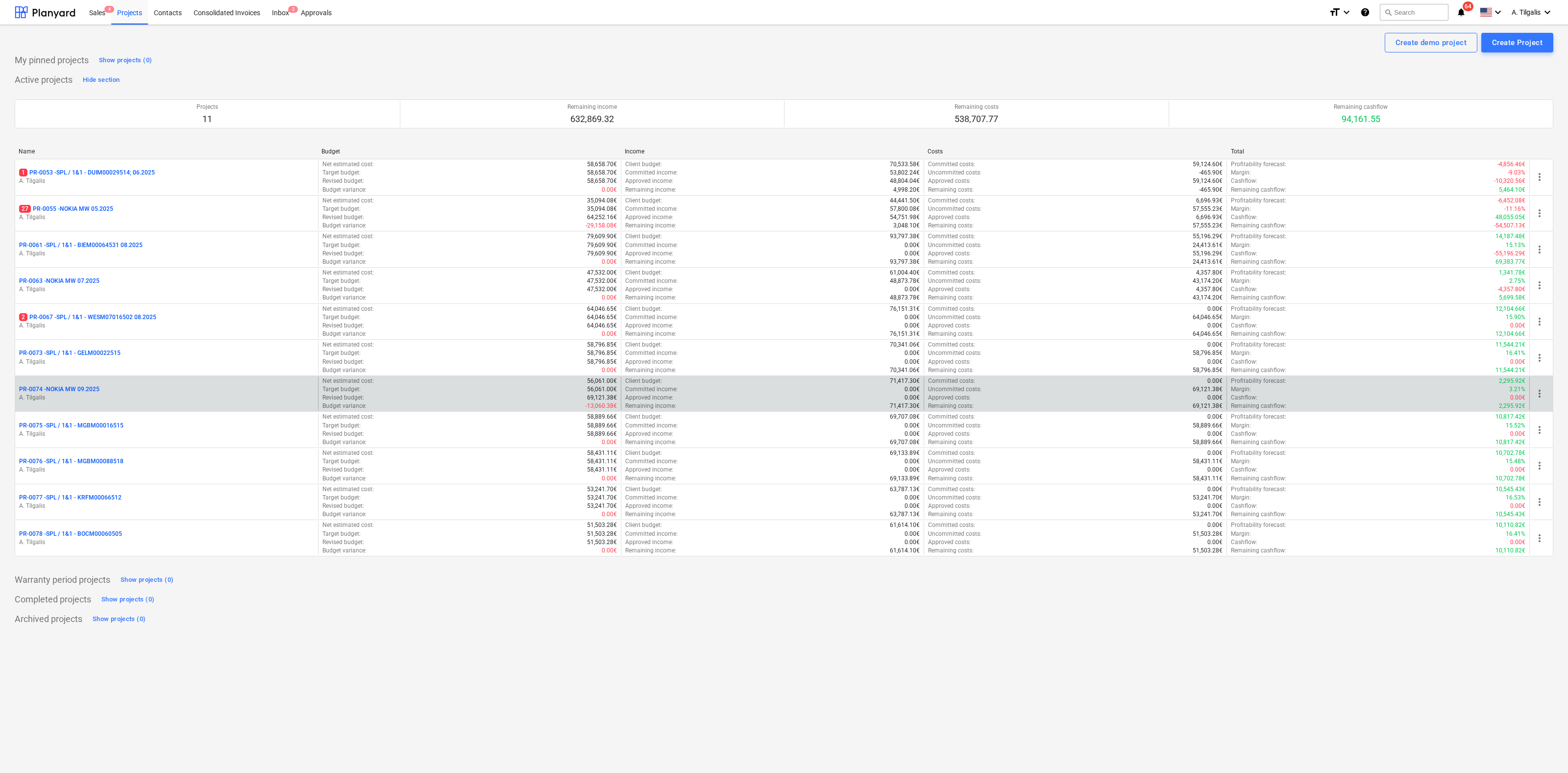
click at [78, 388] on p "PR-0074 - NOKIA MW 09.2025" at bounding box center [59, 389] width 80 height 8
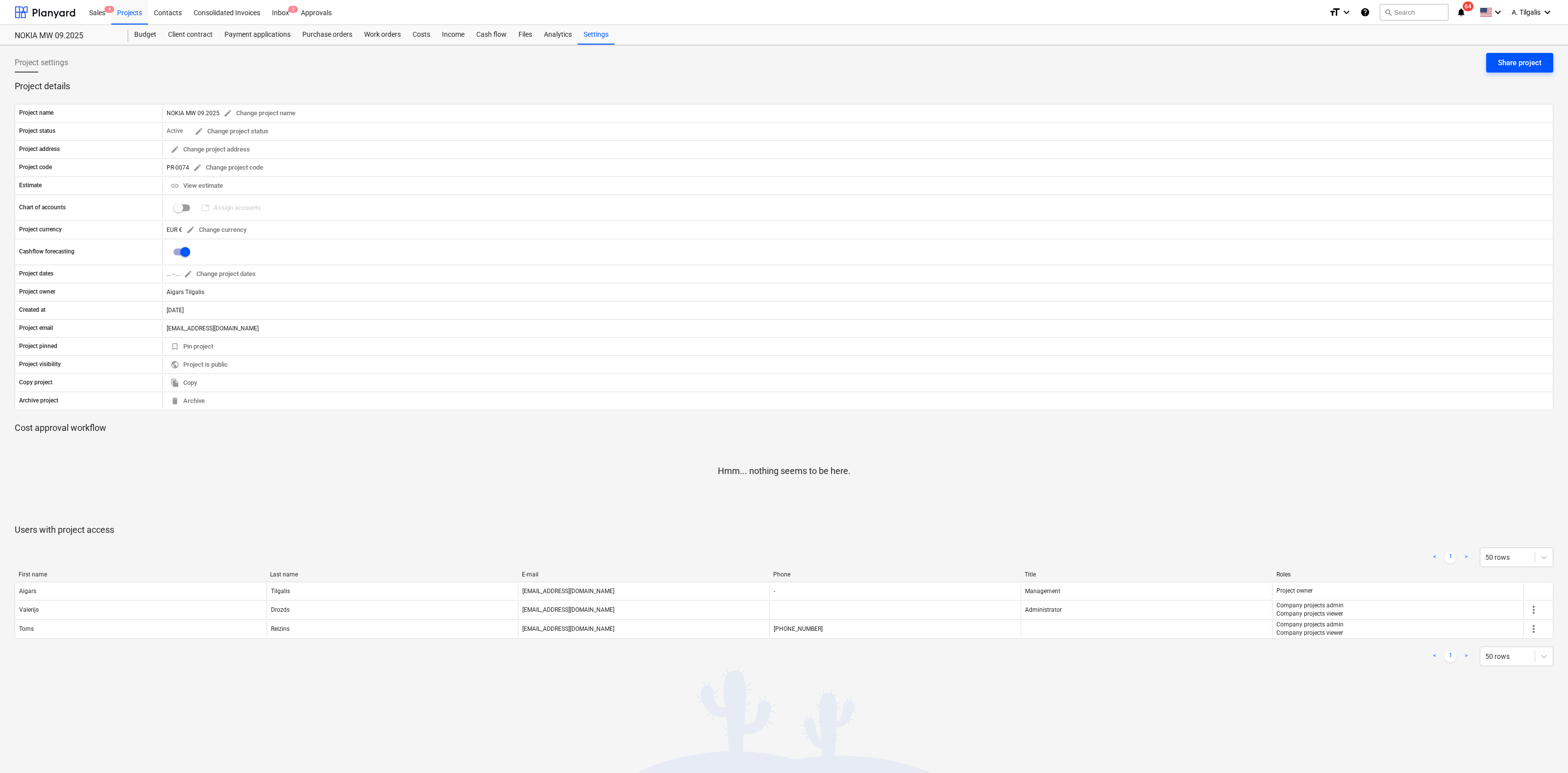
click at [1513, 54] on button "Share project" at bounding box center [1520, 62] width 67 height 20
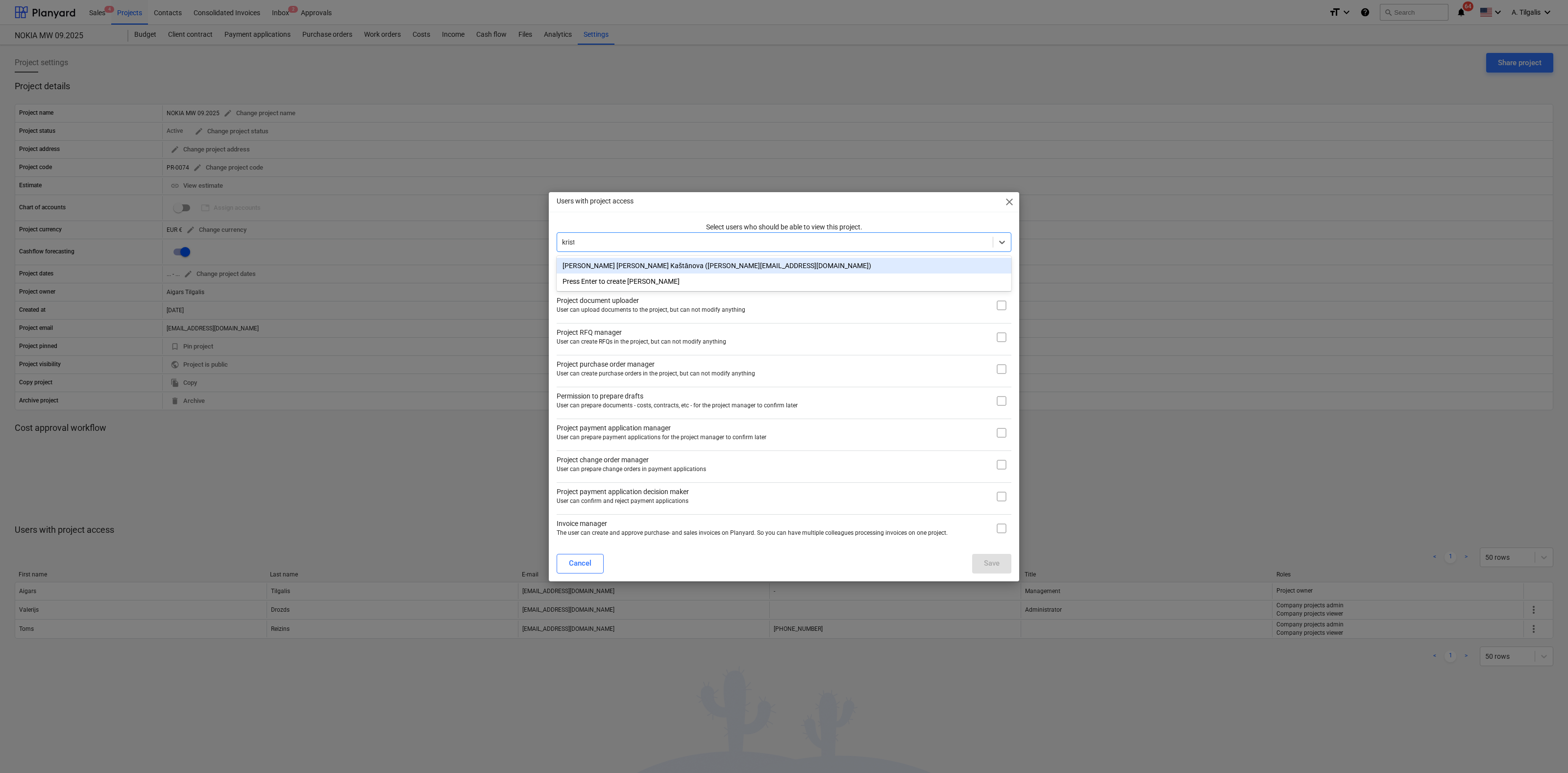
type input "[PERSON_NAME]"
click at [664, 263] on div "[PERSON_NAME] [PERSON_NAME] Kaštānova ([PERSON_NAME][EMAIL_ADDRESS][DOMAIN_NAME…" at bounding box center [784, 266] width 455 height 16
type input "theres"
click at [673, 267] on div "[PERSON_NAME] ([PERSON_NAME][EMAIL_ADDRESS][PERSON_NAME][DOMAIN_NAME])" at bounding box center [784, 266] width 455 height 16
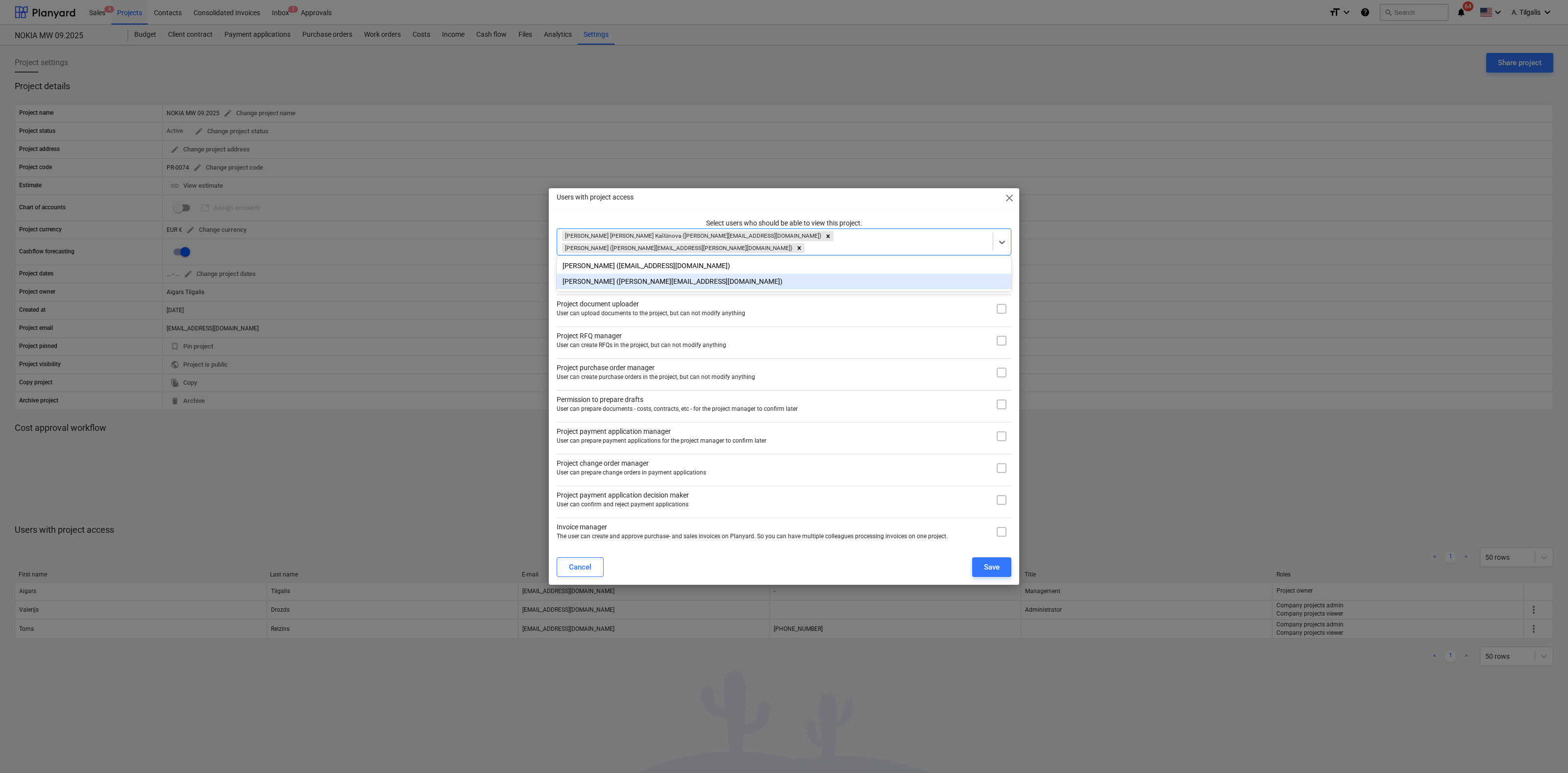
drag, startPoint x: 950, startPoint y: 210, endPoint x: 982, endPoint y: 235, distance: 40.6
click at [951, 208] on div "Users with project access close" at bounding box center [784, 198] width 471 height 20
click at [1003, 308] on input "checkbox" at bounding box center [1001, 308] width 20 height 20
checkbox input "true"
click at [1002, 349] on div "Select users who should be able to view this project. [PERSON_NAME] [PERSON_NAM…" at bounding box center [784, 380] width 455 height 324
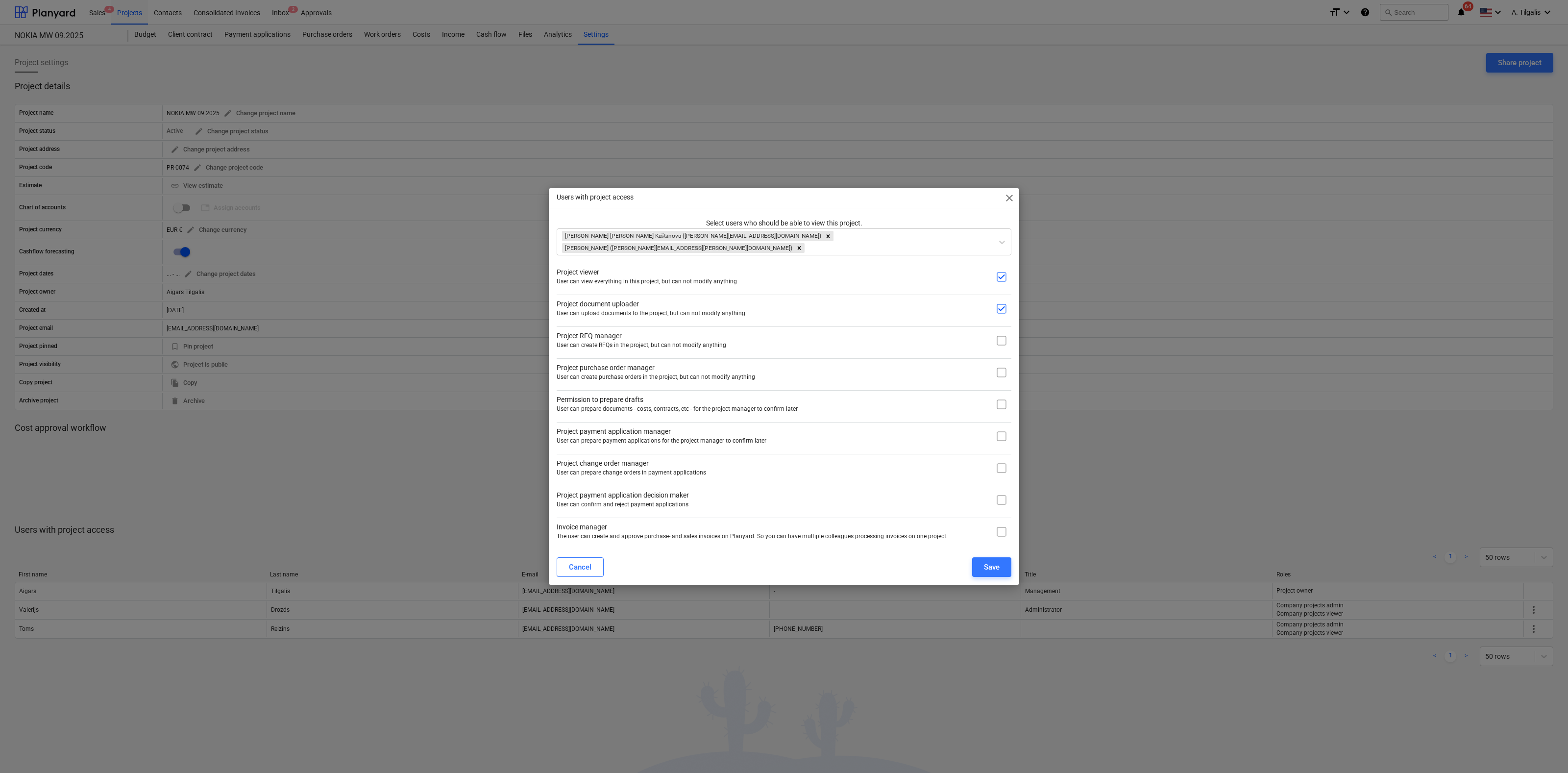
click at [1004, 369] on input "checkbox" at bounding box center [1001, 372] width 20 height 20
checkbox input "true"
click at [1005, 341] on input "checkbox" at bounding box center [1001, 340] width 20 height 20
checkbox input "true"
click at [1000, 406] on input "checkbox" at bounding box center [1001, 404] width 20 height 20
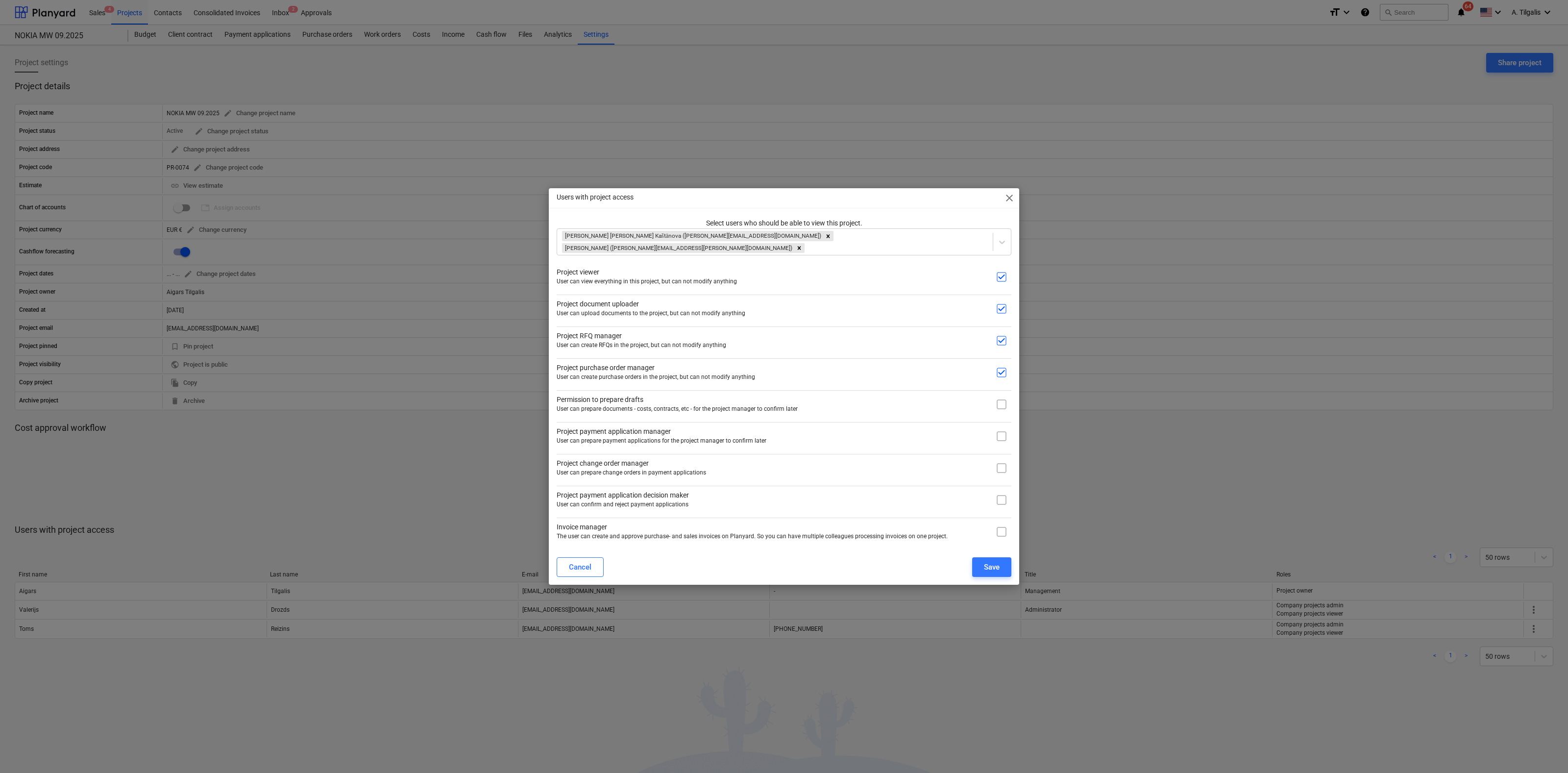
checkbox input "true"
drag, startPoint x: 1002, startPoint y: 430, endPoint x: 1000, endPoint y: 447, distance: 17.1
click at [1002, 433] on input "checkbox" at bounding box center [1001, 436] width 20 height 20
checkbox input "true"
drag, startPoint x: 1001, startPoint y: 458, endPoint x: 1002, endPoint y: 463, distance: 5.1
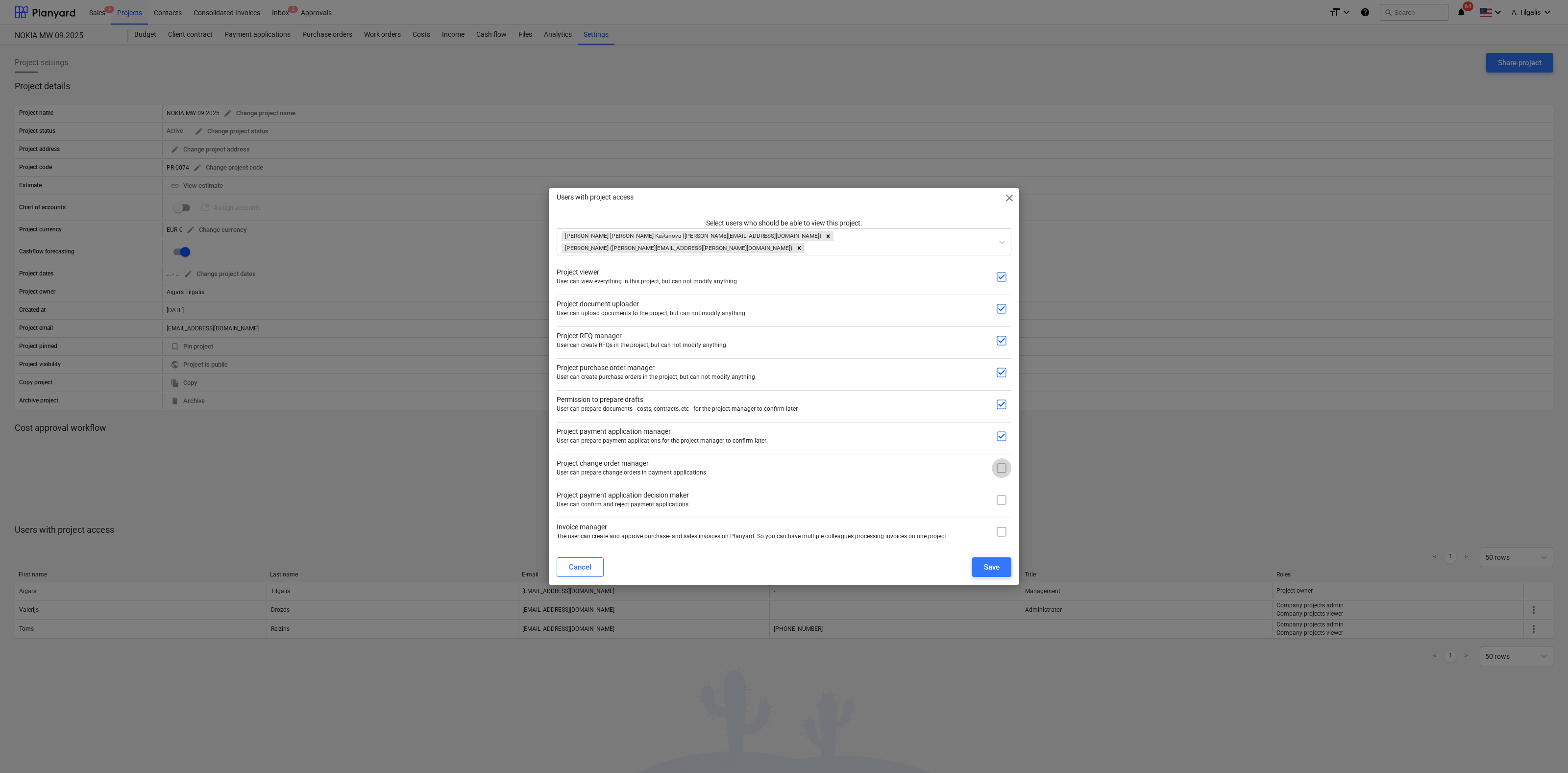
click at [1002, 460] on input "checkbox" at bounding box center [1001, 468] width 20 height 20
checkbox input "true"
click at [1002, 492] on input "checkbox" at bounding box center [1001, 500] width 20 height 20
checkbox input "true"
click at [1001, 525] on input "checkbox" at bounding box center [1001, 531] width 20 height 20
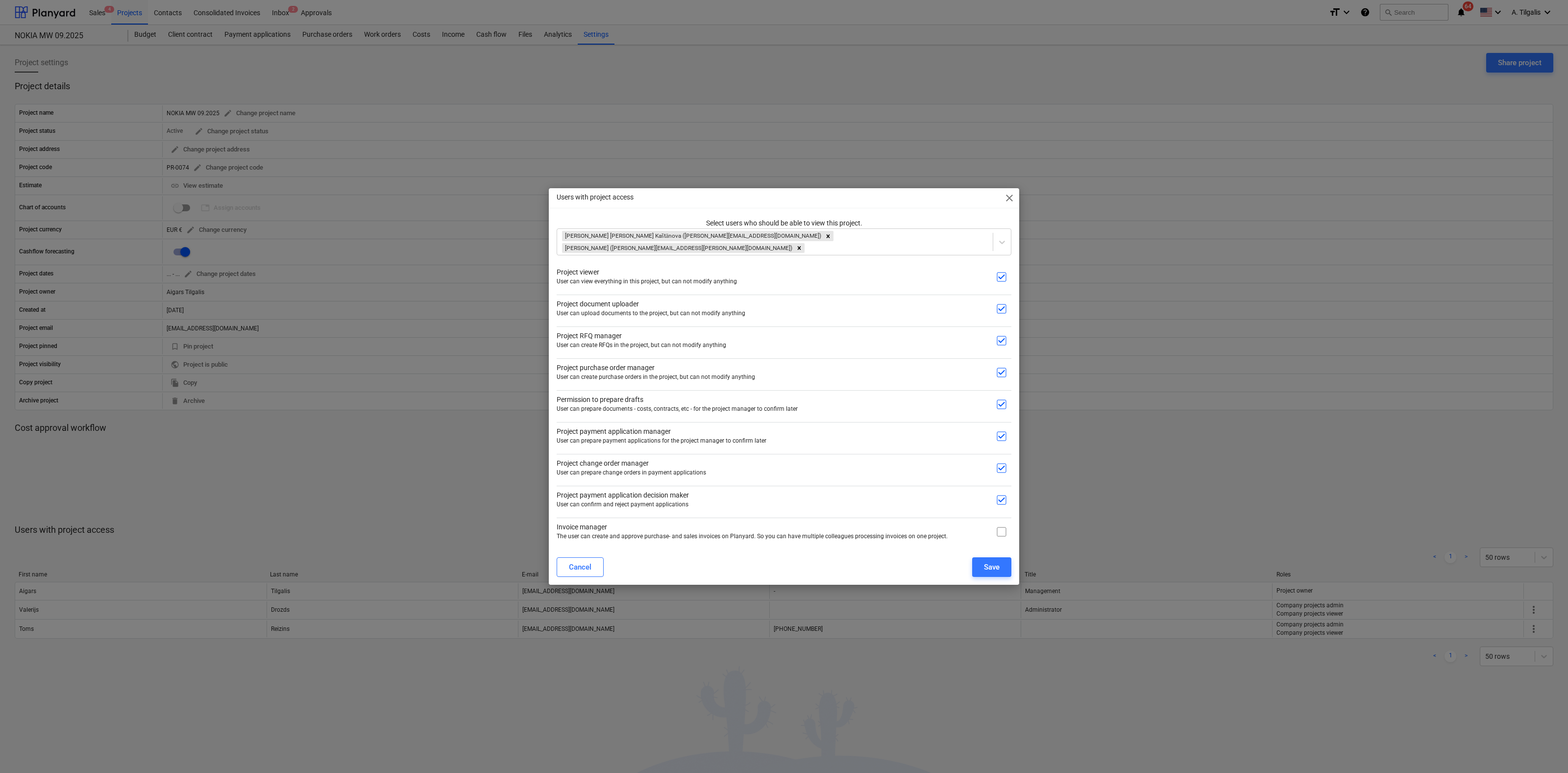
checkbox input "true"
click at [995, 559] on button "Save" at bounding box center [992, 567] width 39 height 20
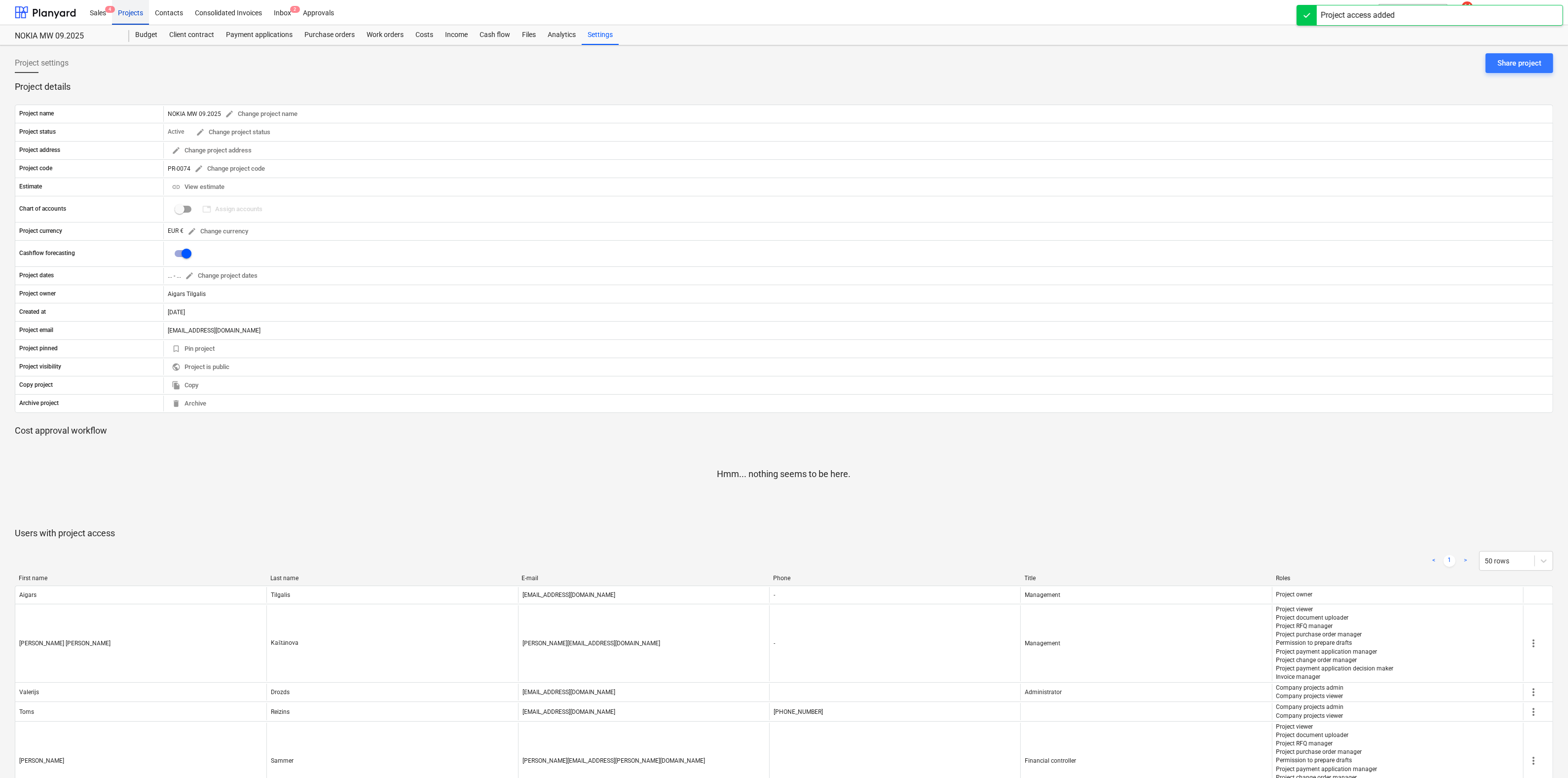
click at [135, 14] on div "Projects" at bounding box center [131, 12] width 37 height 25
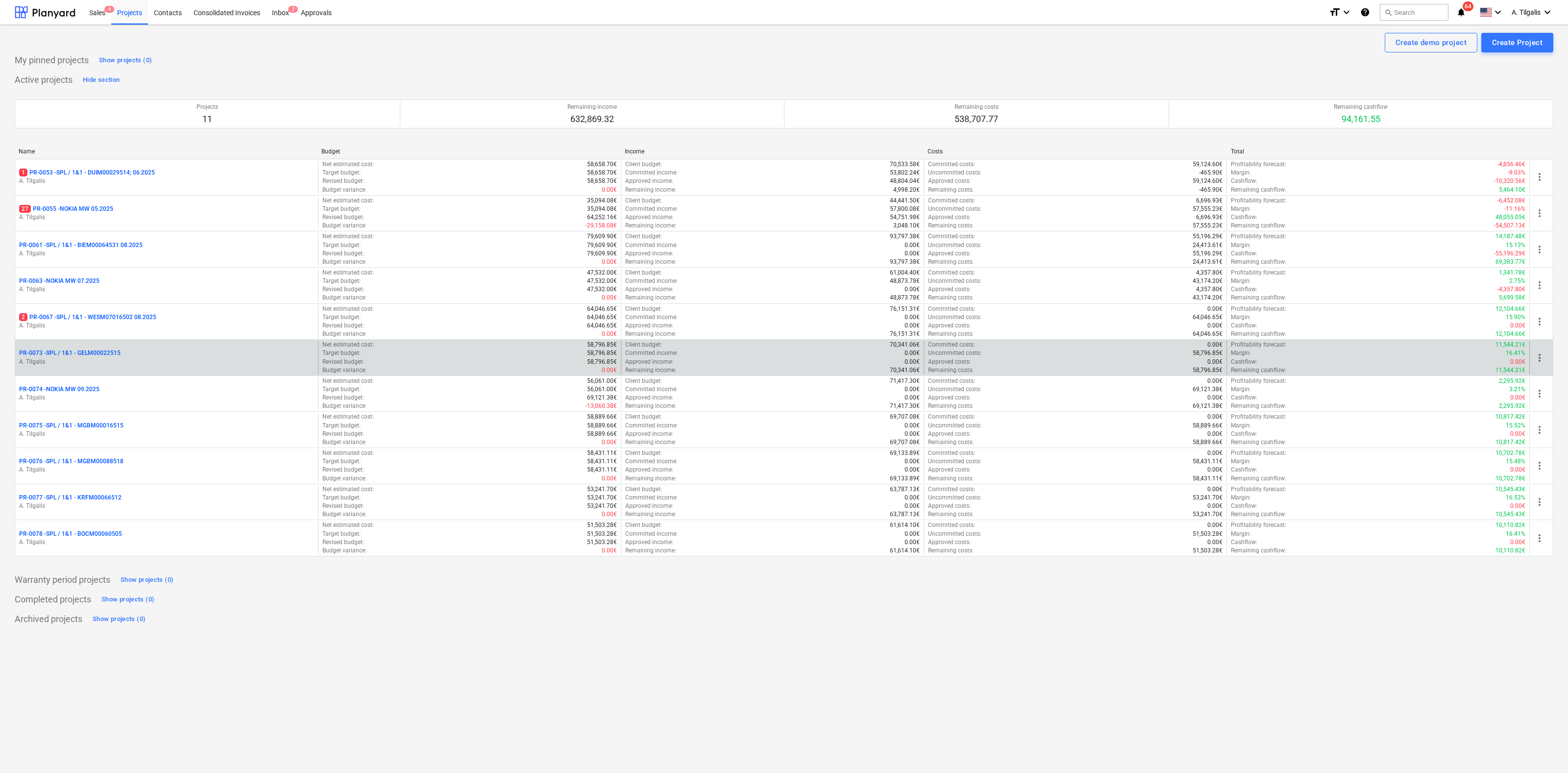
click at [95, 351] on p "PR-0073 - SPL / 1&1 - GELM00022515" at bounding box center [69, 353] width 101 height 8
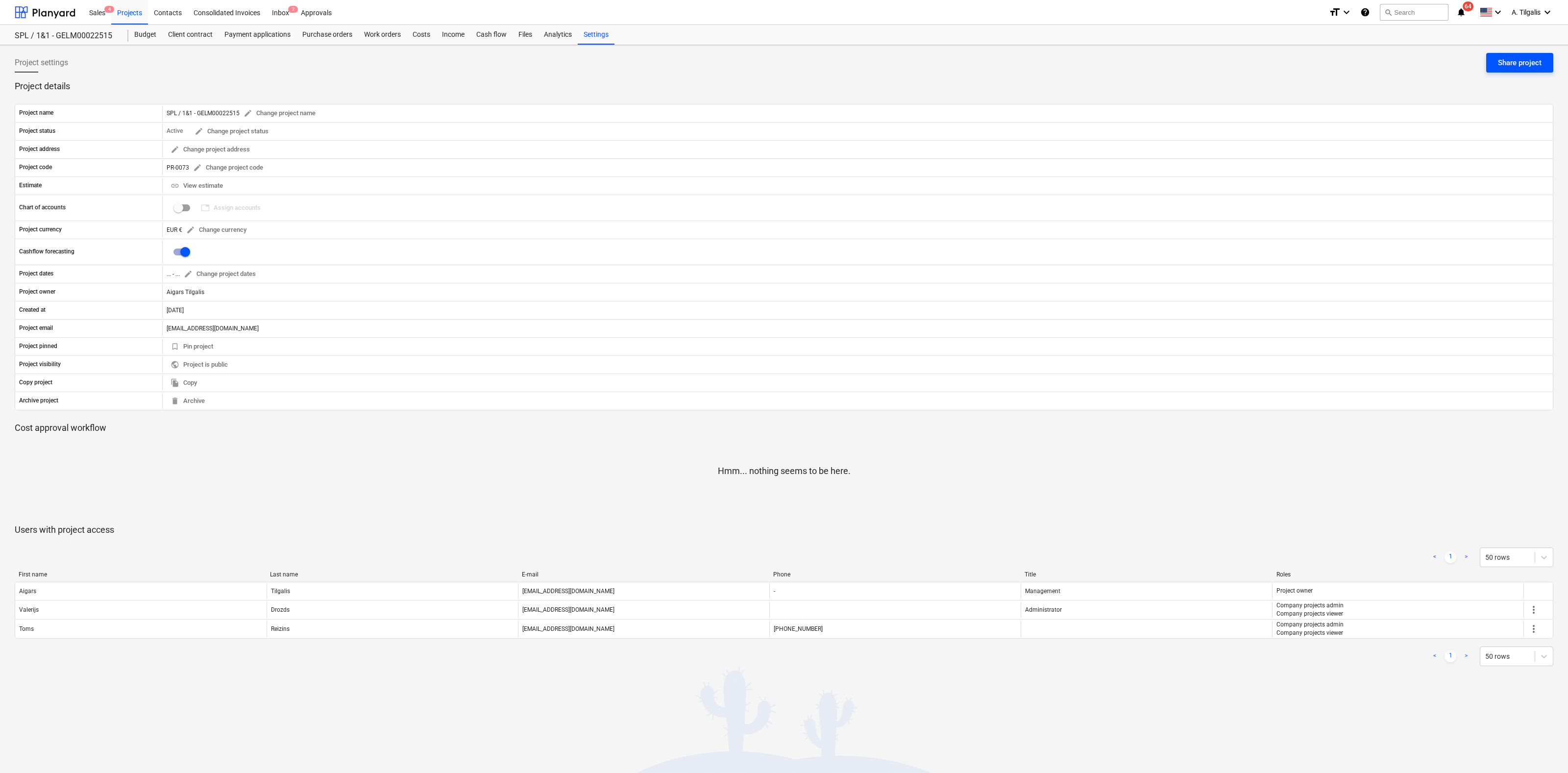
click at [1515, 66] on div "Share project" at bounding box center [1520, 62] width 43 height 13
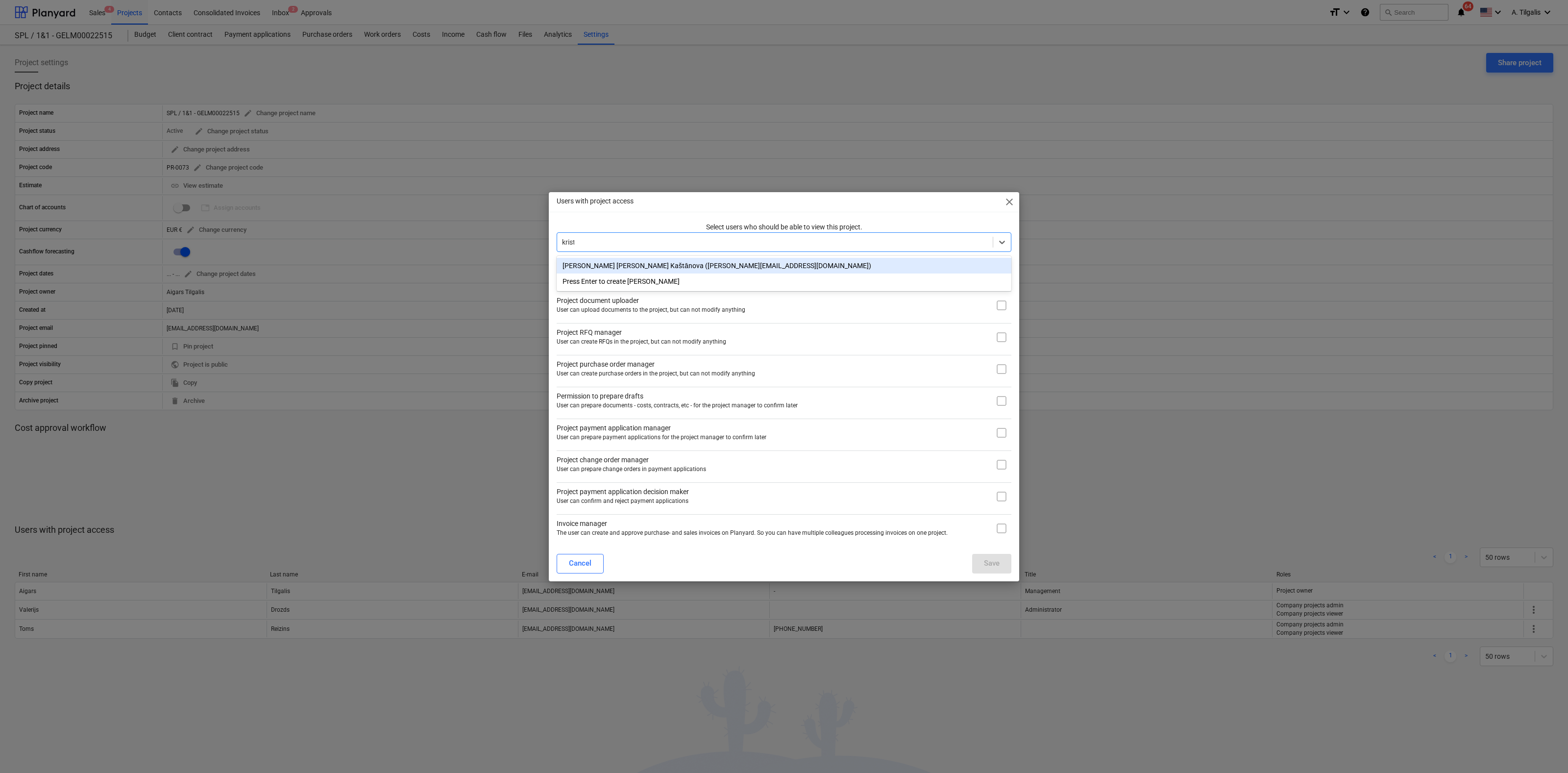
type input "[PERSON_NAME]"
click at [681, 266] on div "[PERSON_NAME] [PERSON_NAME] Kaštānova ([PERSON_NAME][EMAIL_ADDRESS][DOMAIN_NAME…" at bounding box center [784, 266] width 455 height 16
type input "theres"
click at [690, 263] on div "[PERSON_NAME] ([PERSON_NAME][EMAIL_ADDRESS][PERSON_NAME][DOMAIN_NAME])" at bounding box center [784, 266] width 455 height 16
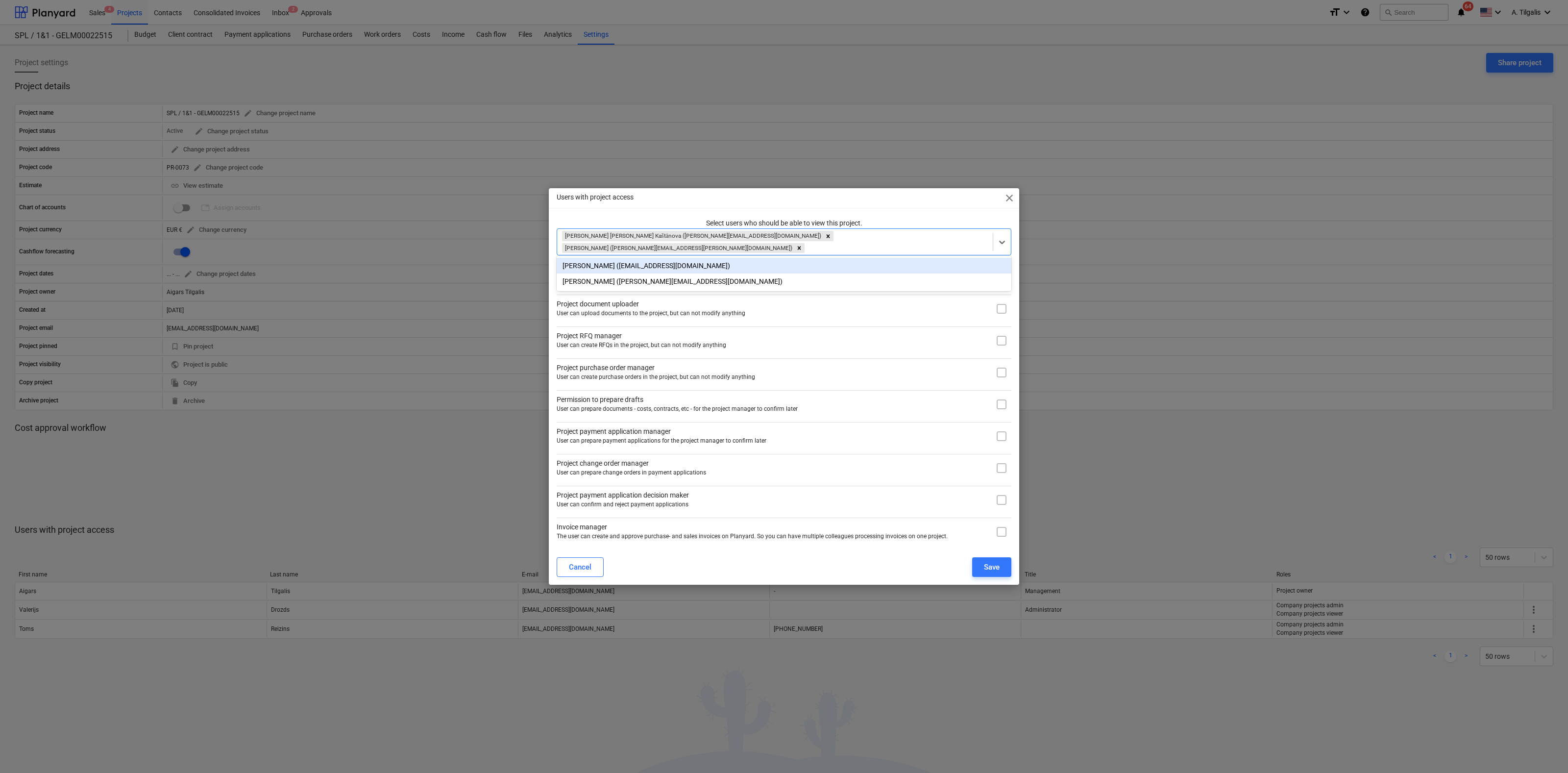
click at [964, 212] on div "Users with project access close Select users who should be able to view this pr…" at bounding box center [784, 386] width 471 height 396
click at [1001, 306] on input "checkbox" at bounding box center [1001, 308] width 20 height 20
checkbox input "true"
drag, startPoint x: 1002, startPoint y: 335, endPoint x: 1002, endPoint y: 345, distance: 10.0
click at [1002, 341] on input "checkbox" at bounding box center [1001, 340] width 20 height 20
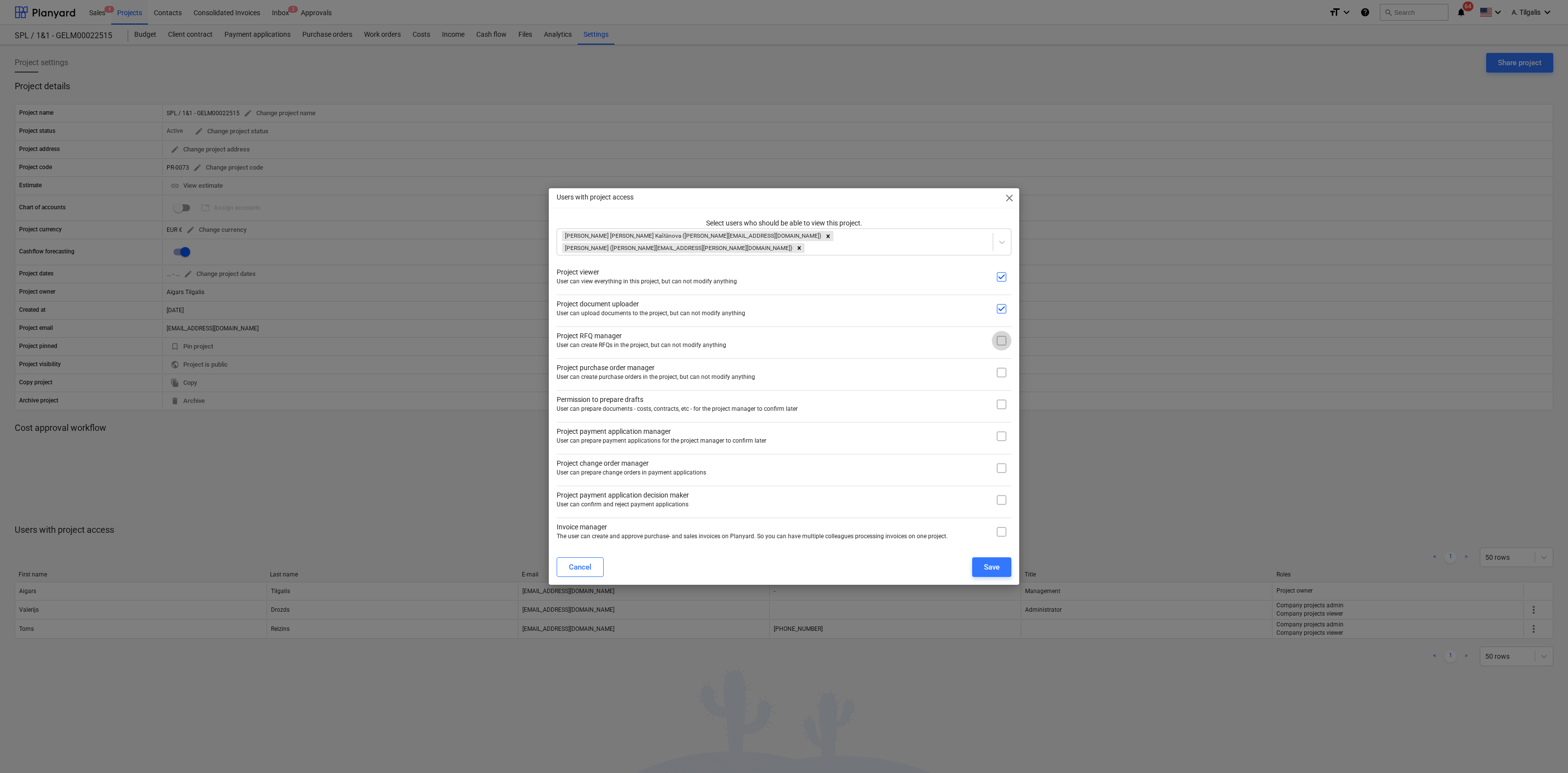
checkbox input "true"
drag, startPoint x: 1001, startPoint y: 372, endPoint x: 1001, endPoint y: 387, distance: 15.0
click at [1001, 374] on input "checkbox" at bounding box center [1001, 372] width 20 height 20
checkbox input "true"
drag, startPoint x: 1001, startPoint y: 396, endPoint x: 1001, endPoint y: 412, distance: 16.0
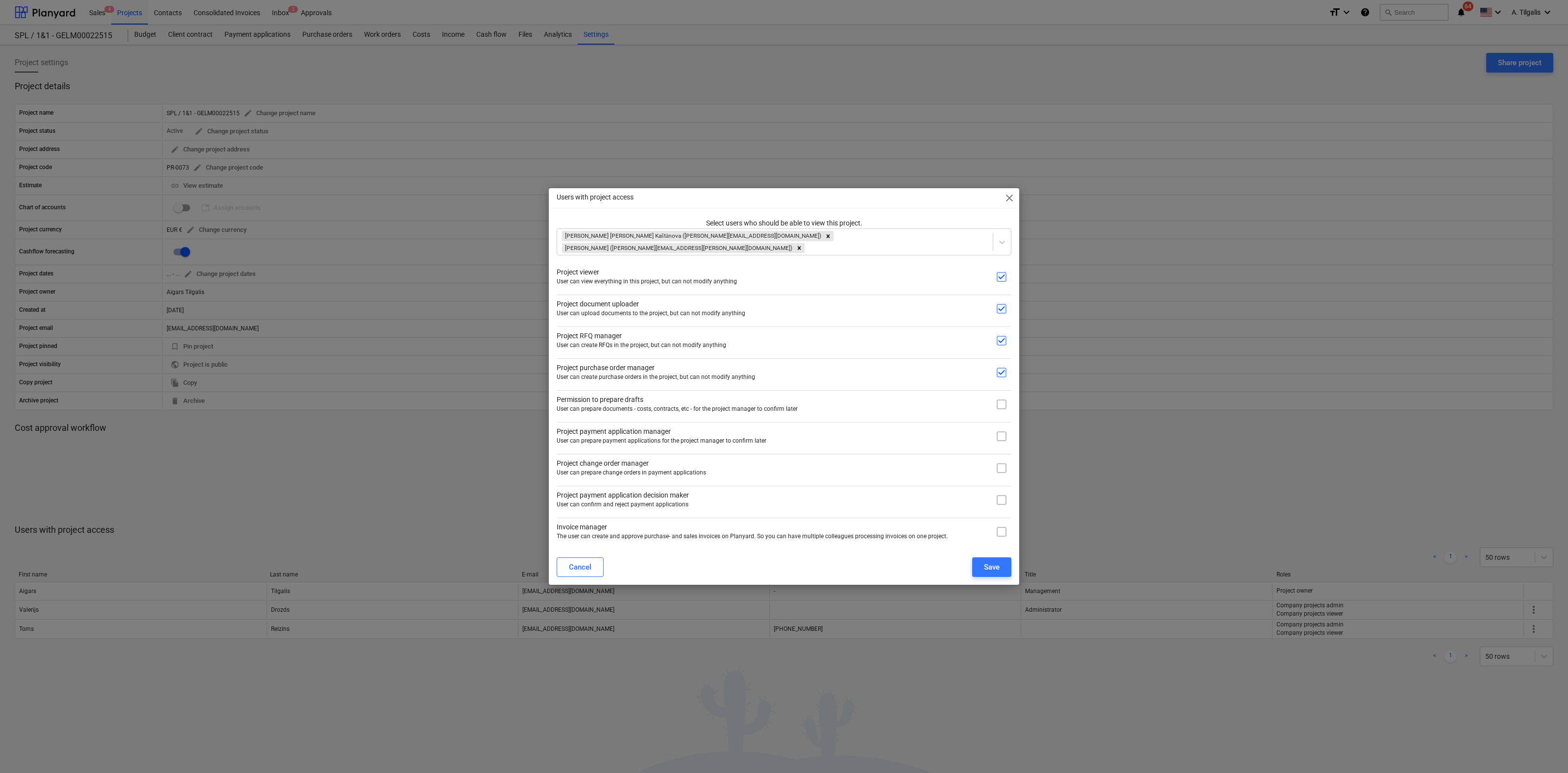
click at [1001, 402] on input "checkbox" at bounding box center [1001, 404] width 20 height 20
checkbox input "true"
click at [1002, 431] on input "checkbox" at bounding box center [1001, 436] width 20 height 20
checkbox input "true"
drag, startPoint x: 1002, startPoint y: 463, endPoint x: 1001, endPoint y: 479, distance: 16.0
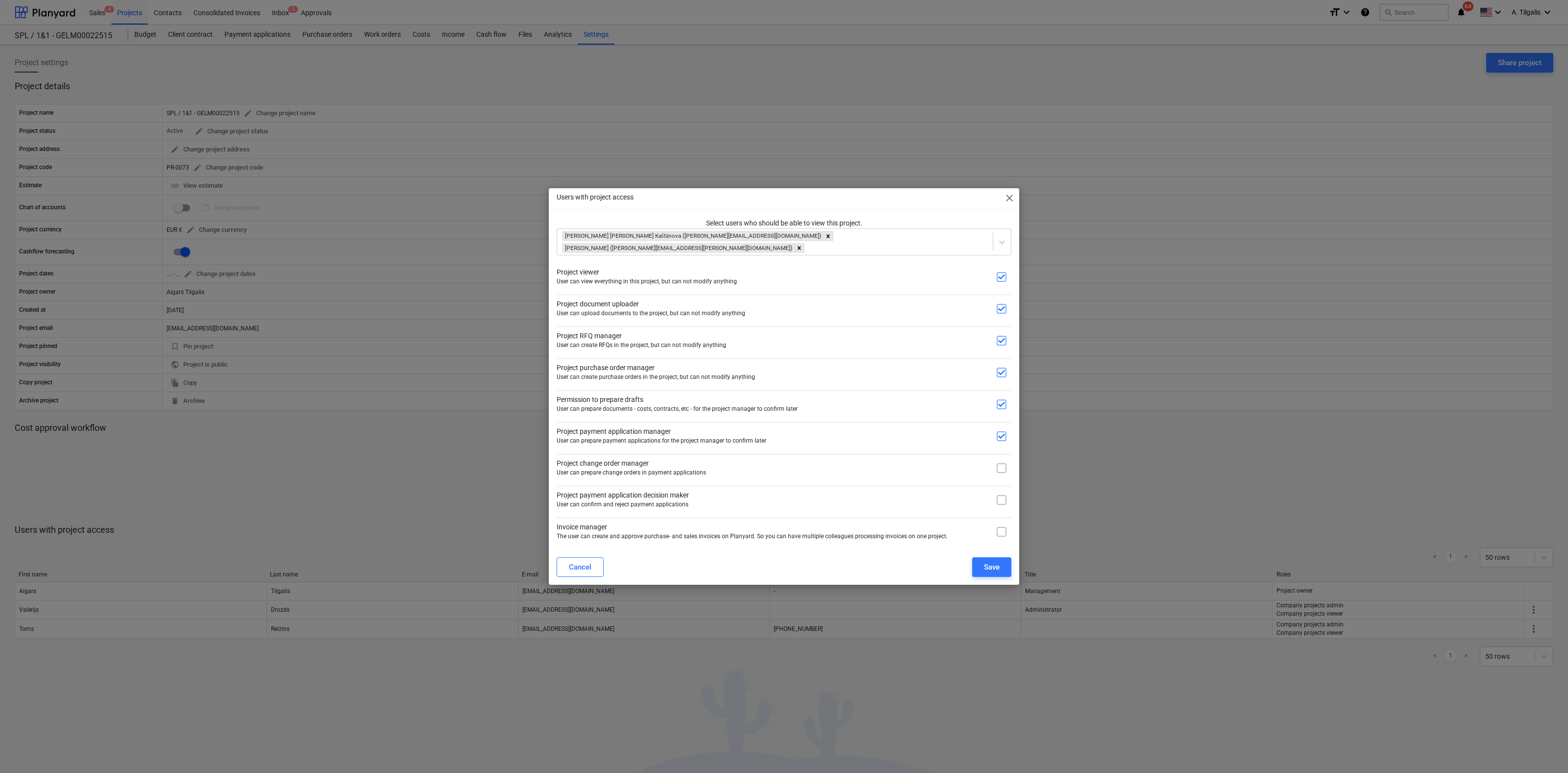
click at [1001, 466] on input "checkbox" at bounding box center [1001, 468] width 20 height 20
checkbox input "true"
drag, startPoint x: 1001, startPoint y: 493, endPoint x: 1002, endPoint y: 512, distance: 19.0
click at [1001, 498] on input "checkbox" at bounding box center [1001, 500] width 20 height 20
checkbox input "true"
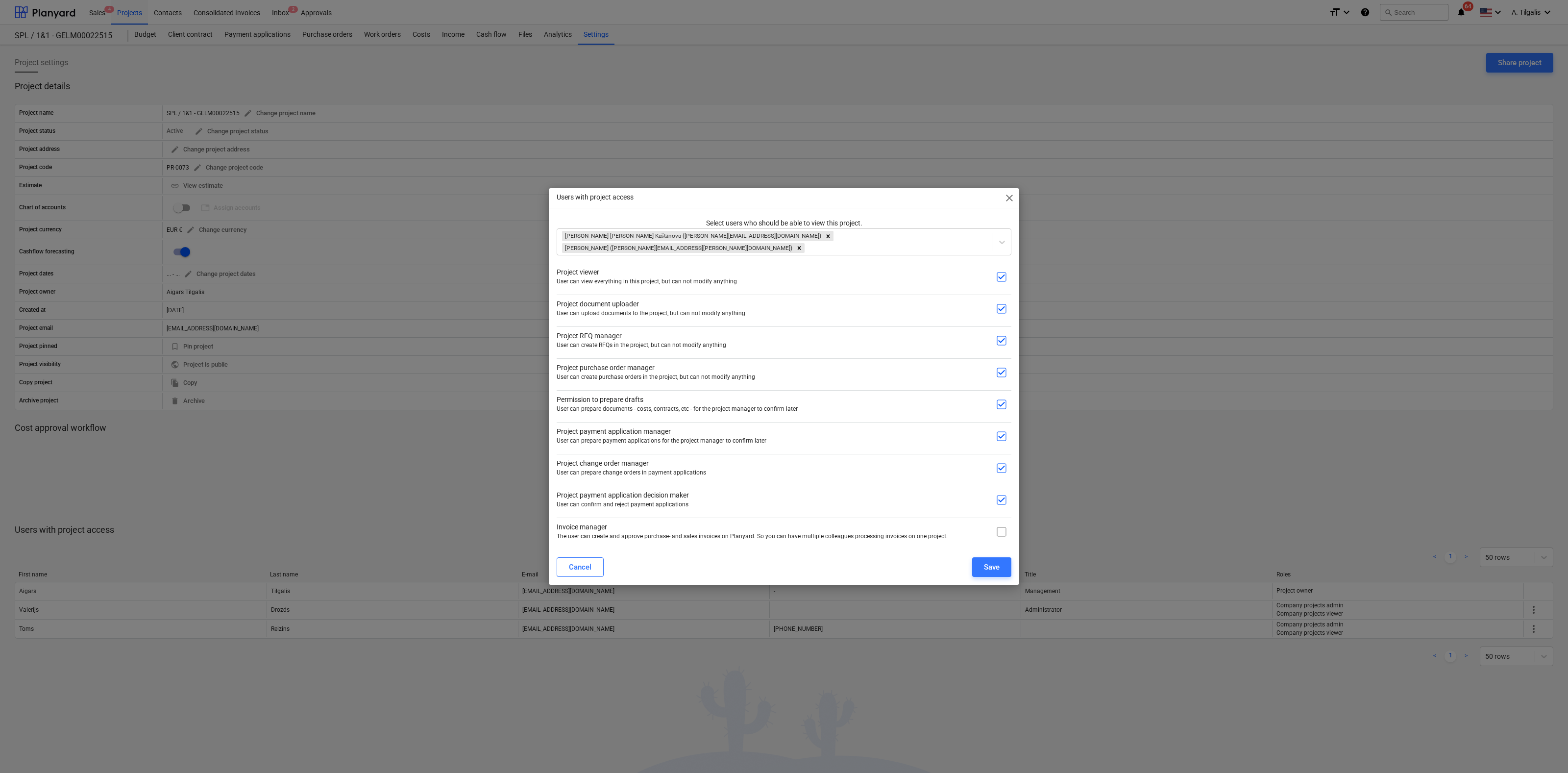
click at [1002, 524] on input "checkbox" at bounding box center [1001, 531] width 20 height 20
checkbox input "true"
click at [995, 563] on div "Save" at bounding box center [992, 567] width 16 height 13
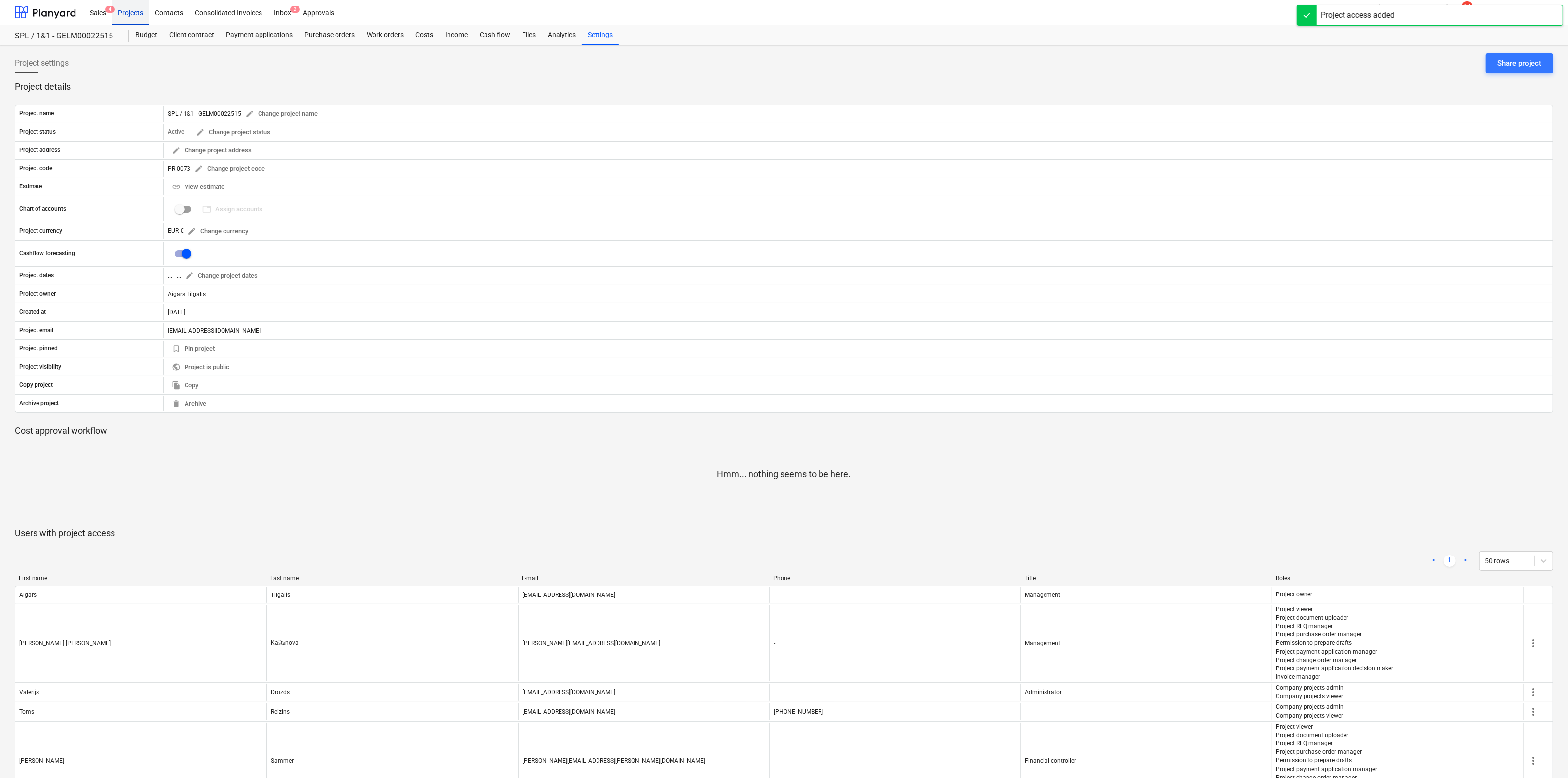
click at [131, 10] on div "Projects" at bounding box center [131, 12] width 37 height 25
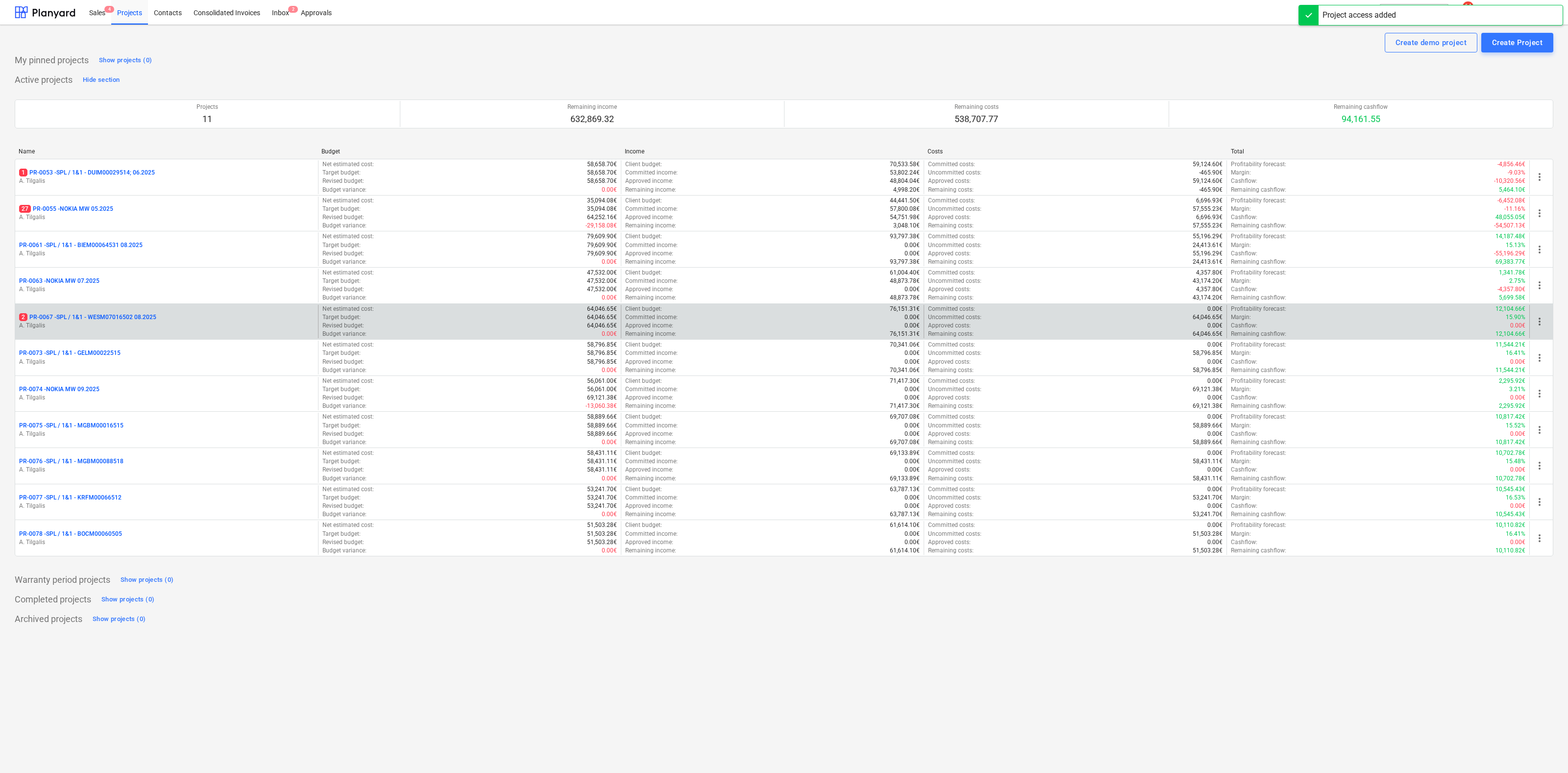
click at [111, 315] on p "2 PR-0067 - SPL / 1&1 - WESM07016502 08.2025" at bounding box center [87, 317] width 137 height 8
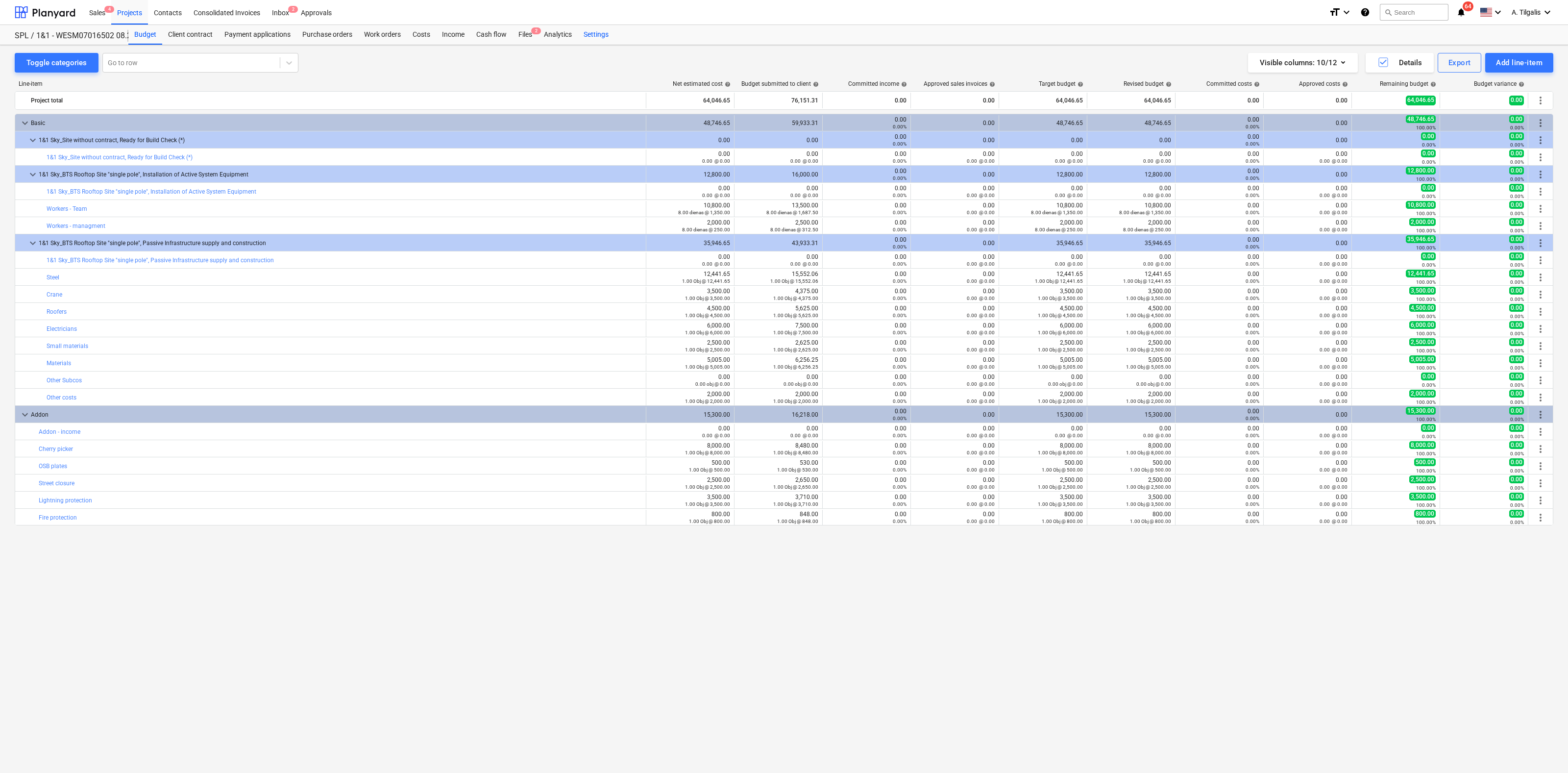
click at [590, 32] on div "Settings" at bounding box center [596, 34] width 37 height 20
